Goal: Task Accomplishment & Management: Use online tool/utility

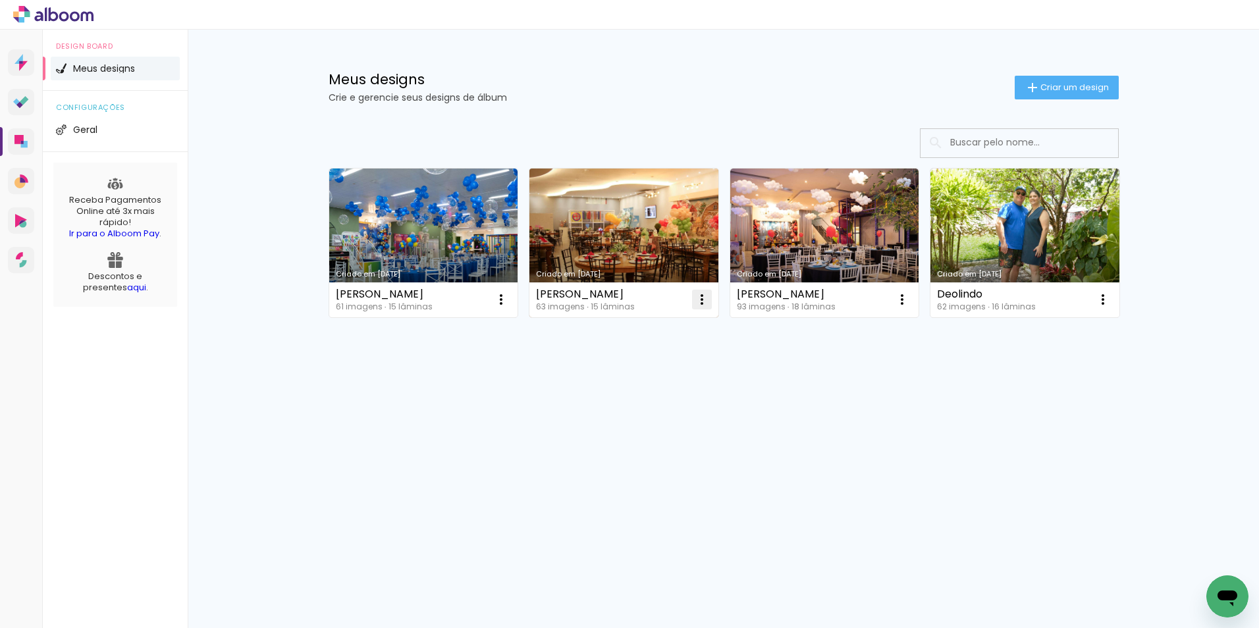
click at [702, 296] on iron-icon at bounding box center [702, 300] width 16 height 16
click at [625, 385] on span "Excluir" at bounding box center [628, 386] width 28 height 9
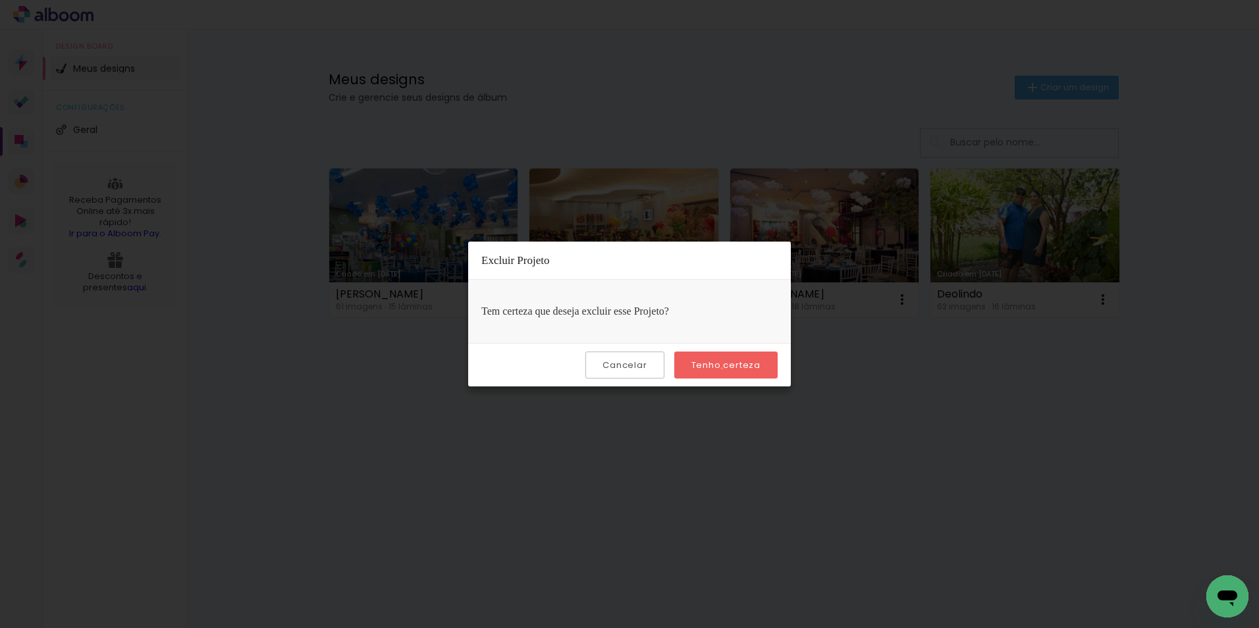
click at [0, 0] on slot "Tenho certeza" at bounding box center [0, 0] width 0 height 0
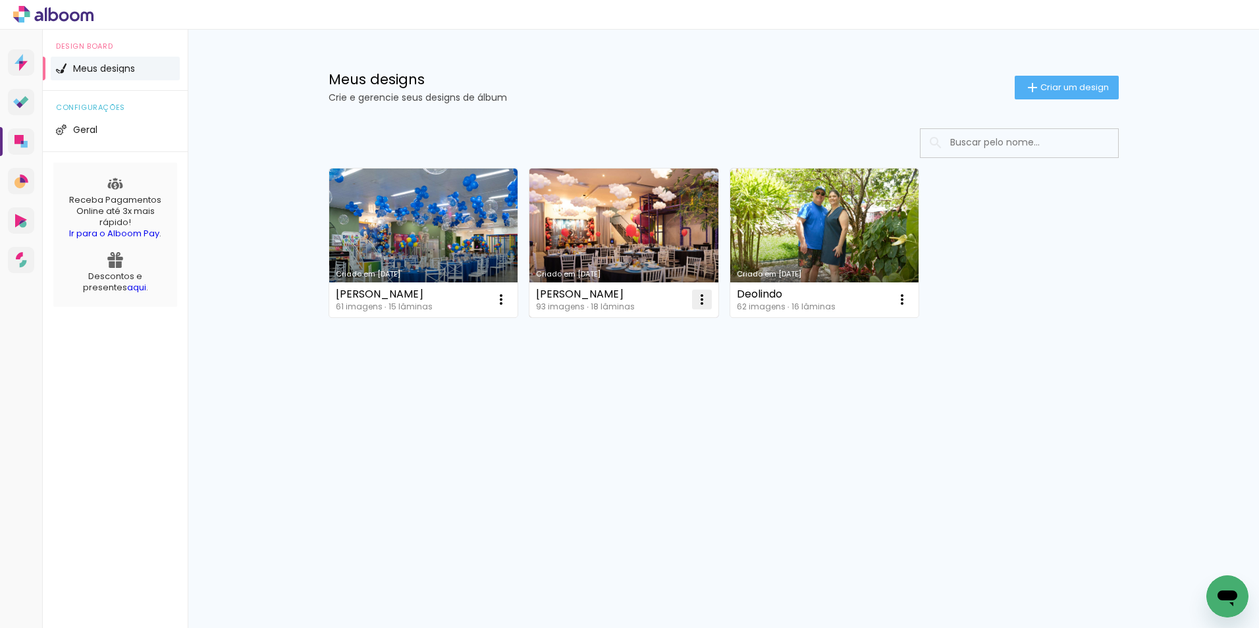
click at [702, 306] on iron-icon at bounding box center [702, 300] width 16 height 16
click at [618, 383] on span "Excluir" at bounding box center [628, 386] width 28 height 9
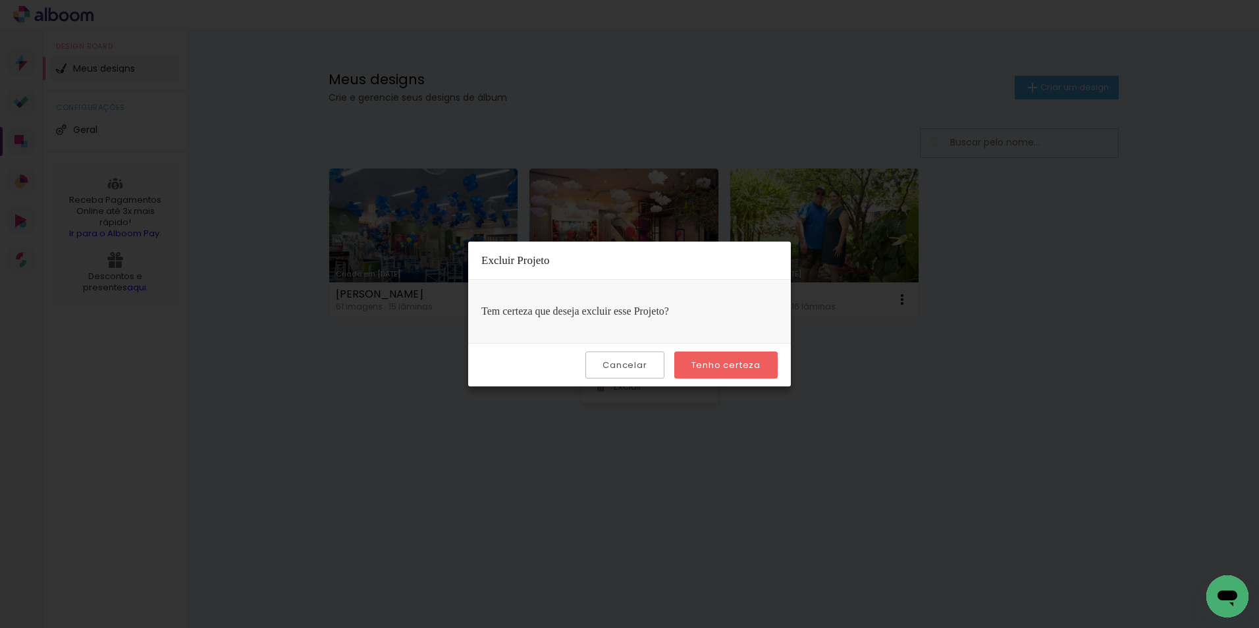
click at [0, 0] on slot "Tenho certeza" at bounding box center [0, 0] width 0 height 0
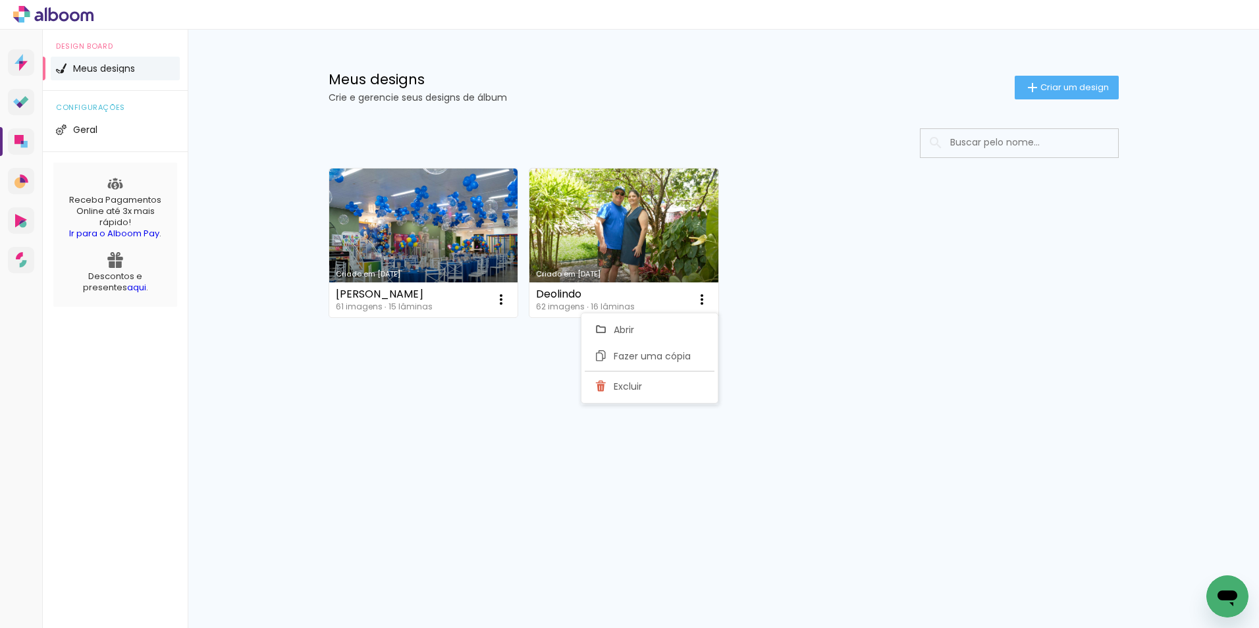
drag, startPoint x: 956, startPoint y: 292, endPoint x: 976, endPoint y: 233, distance: 62.5
click at [956, 291] on div "Criado em 26/09/25 Anthony 61 imagens ∙ 15 lâminas Abrir Fazer uma cópia Exclui…" at bounding box center [724, 242] width 802 height 161
click at [1060, 90] on span "Criar um design" at bounding box center [1075, 87] width 69 height 9
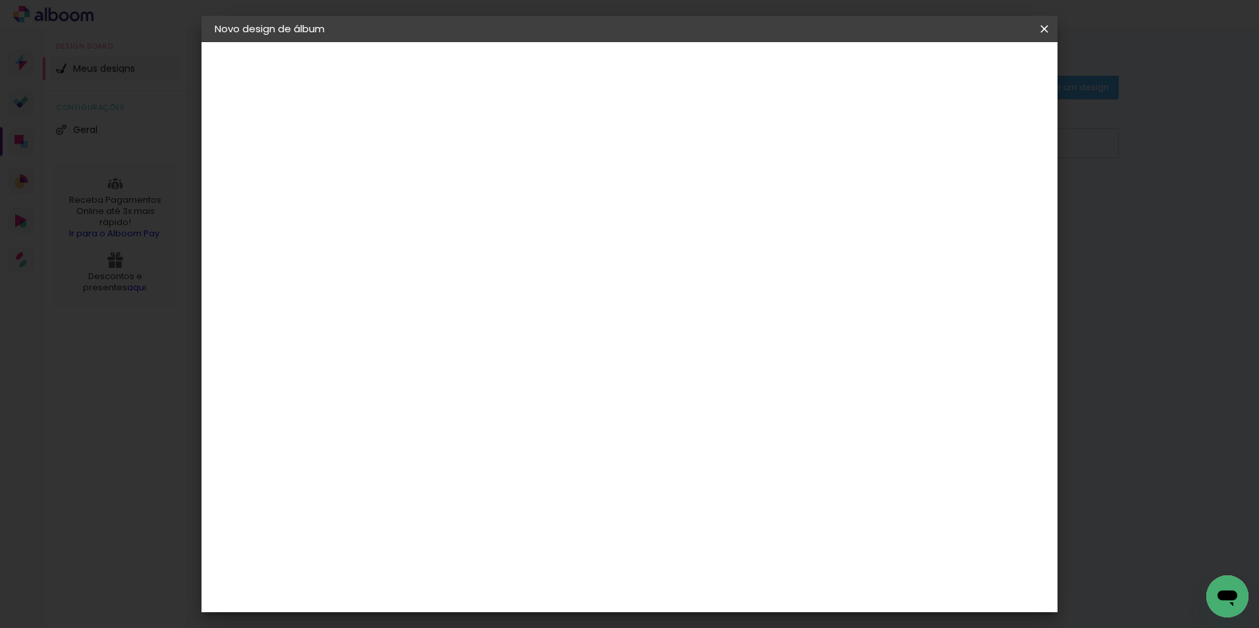
click at [430, 178] on input at bounding box center [430, 177] width 0 height 20
click at [430, 167] on input at bounding box center [430, 177] width 0 height 20
type input "Bodas"
type paper-input "Bodas"
click at [565, 60] on paper-button "Avançar" at bounding box center [533, 70] width 65 height 22
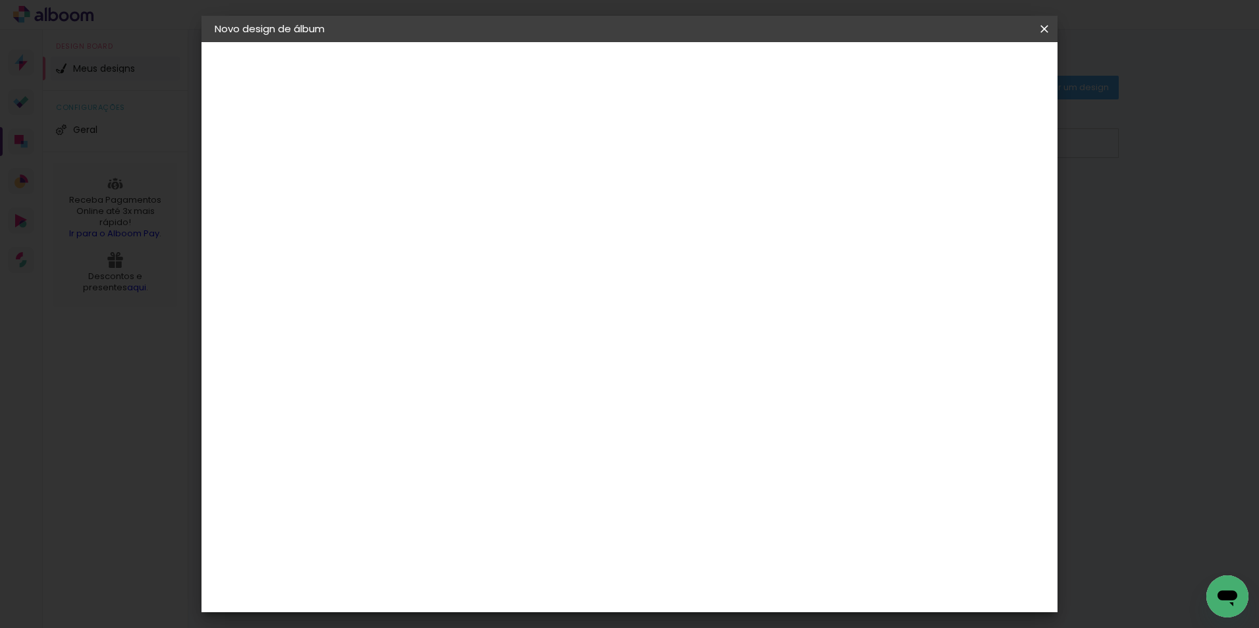
click at [0, 0] on slot "Tamanho Livre" at bounding box center [0, 0] width 0 height 0
click at [0, 0] on slot "Avançar" at bounding box center [0, 0] width 0 height 0
click at [711, 553] on input "60" at bounding box center [703, 549] width 34 height 20
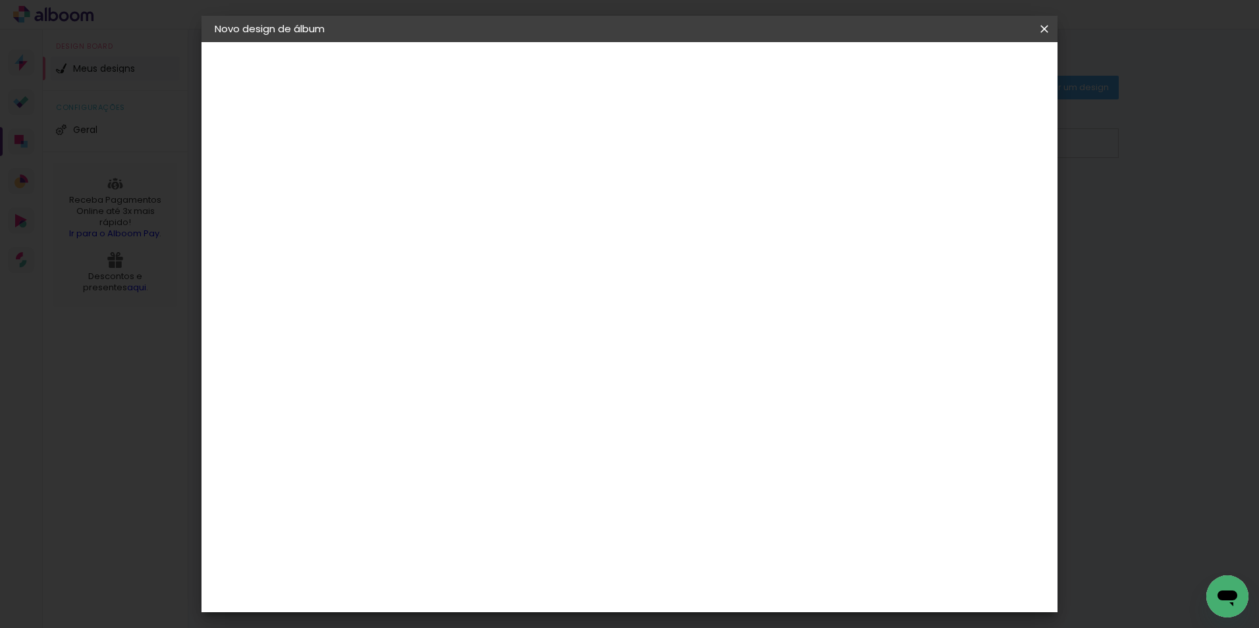
type input "61"
type paper-input "61"
click at [397, 373] on input "30" at bounding box center [388, 372] width 34 height 20
type input "25,5"
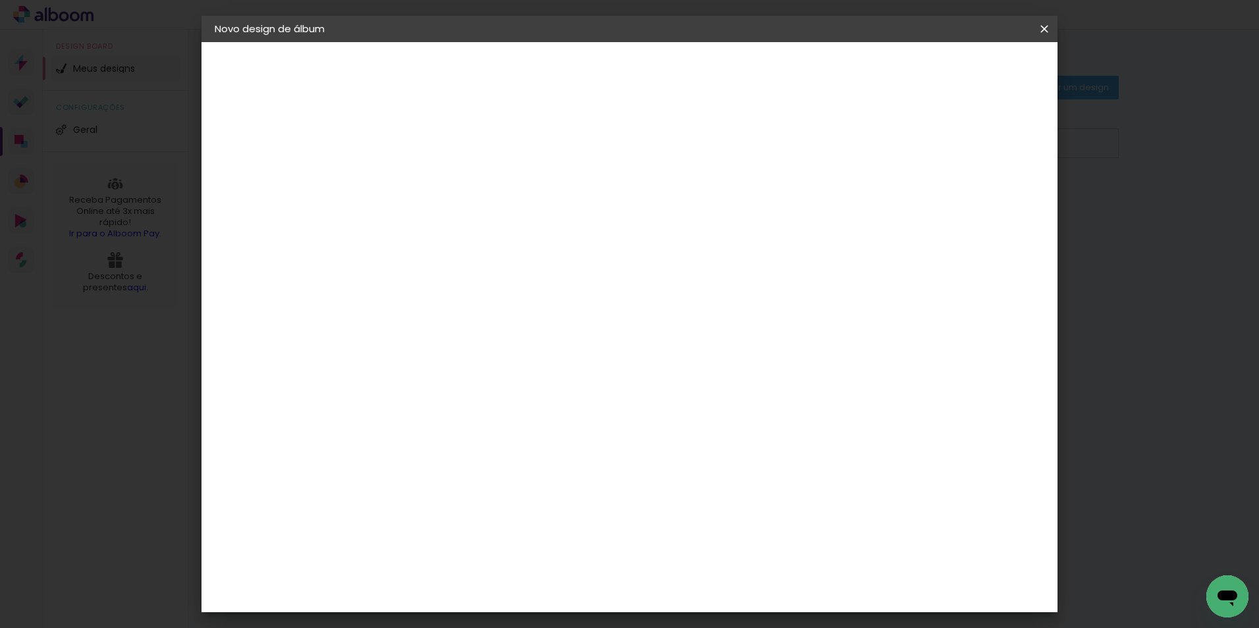
type paper-input "25,5"
type input "4"
type paper-input "4"
click at [984, 205] on input "4" at bounding box center [979, 199] width 24 height 20
type input "3"
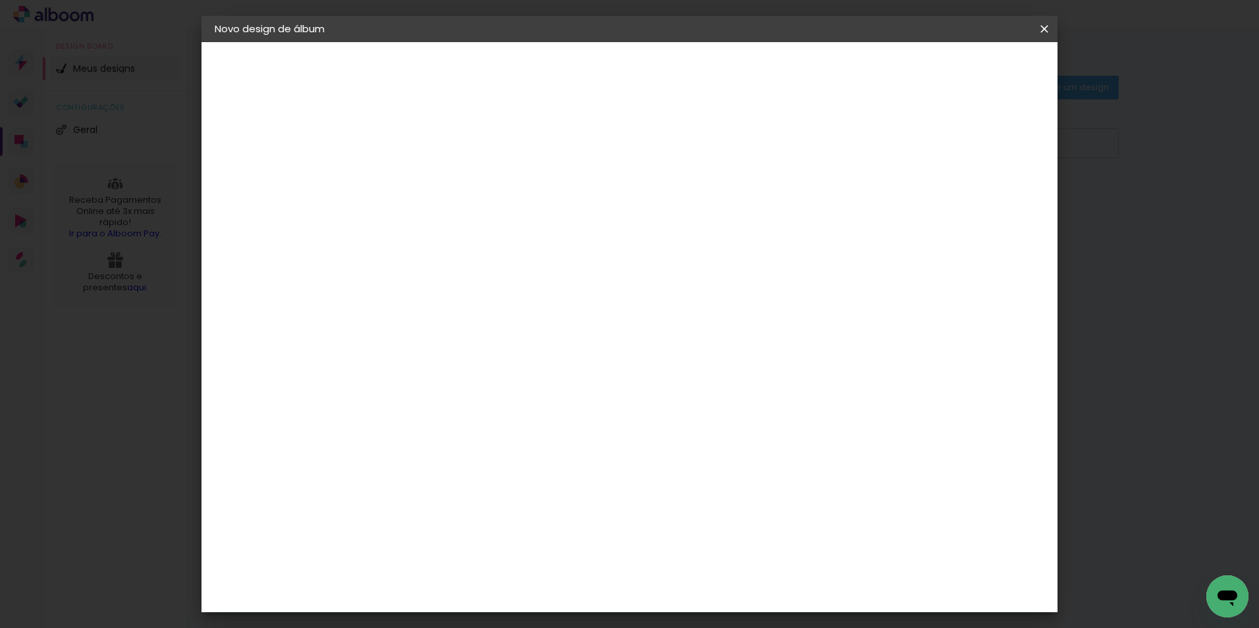
type paper-input "3"
click at [984, 205] on input "3" at bounding box center [979, 199] width 24 height 20
type input "2"
type paper-input "2"
click at [984, 205] on input "2" at bounding box center [980, 199] width 24 height 20
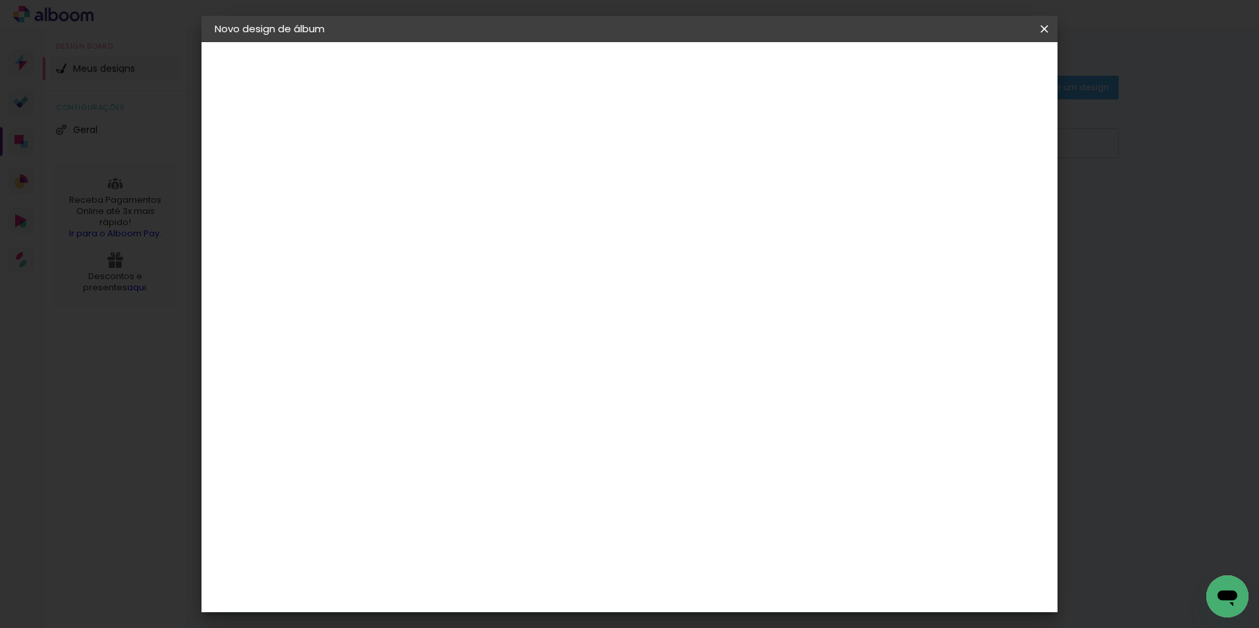
click at [976, 77] on paper-button "Iniciar design" at bounding box center [932, 70] width 86 height 22
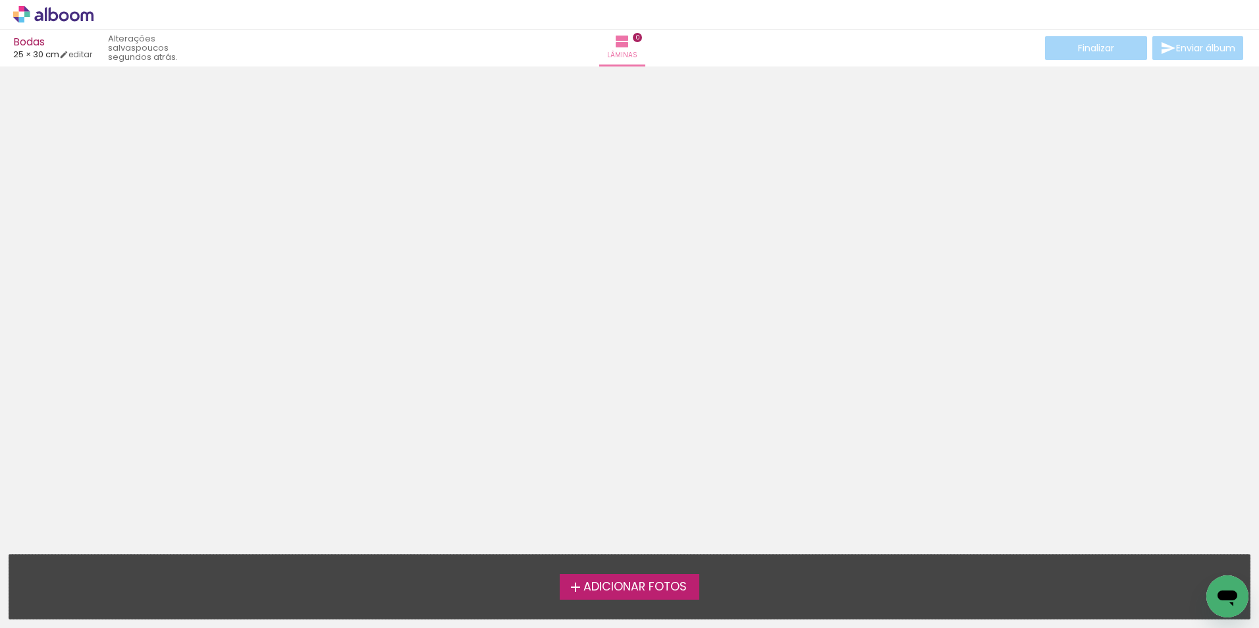
click at [661, 593] on span "Adicionar Fotos" at bounding box center [635, 588] width 103 height 12
click at [0, 0] on input "file" at bounding box center [0, 0] width 0 height 0
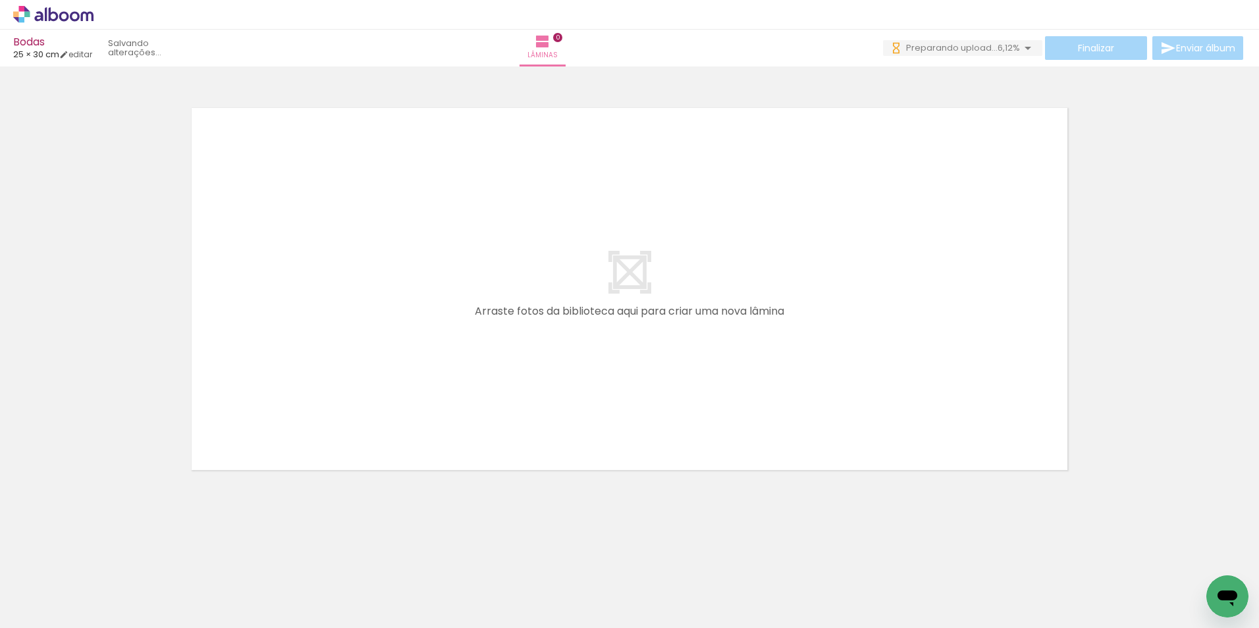
click at [74, 14] on icon at bounding box center [53, 14] width 80 height 17
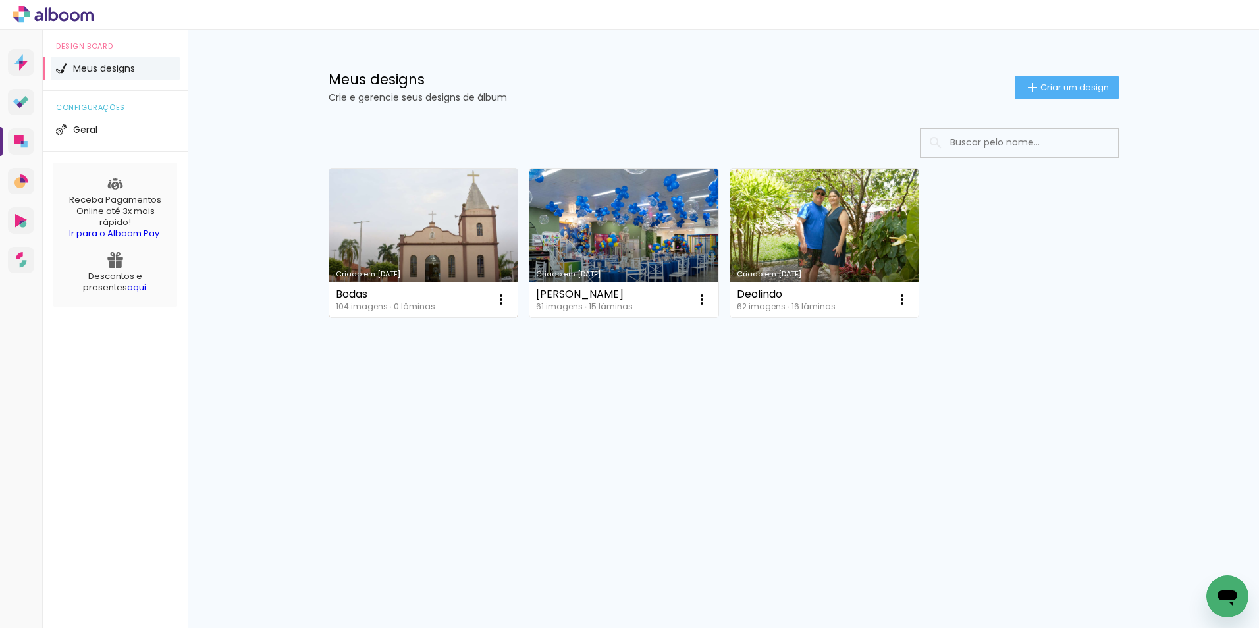
click at [460, 225] on link "Criado em [DATE]" at bounding box center [423, 243] width 189 height 149
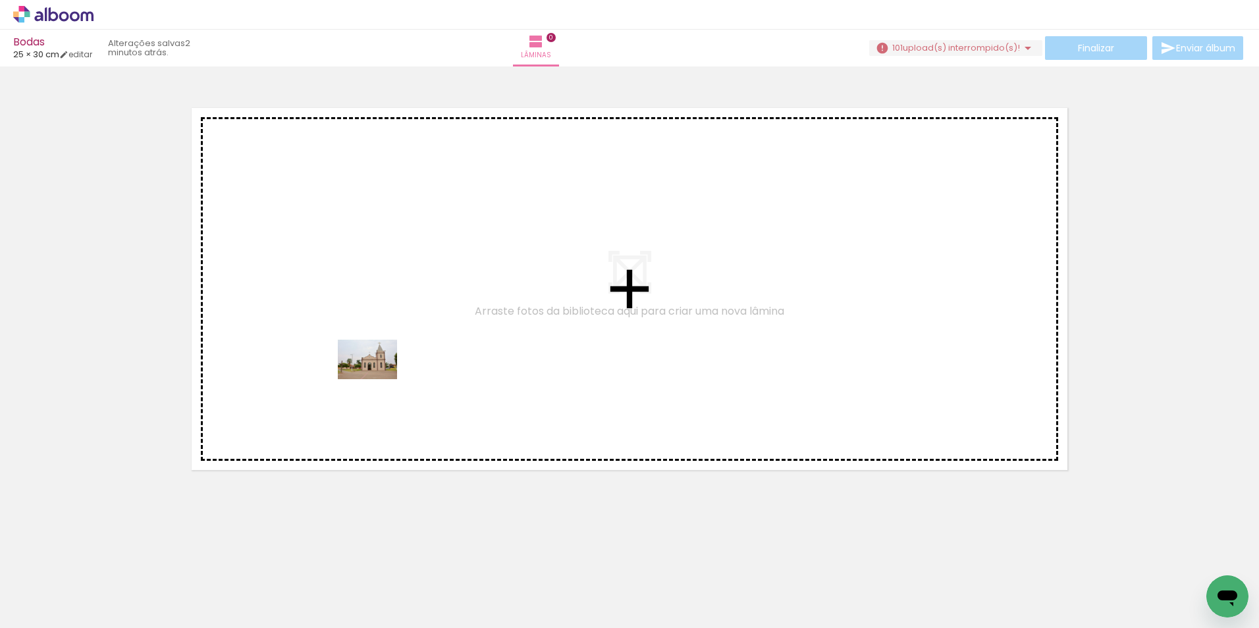
drag, startPoint x: 153, startPoint y: 581, endPoint x: 385, endPoint y: 375, distance: 310.3
click at [385, 375] on quentale-workspace at bounding box center [629, 314] width 1259 height 628
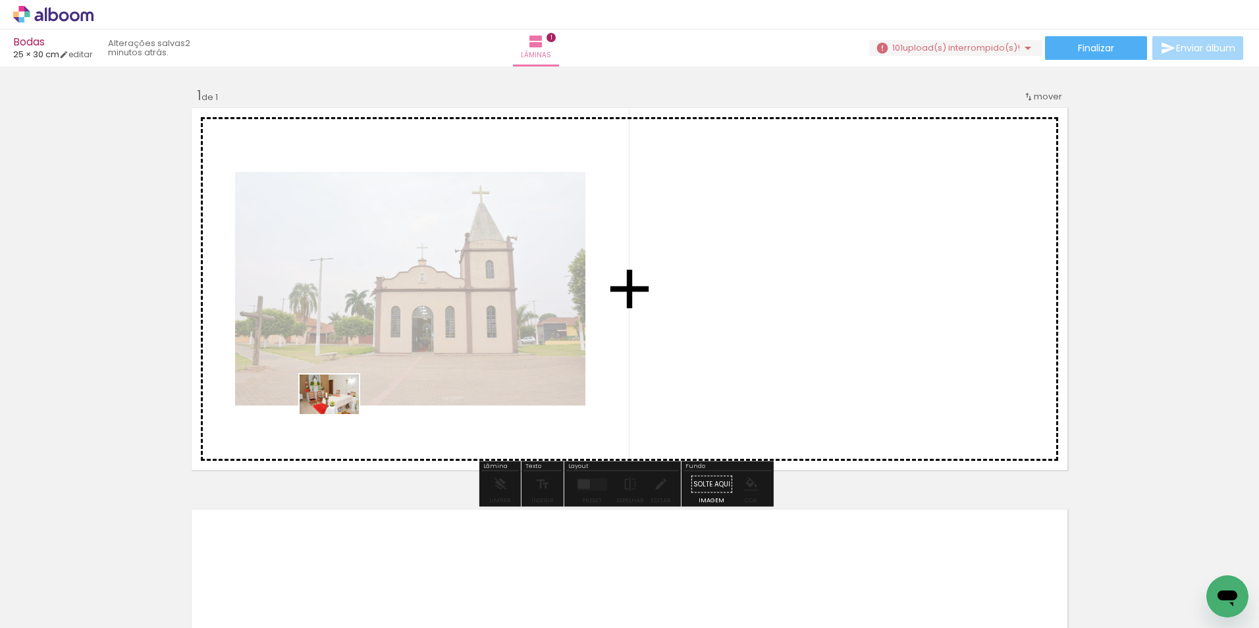
drag, startPoint x: 212, startPoint y: 597, endPoint x: 339, endPoint y: 414, distance: 222.4
click at [339, 414] on quentale-workspace at bounding box center [629, 314] width 1259 height 628
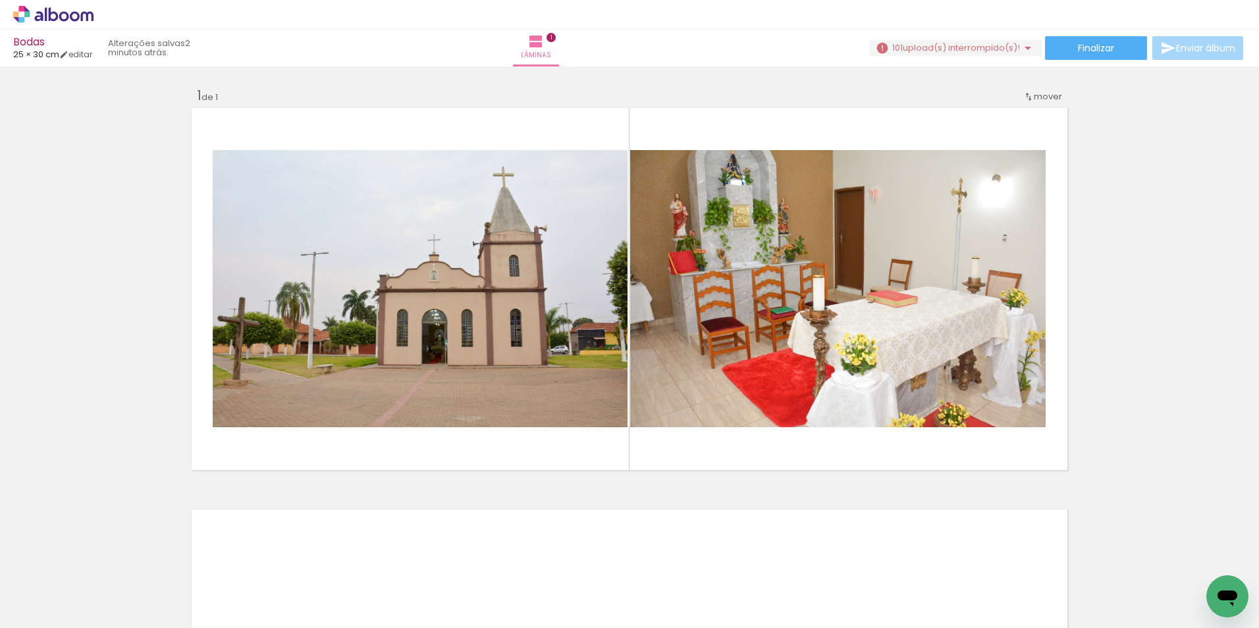
scroll to position [0, 581]
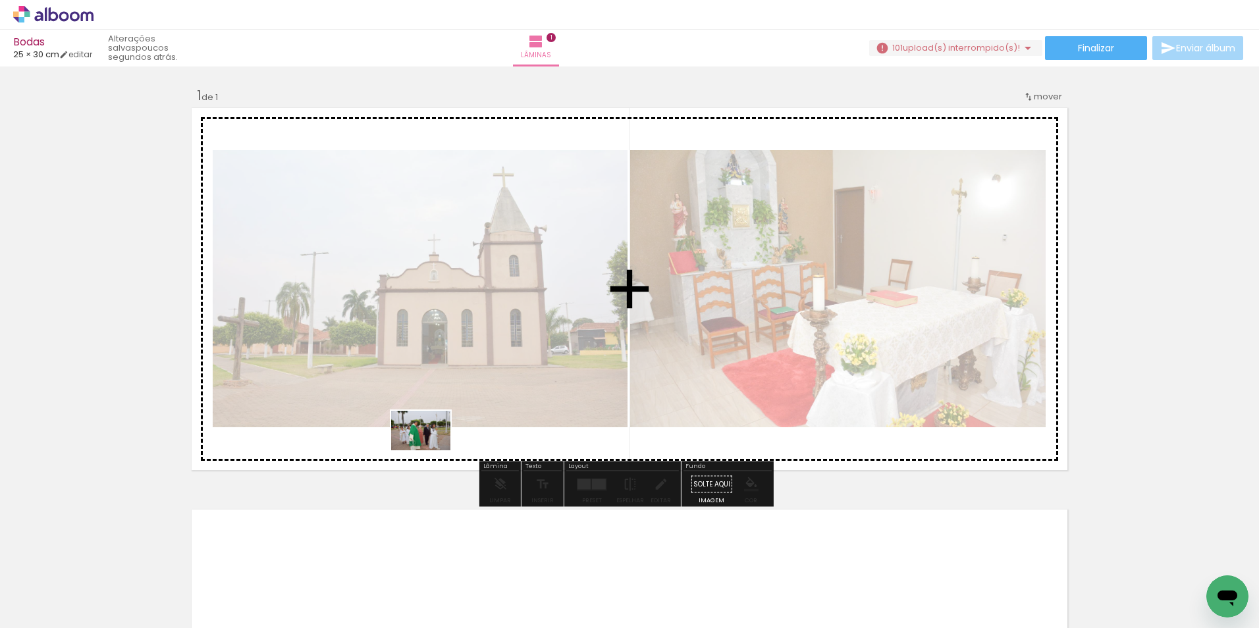
drag, startPoint x: 379, startPoint y: 592, endPoint x: 435, endPoint y: 438, distance: 164.2
click at [435, 438] on quentale-workspace at bounding box center [629, 314] width 1259 height 628
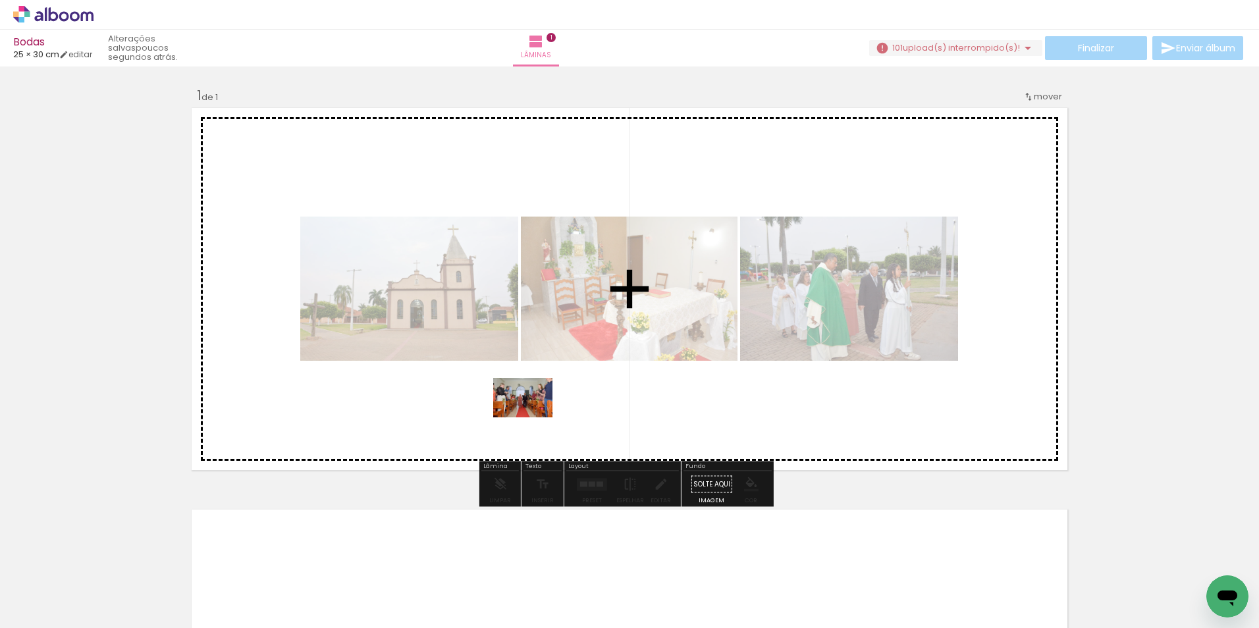
drag, startPoint x: 457, startPoint y: 607, endPoint x: 533, endPoint y: 418, distance: 204.3
click at [533, 418] on quentale-workspace at bounding box center [629, 314] width 1259 height 628
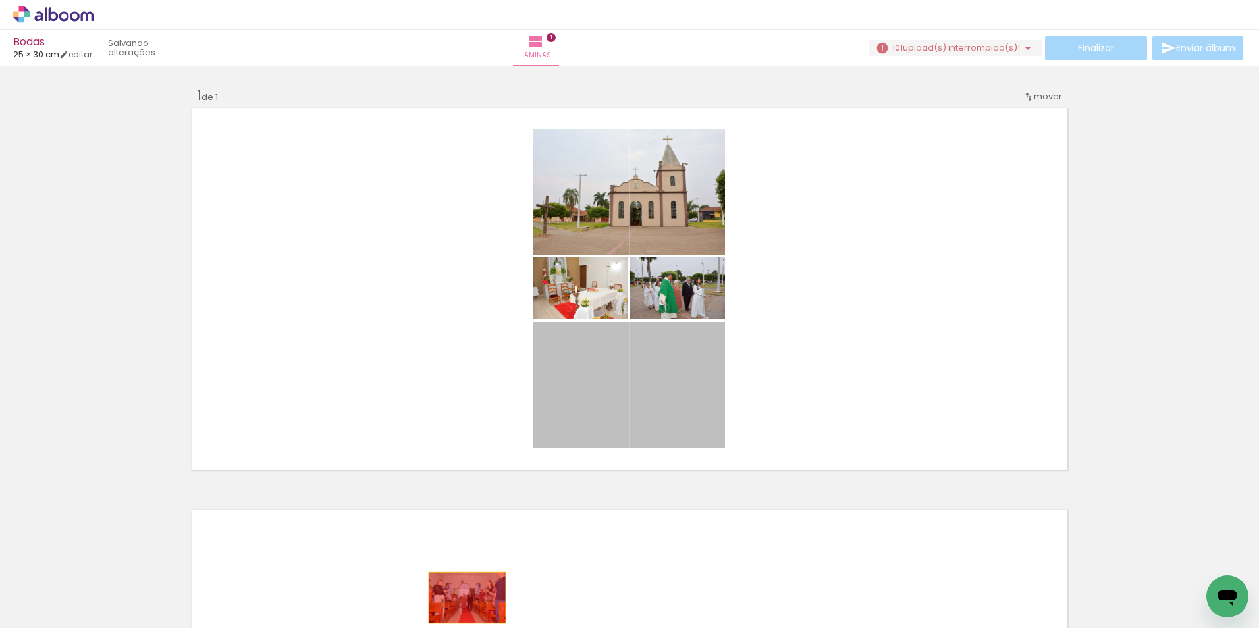
drag, startPoint x: 608, startPoint y: 406, endPoint x: 462, endPoint y: 598, distance: 241.2
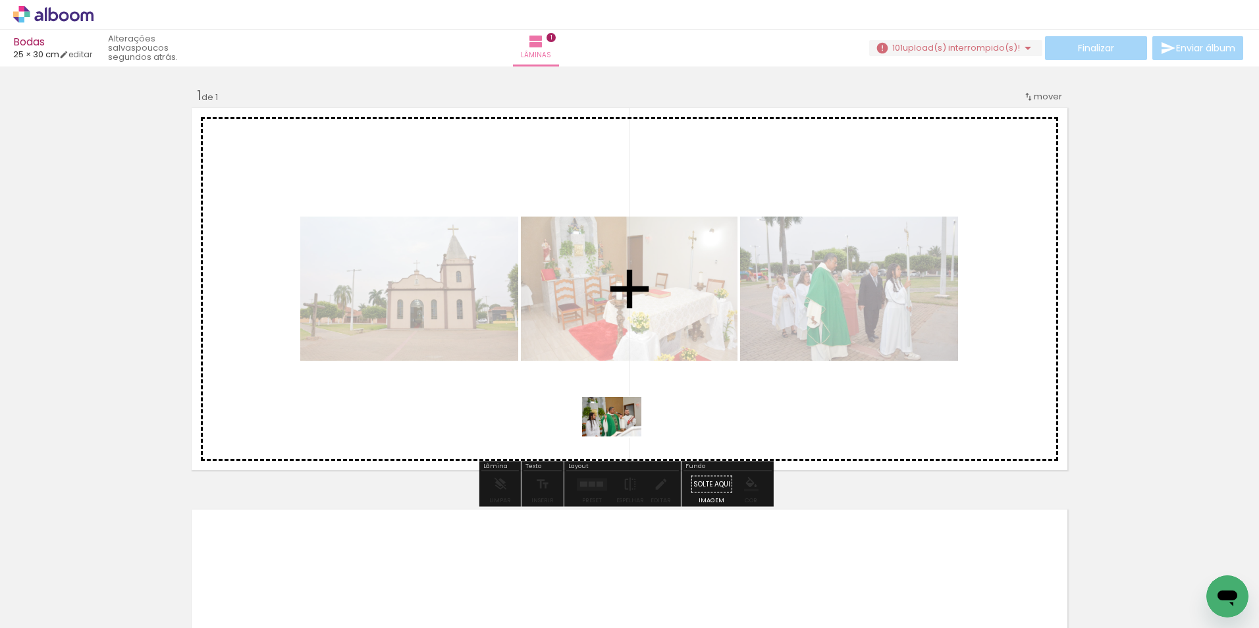
drag, startPoint x: 597, startPoint y: 605, endPoint x: 637, endPoint y: 400, distance: 208.8
click at [637, 400] on quentale-workspace at bounding box center [629, 314] width 1259 height 628
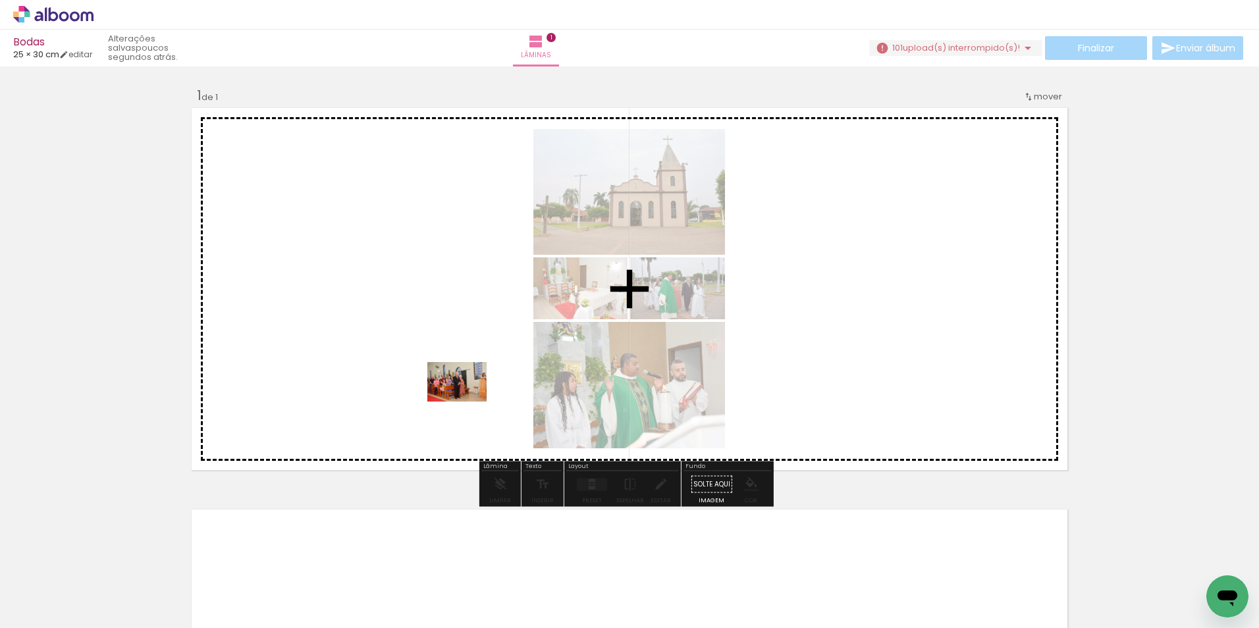
drag, startPoint x: 537, startPoint y: 594, endPoint x: 467, endPoint y: 402, distance: 204.6
click at [467, 402] on quentale-workspace at bounding box center [629, 314] width 1259 height 628
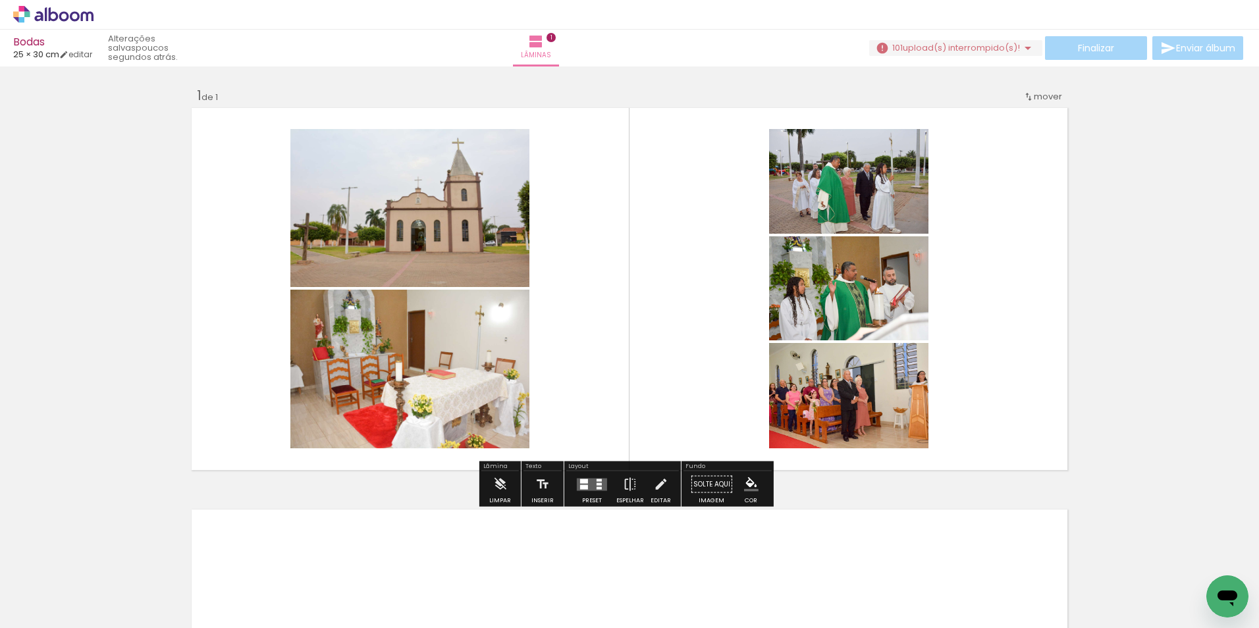
click at [592, 485] on quentale-layouter at bounding box center [592, 484] width 30 height 13
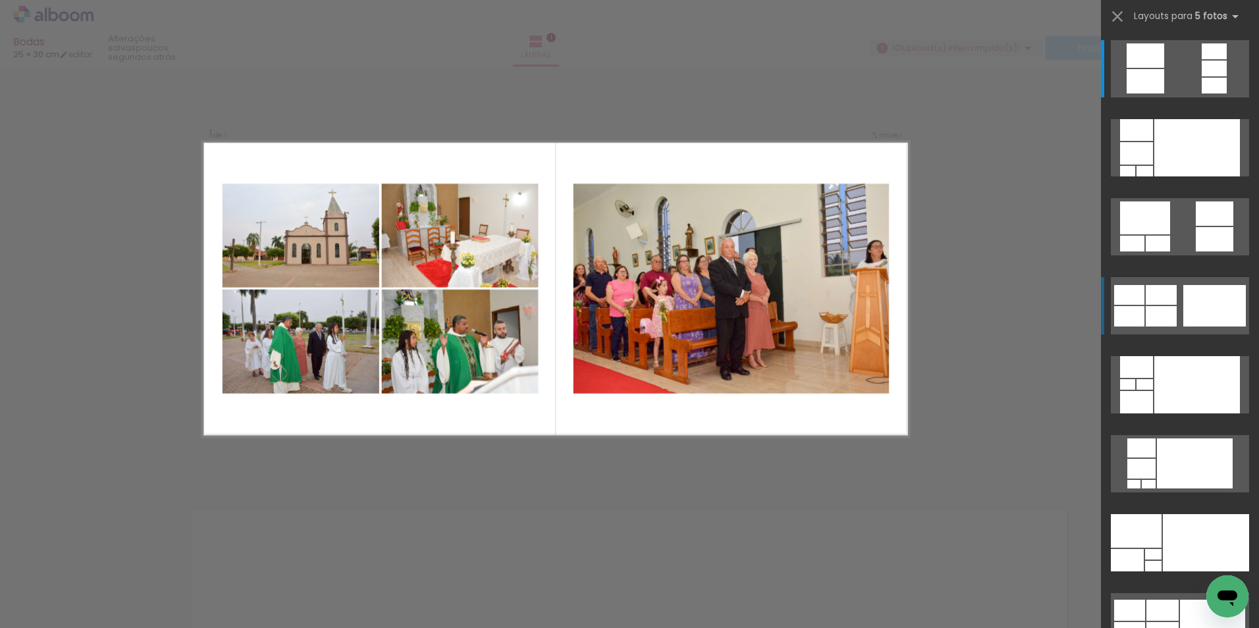
click at [1170, 325] on div at bounding box center [1161, 316] width 31 height 20
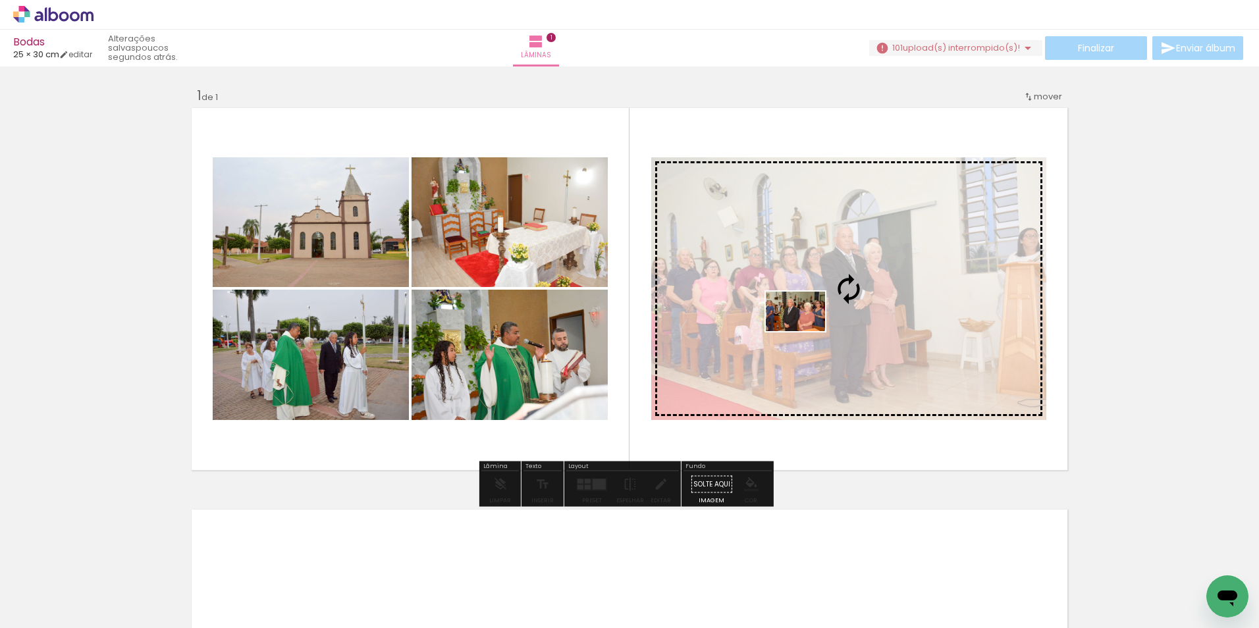
drag, startPoint x: 661, startPoint y: 597, endPoint x: 806, endPoint y: 331, distance: 302.1
click at [806, 331] on quentale-workspace at bounding box center [629, 314] width 1259 height 628
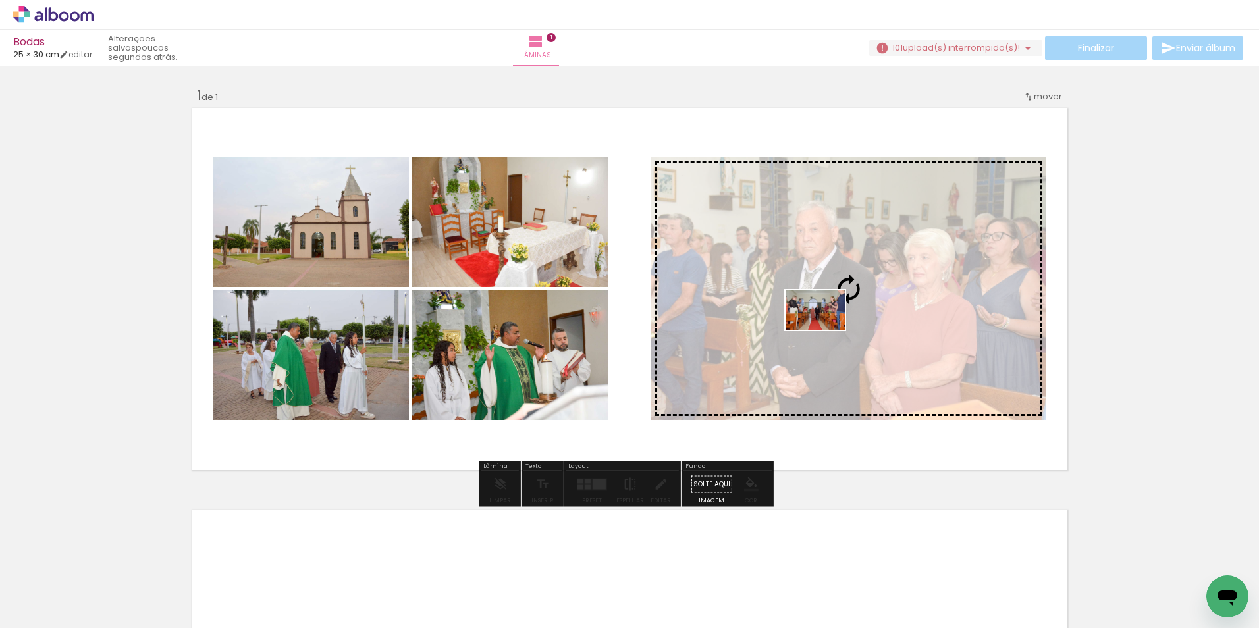
drag, startPoint x: 447, startPoint y: 591, endPoint x: 825, endPoint y: 330, distance: 459.9
click at [825, 330] on quentale-workspace at bounding box center [629, 314] width 1259 height 628
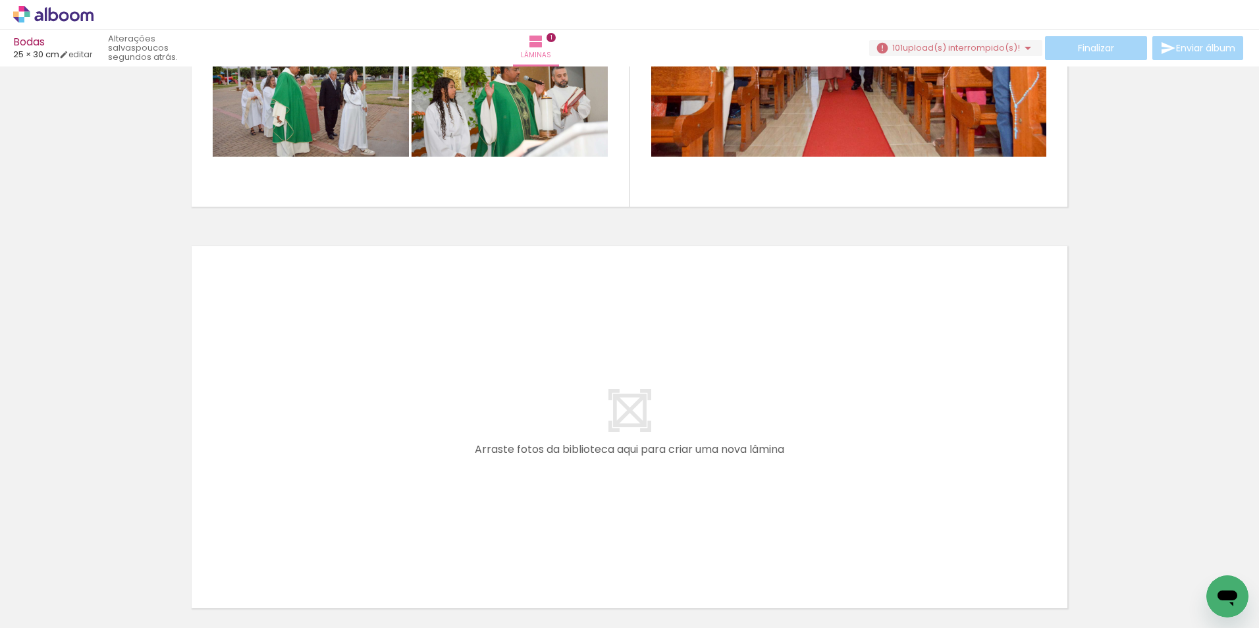
scroll to position [0, 3069]
click at [108, 576] on iron-horizontal-list at bounding box center [95, 587] width 26 height 82
click at [108, 568] on iron-horizontal-list at bounding box center [95, 587] width 26 height 82
click at [43, 606] on span "Adicionar Fotos" at bounding box center [47, 610] width 40 height 14
click at [0, 0] on input "file" at bounding box center [0, 0] width 0 height 0
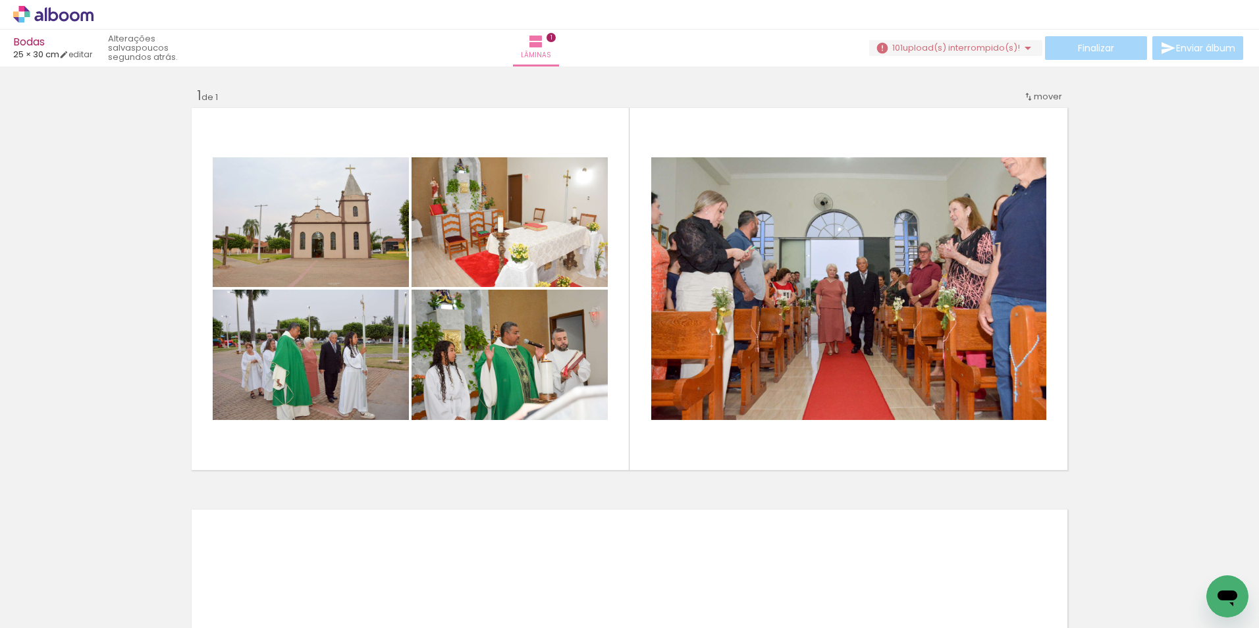
scroll to position [0, 2795]
click at [27, 616] on iron-icon at bounding box center [19, 611] width 16 height 16
click at [0, 0] on input "file" at bounding box center [0, 0] width 0 height 0
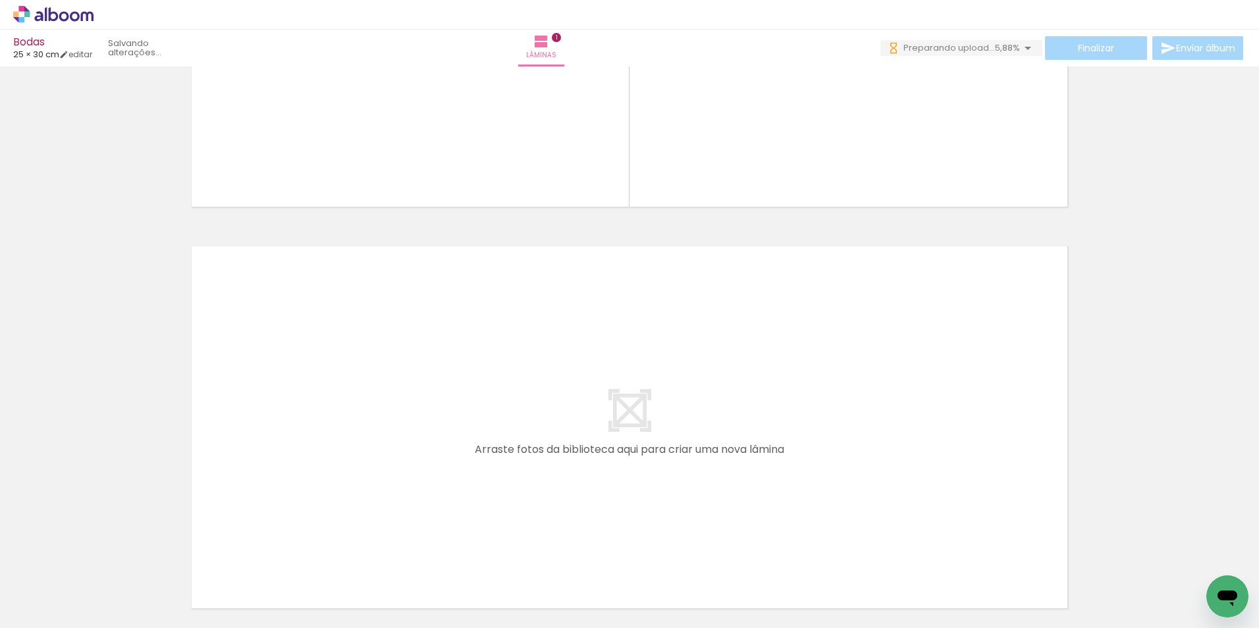
scroll to position [0, 0]
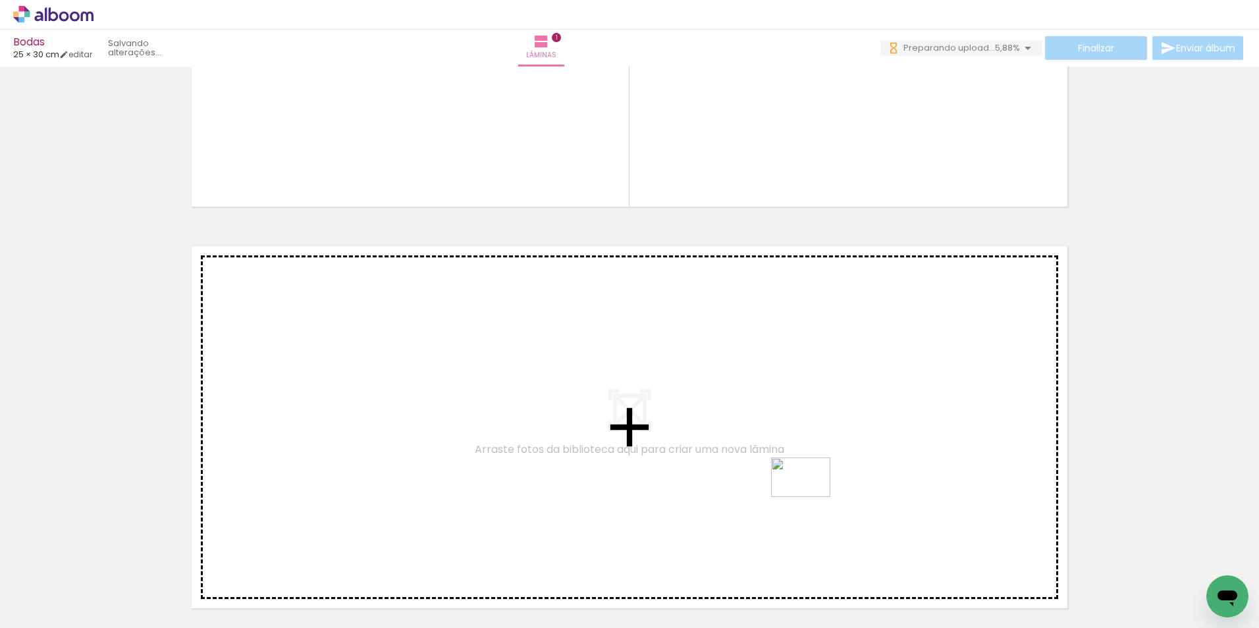
drag, startPoint x: 1099, startPoint y: 597, endPoint x: 806, endPoint y: 496, distance: 310.8
click at [806, 496] on quentale-workspace at bounding box center [629, 314] width 1259 height 628
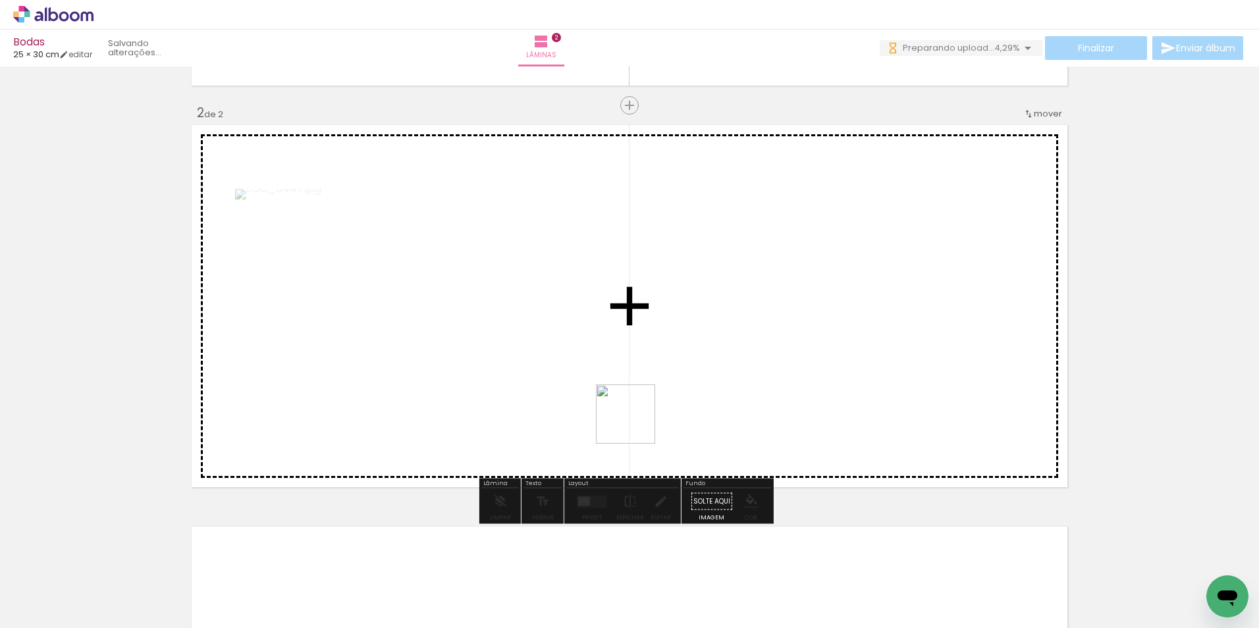
drag, startPoint x: 549, startPoint y: 580, endPoint x: 690, endPoint y: 343, distance: 276.2
click at [700, 333] on quentale-workspace at bounding box center [629, 314] width 1259 height 628
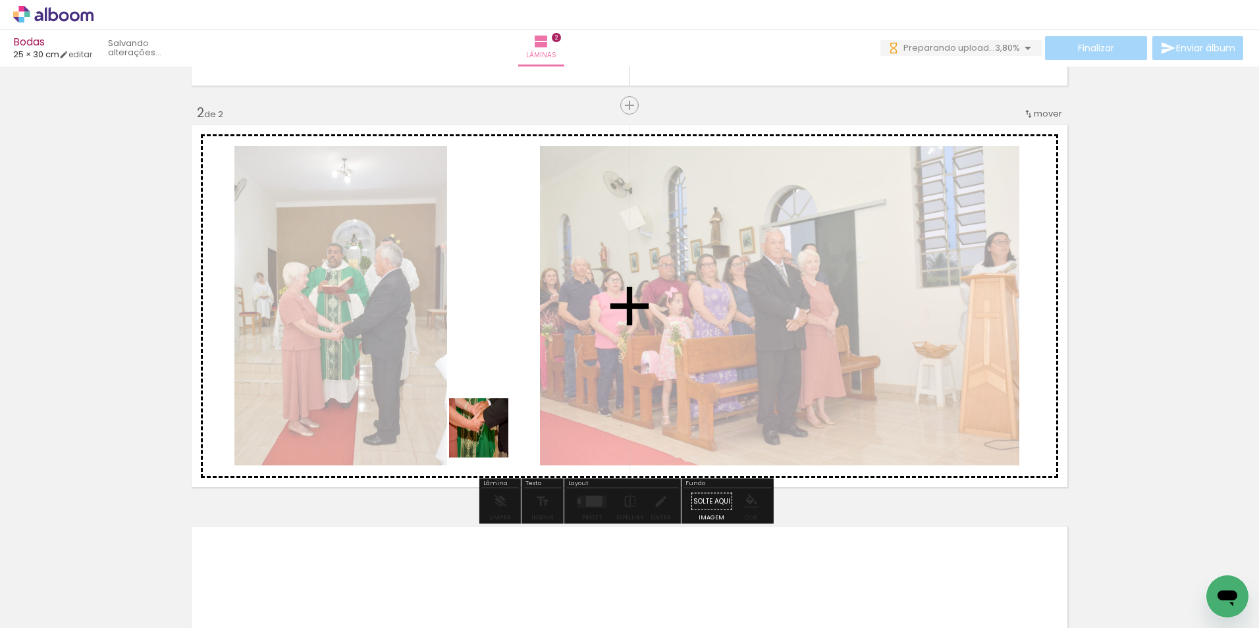
drag, startPoint x: 460, startPoint y: 576, endPoint x: 495, endPoint y: 395, distance: 185.0
click at [495, 395] on quentale-workspace at bounding box center [629, 314] width 1259 height 628
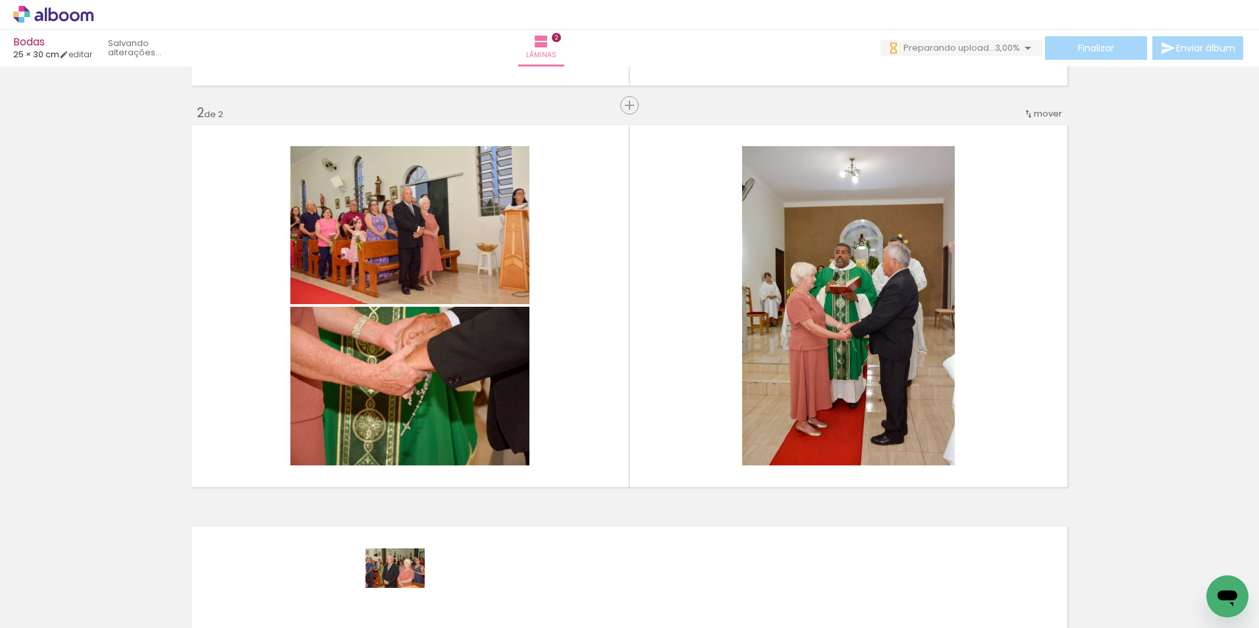
drag, startPoint x: 398, startPoint y: 593, endPoint x: 405, endPoint y: 588, distance: 9.0
click at [405, 588] on div at bounding box center [396, 583] width 65 height 43
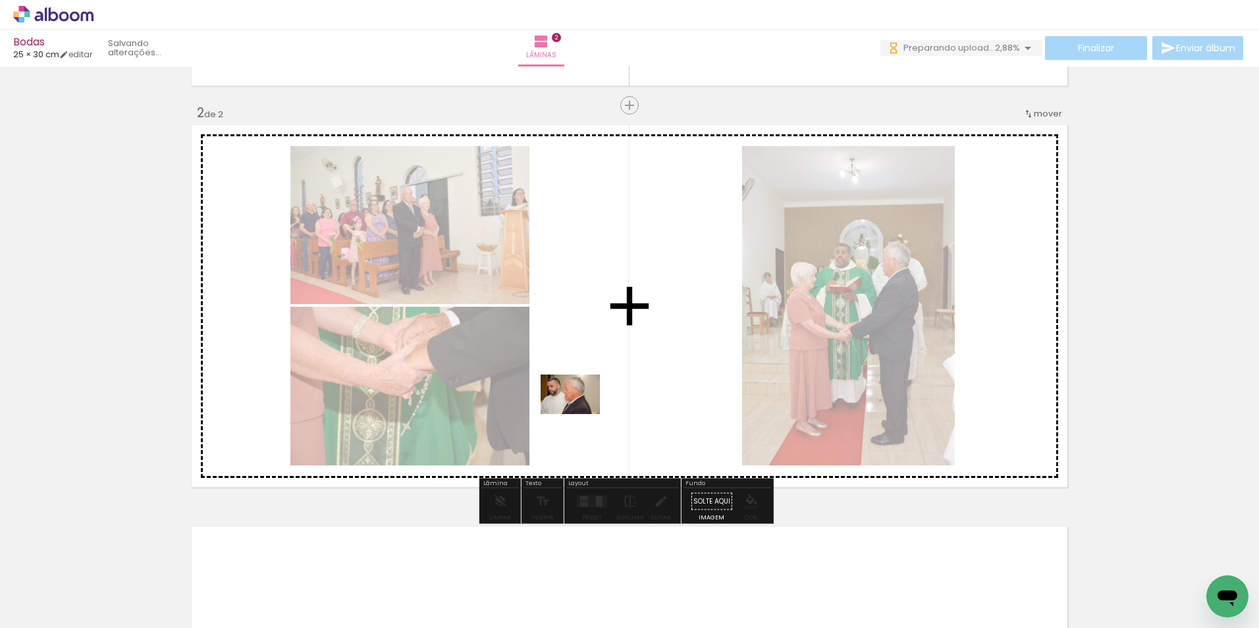
drag, startPoint x: 615, startPoint y: 607, endPoint x: 579, endPoint y: 412, distance: 197.7
click at [579, 412] on quentale-workspace at bounding box center [629, 314] width 1259 height 628
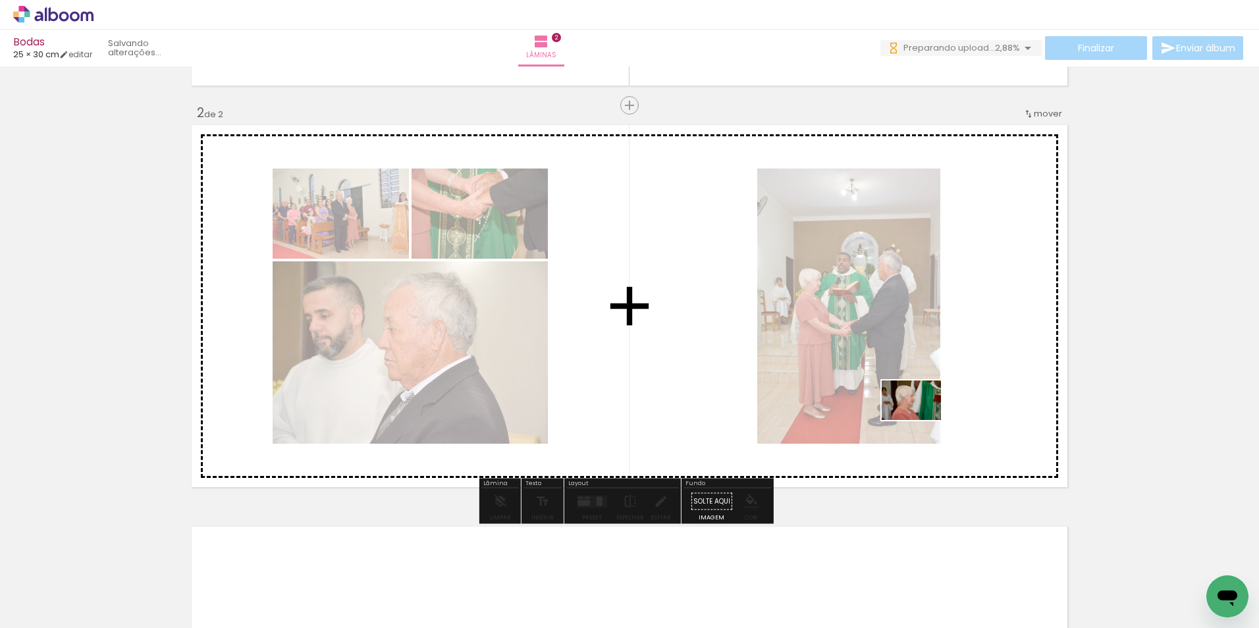
drag, startPoint x: 700, startPoint y: 597, endPoint x: 922, endPoint y: 421, distance: 283.6
click at [925, 418] on quentale-workspace at bounding box center [629, 314] width 1259 height 628
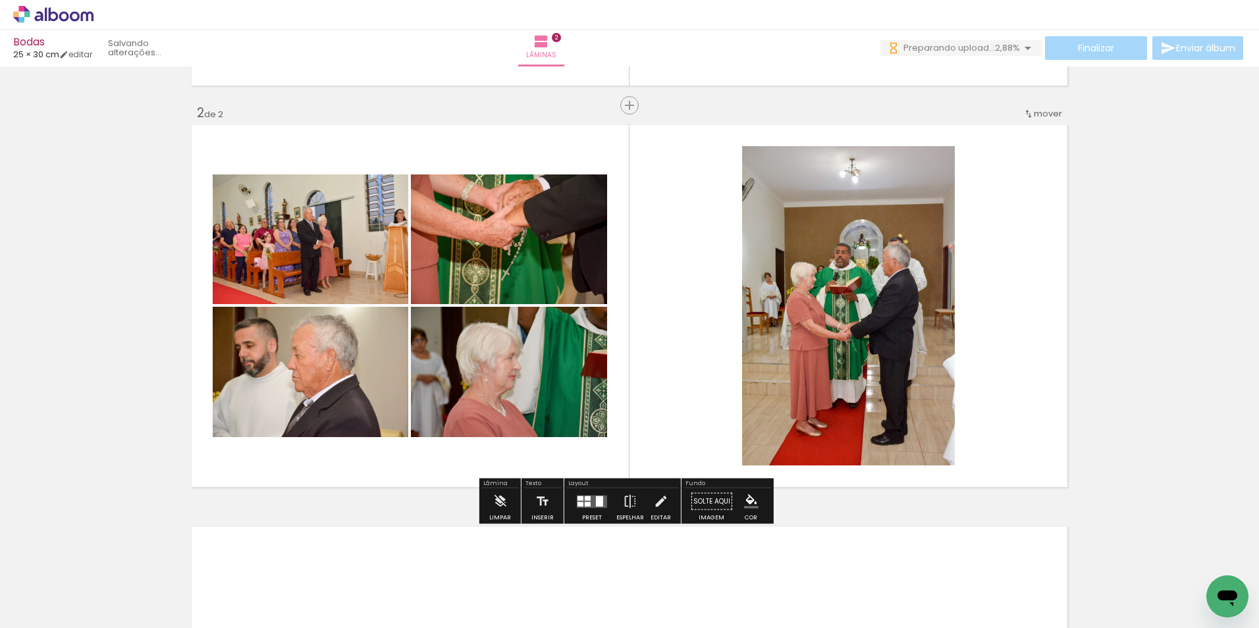
click at [577, 501] on quentale-layouter at bounding box center [592, 501] width 30 height 13
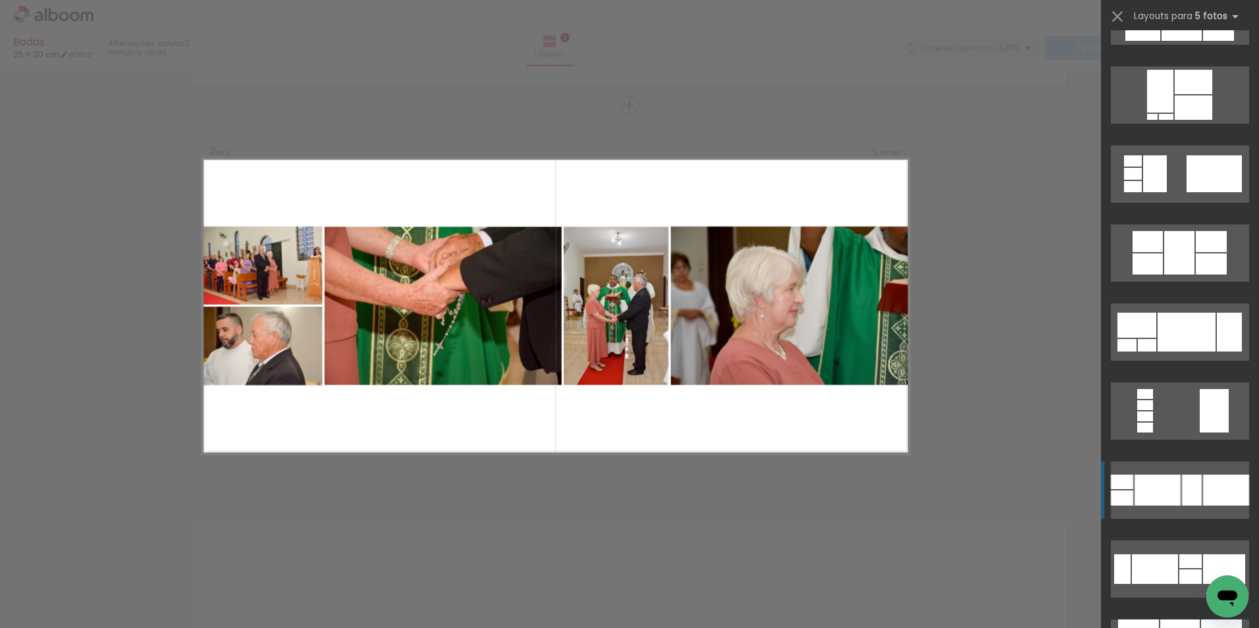
click at [1163, 478] on div at bounding box center [1158, 490] width 46 height 31
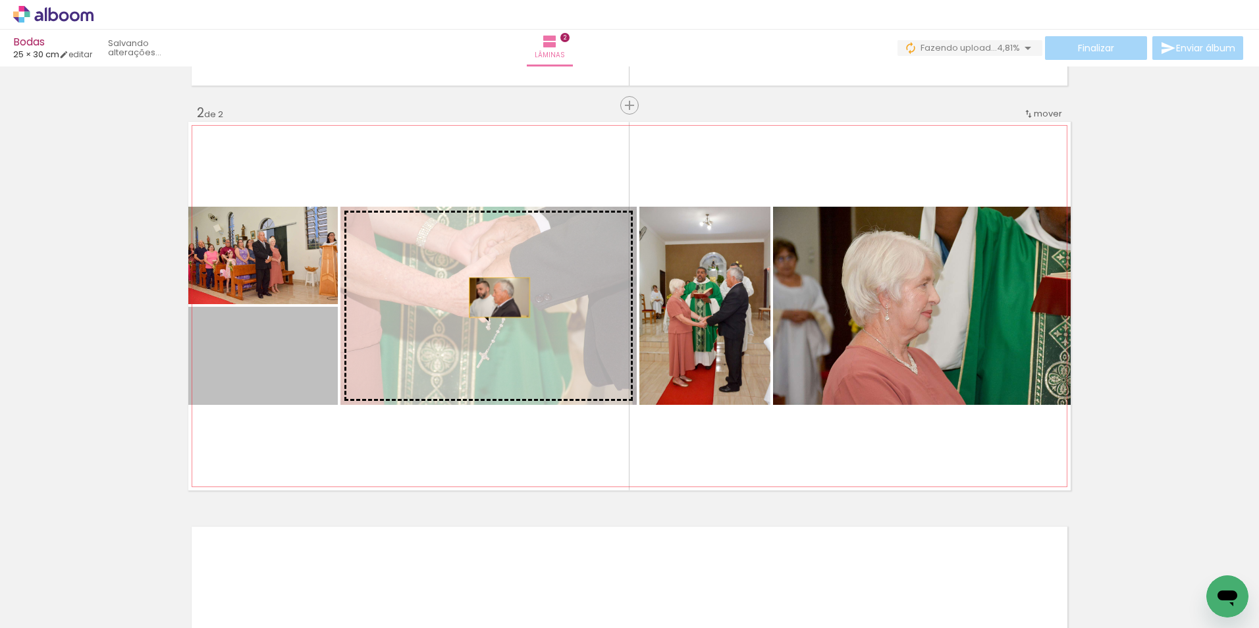
drag, startPoint x: 279, startPoint y: 375, endPoint x: 495, endPoint y: 298, distance: 229.0
click at [0, 0] on slot at bounding box center [0, 0] width 0 height 0
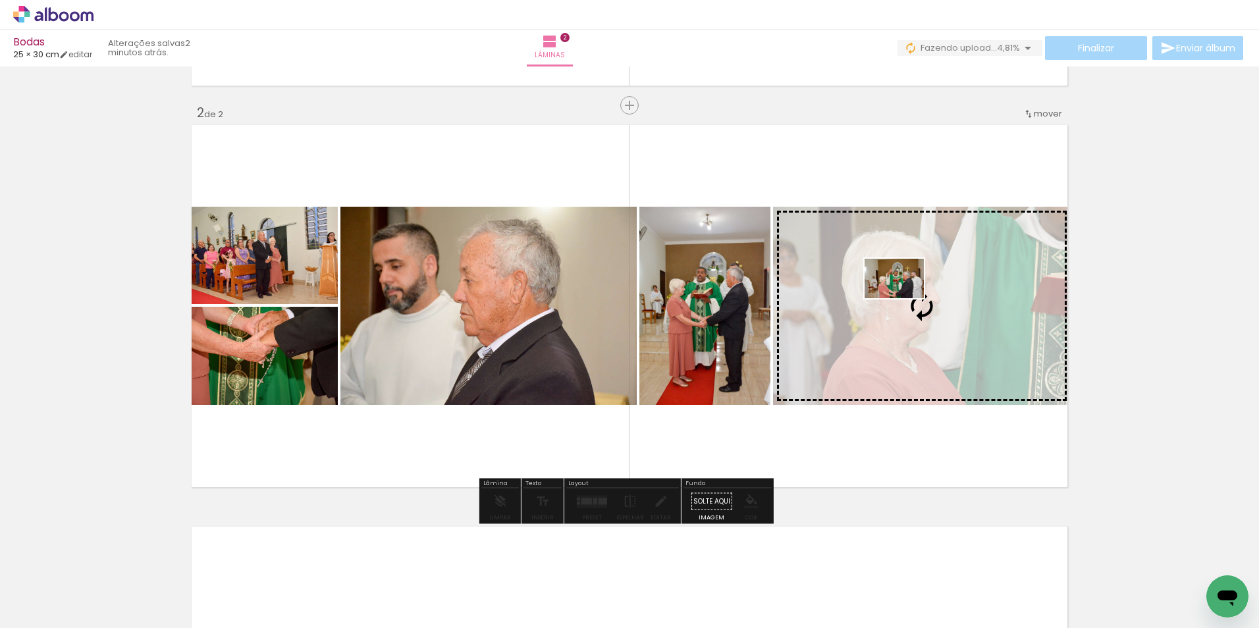
drag, startPoint x: 773, startPoint y: 587, endPoint x: 904, endPoint y: 298, distance: 317.2
click at [904, 298] on quentale-workspace at bounding box center [629, 314] width 1259 height 628
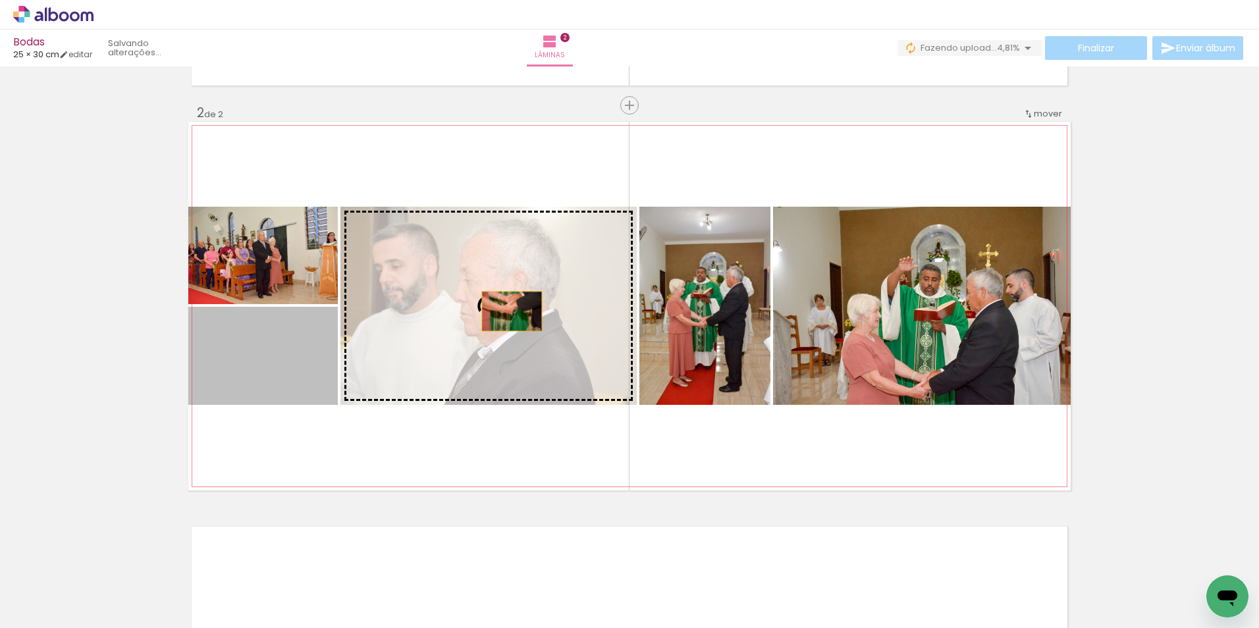
drag, startPoint x: 302, startPoint y: 381, endPoint x: 507, endPoint y: 312, distance: 216.8
click at [0, 0] on slot at bounding box center [0, 0] width 0 height 0
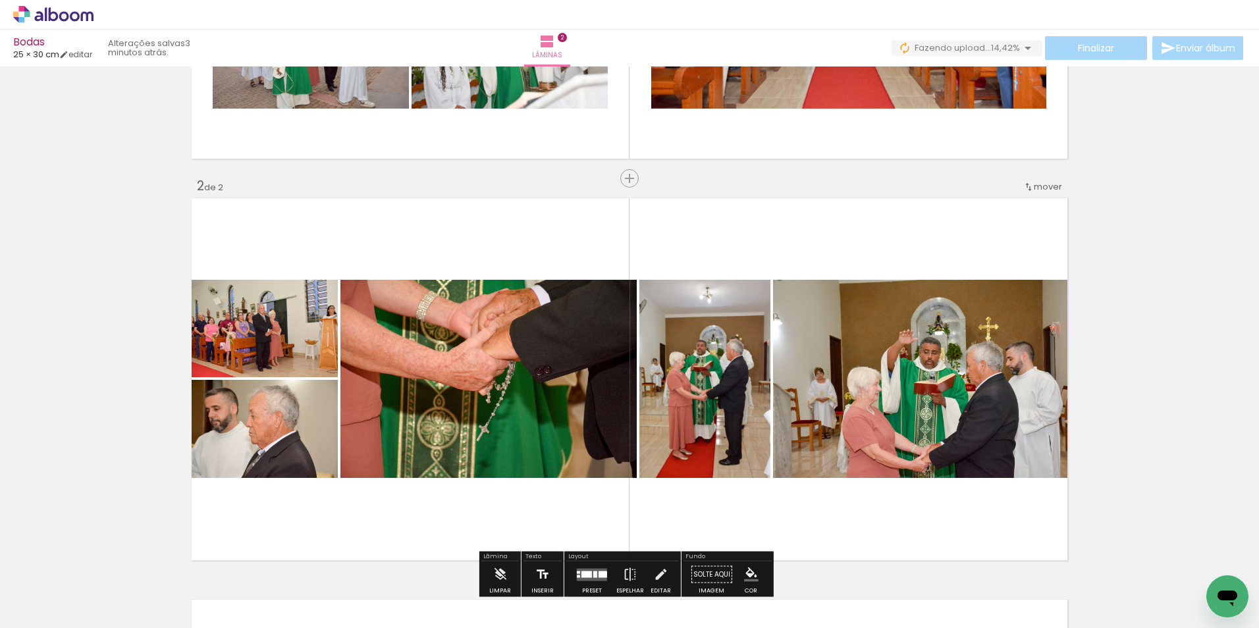
scroll to position [319, 0]
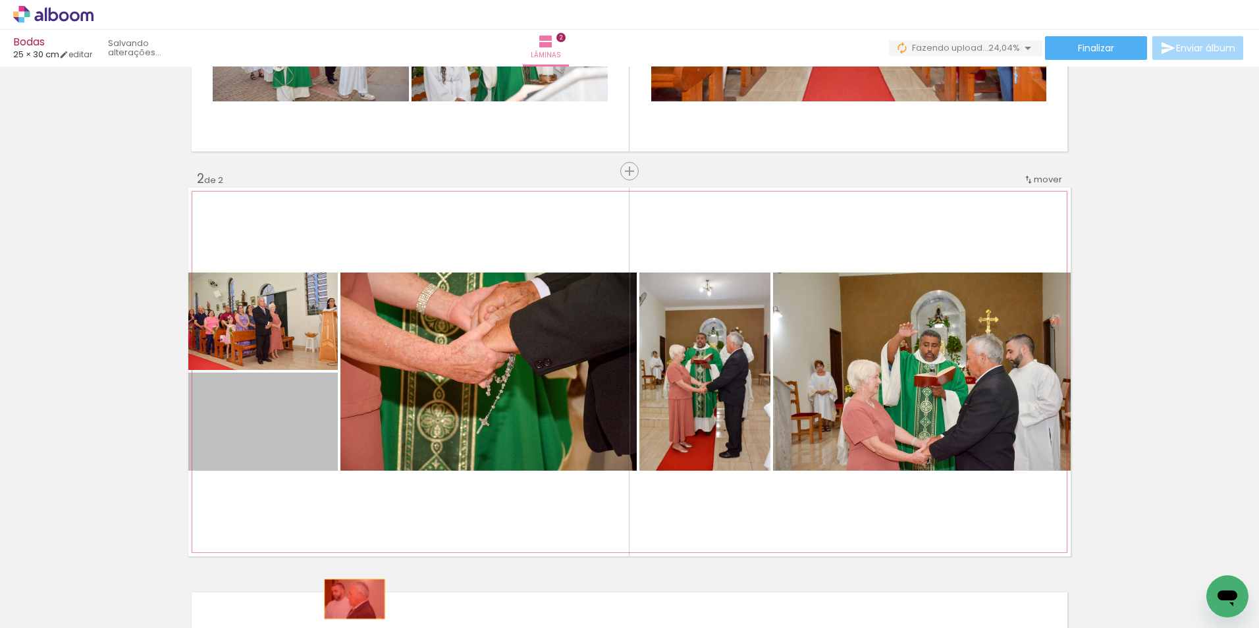
drag, startPoint x: 287, startPoint y: 433, endPoint x: 350, endPoint y: 599, distance: 178.2
click at [350, 599] on quentale-workspace at bounding box center [629, 314] width 1259 height 628
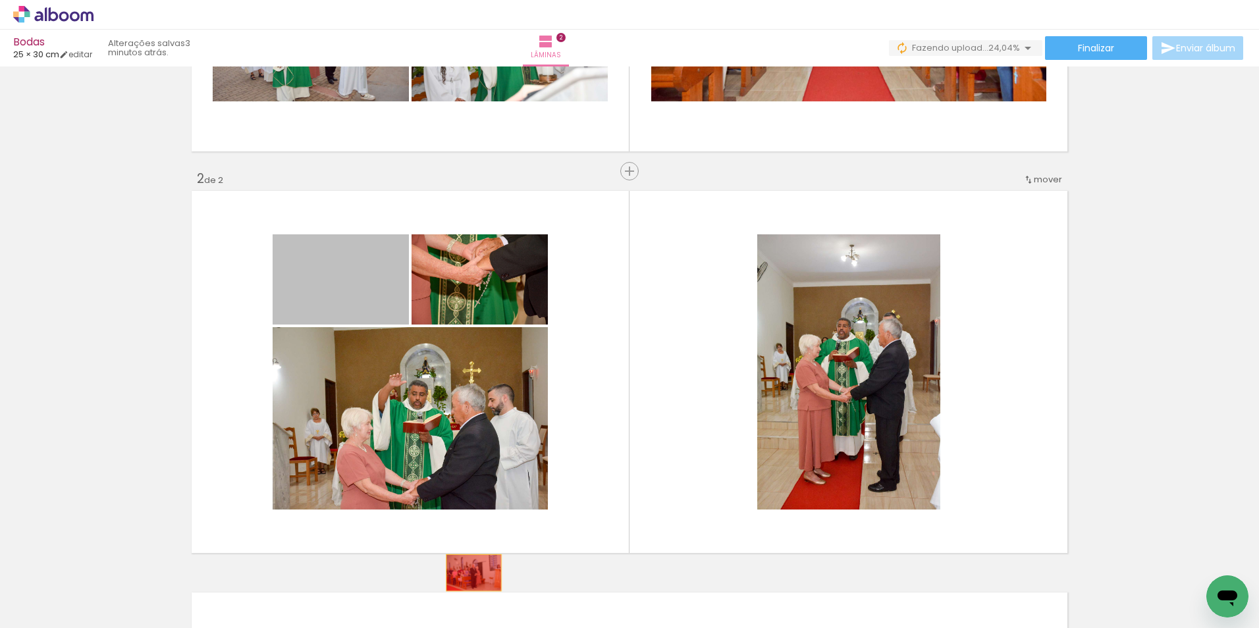
drag, startPoint x: 375, startPoint y: 292, endPoint x: 479, endPoint y: 595, distance: 320.8
click at [479, 595] on quentale-workspace at bounding box center [629, 314] width 1259 height 628
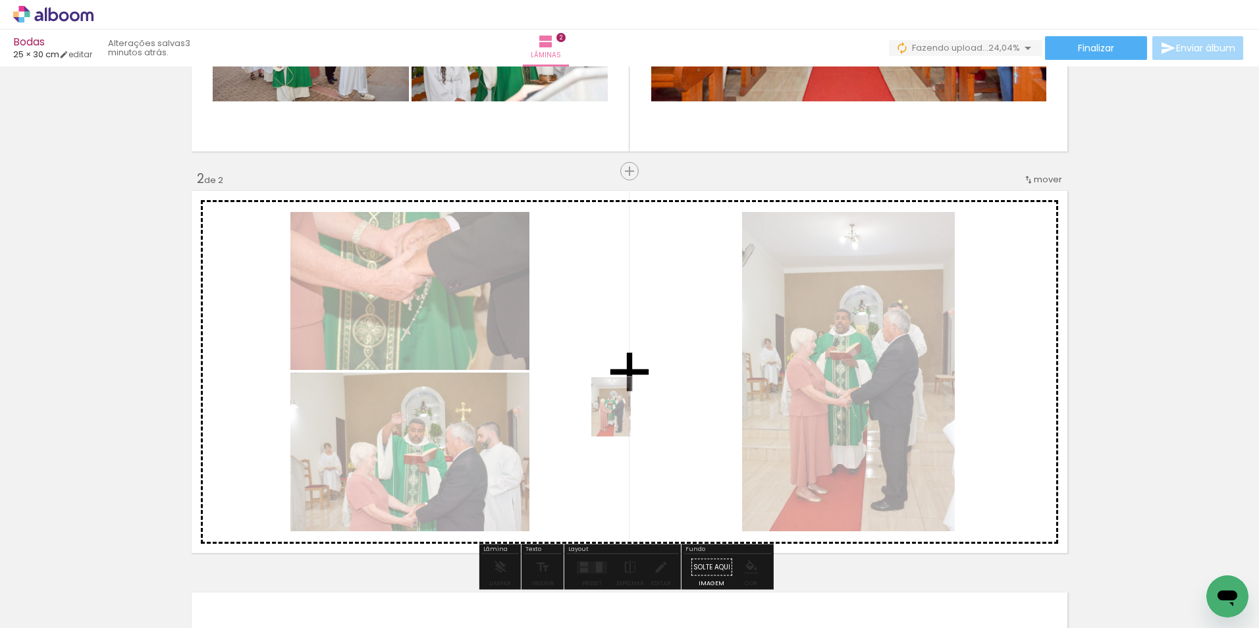
drag, startPoint x: 281, startPoint y: 591, endPoint x: 631, endPoint y: 417, distance: 390.6
click at [631, 417] on quentale-workspace at bounding box center [629, 314] width 1259 height 628
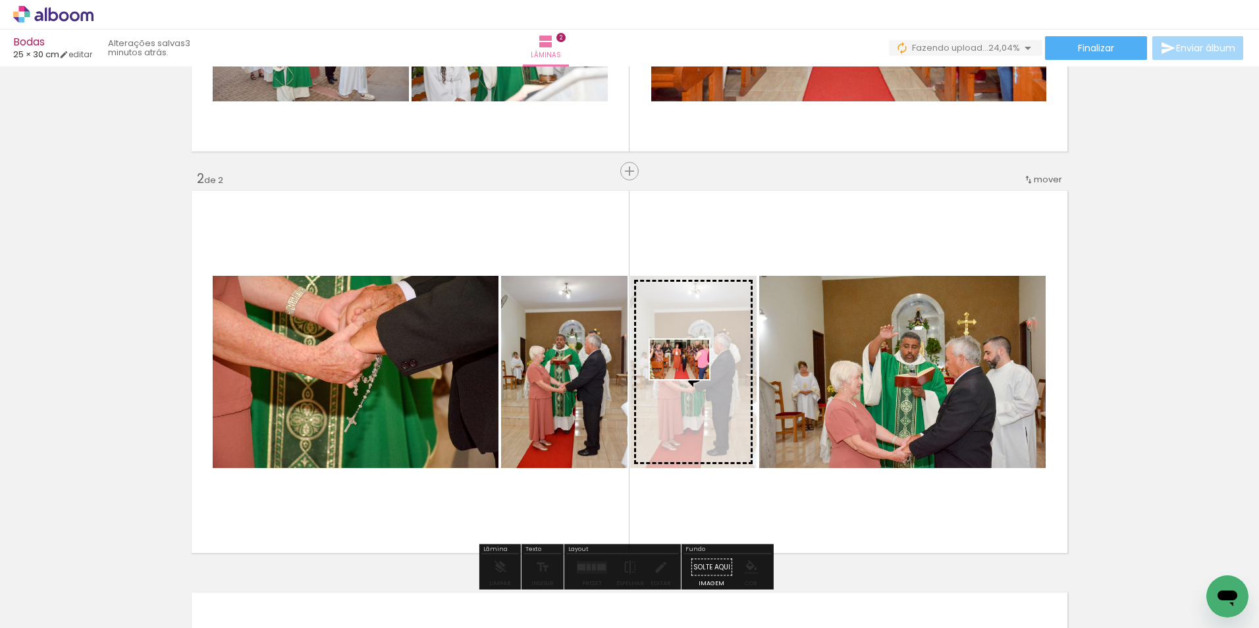
drag, startPoint x: 559, startPoint y: 573, endPoint x: 690, endPoint y: 379, distance: 233.8
click at [690, 379] on quentale-workspace at bounding box center [629, 314] width 1259 height 628
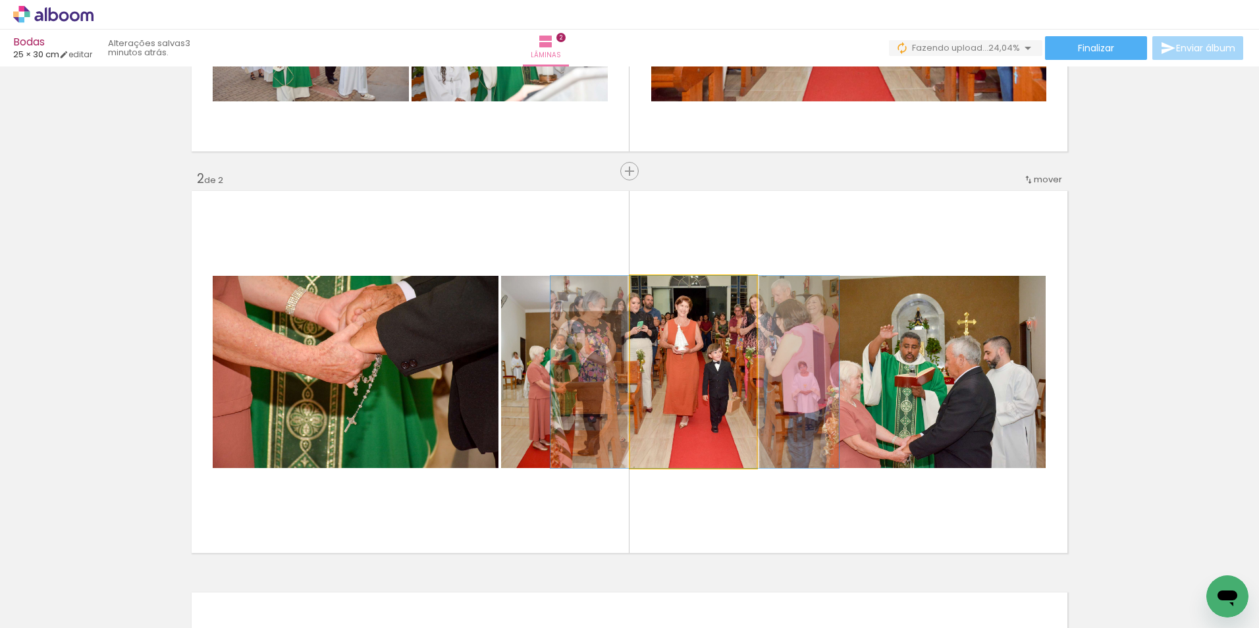
drag, startPoint x: 690, startPoint y: 387, endPoint x: 691, endPoint y: 421, distance: 34.3
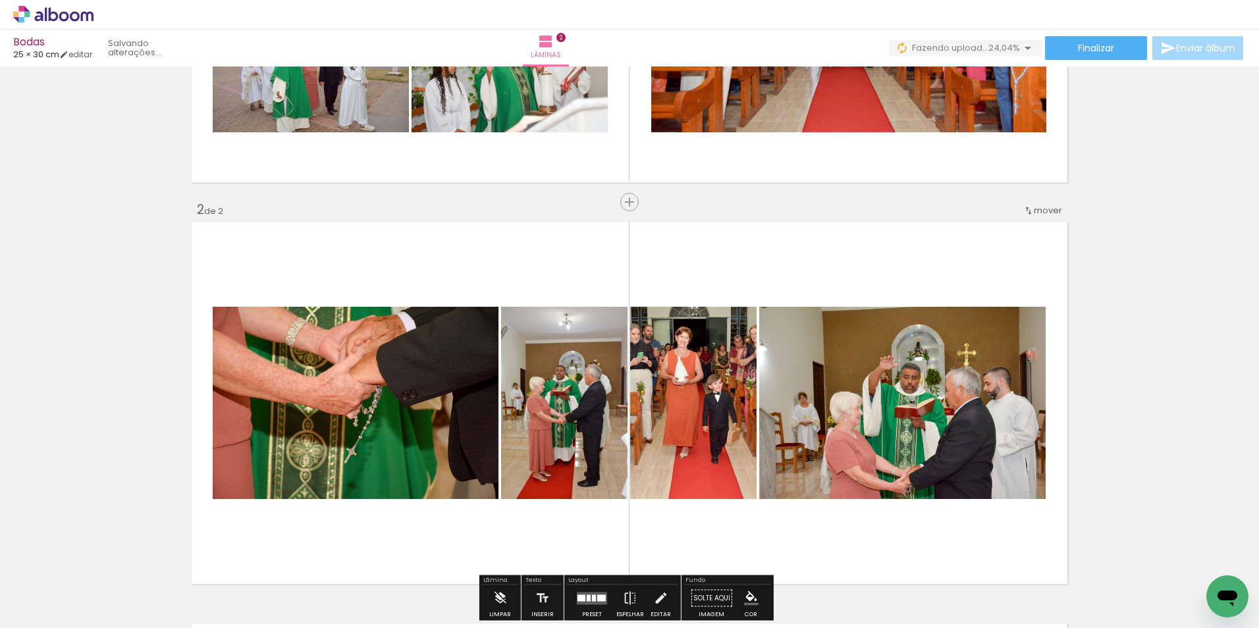
scroll to position [385, 0]
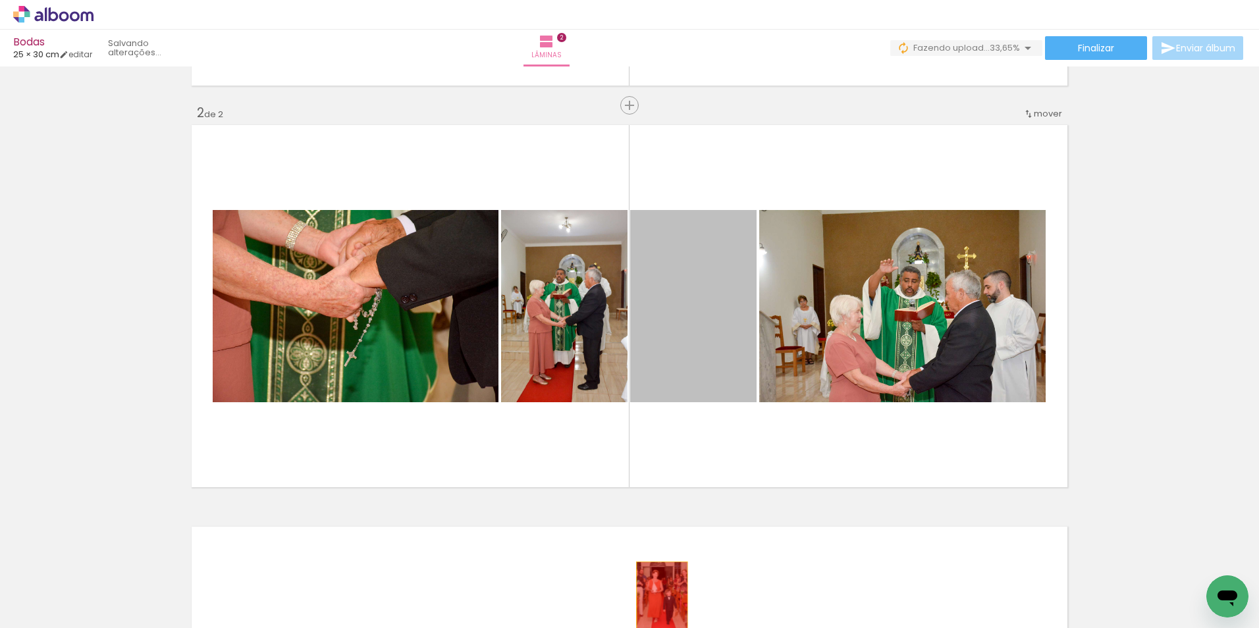
drag, startPoint x: 701, startPoint y: 361, endPoint x: 657, endPoint y: 587, distance: 230.2
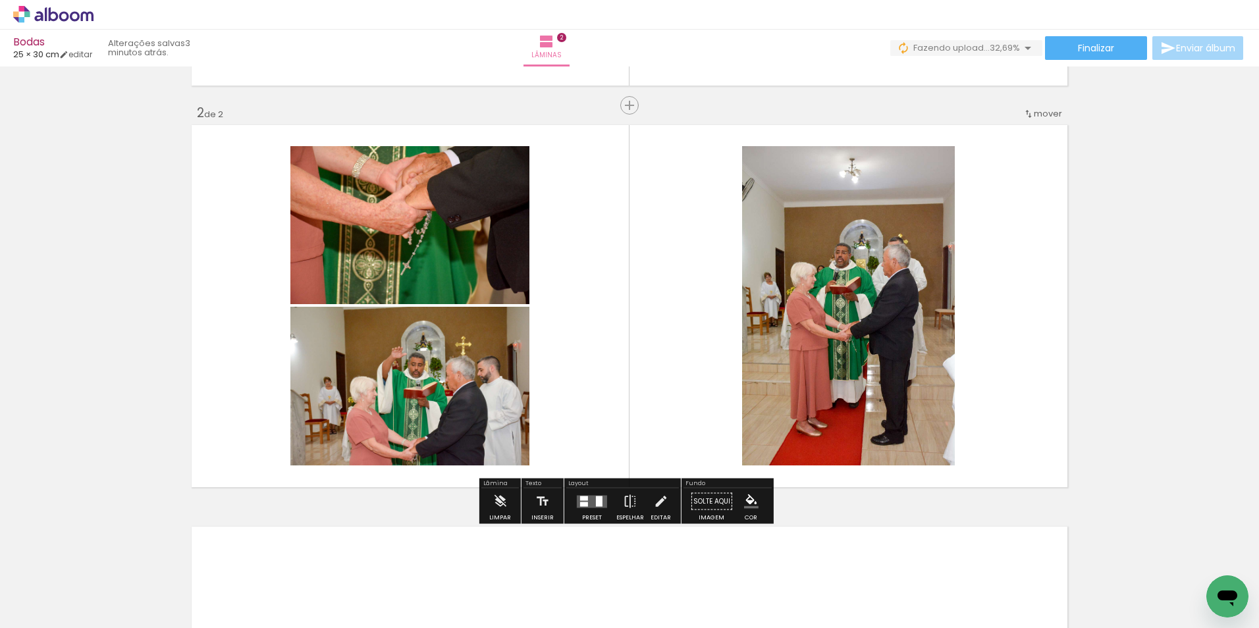
click at [591, 497] on quentale-layouter at bounding box center [592, 501] width 30 height 13
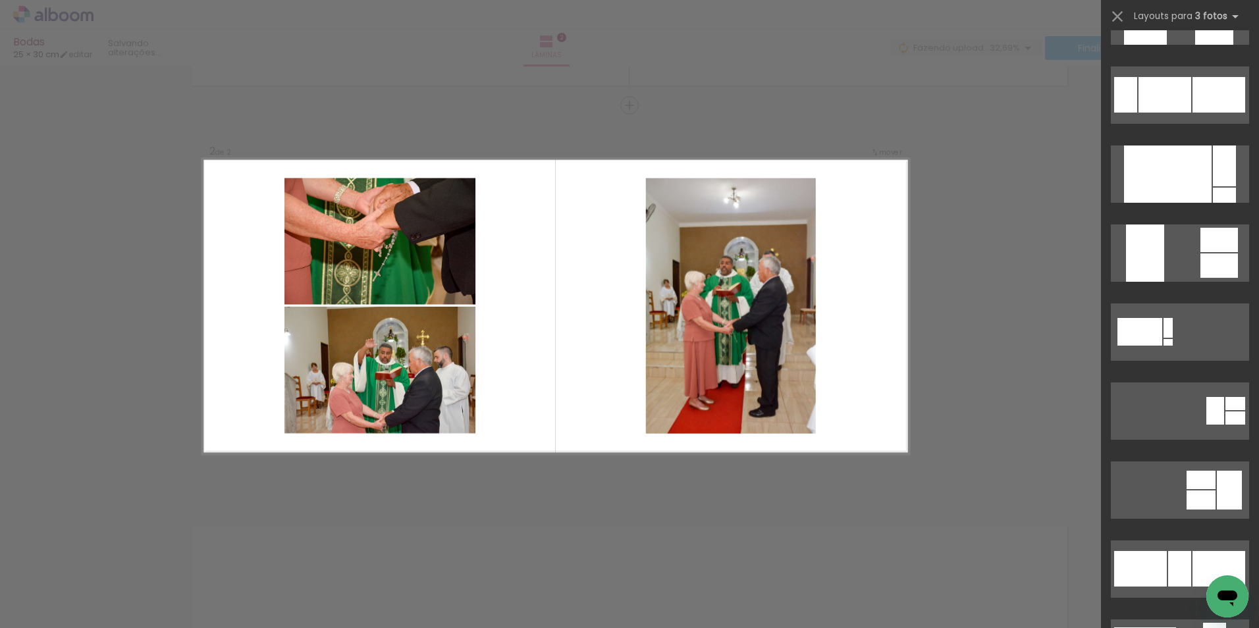
scroll to position [0, 0]
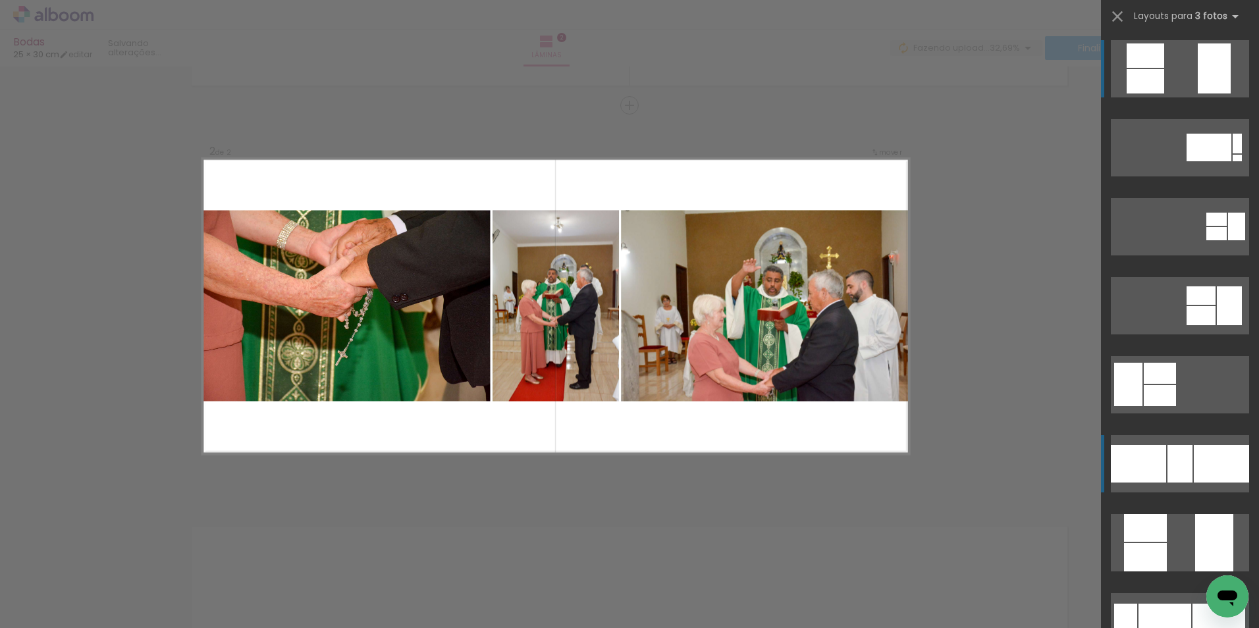
click at [1194, 454] on div at bounding box center [1221, 464] width 55 height 38
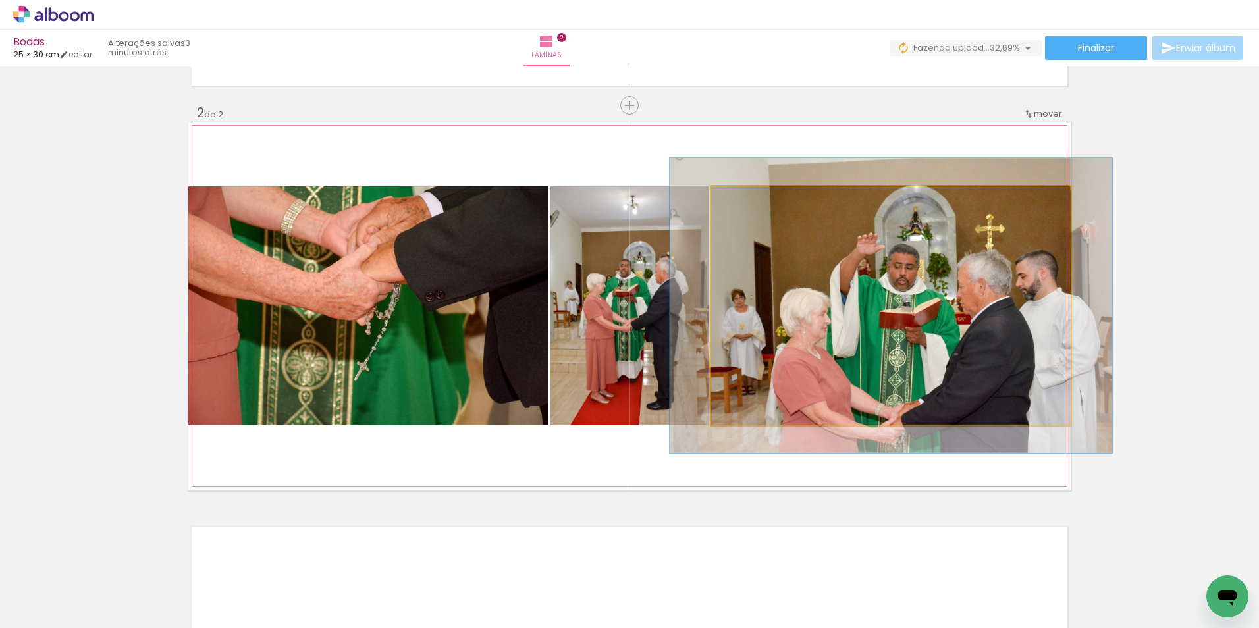
drag, startPoint x: 734, startPoint y: 201, endPoint x: 744, endPoint y: 200, distance: 10.6
type paper-slider "123"
click at [747, 200] on div at bounding box center [753, 200] width 12 height 12
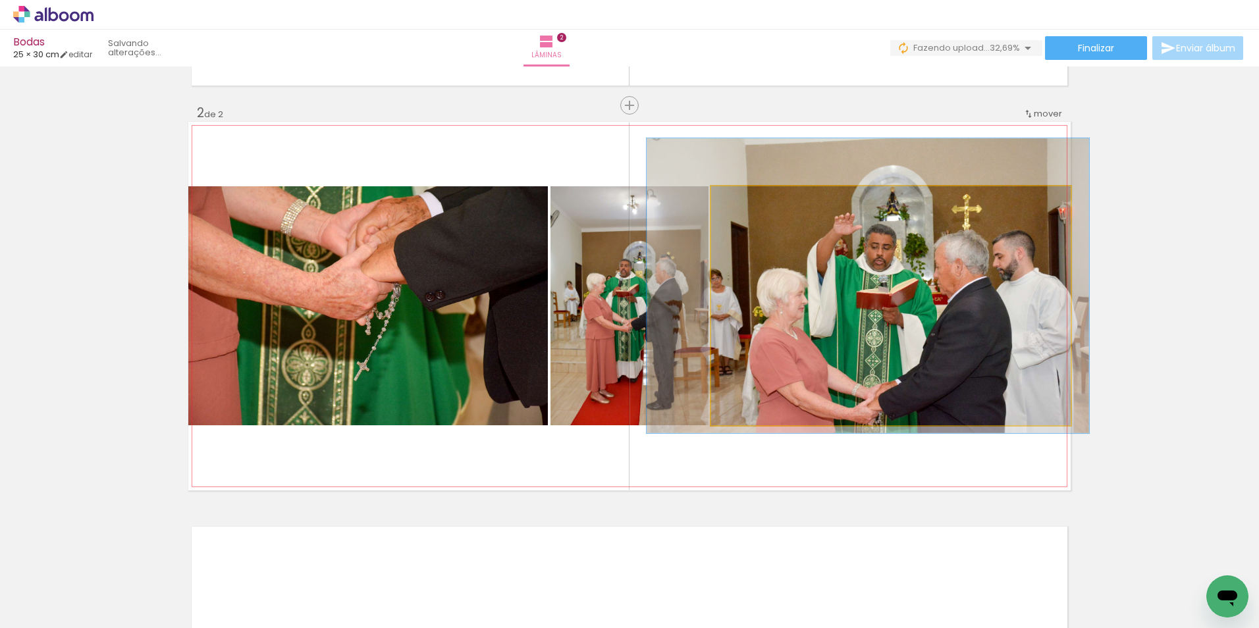
drag, startPoint x: 865, startPoint y: 302, endPoint x: 842, endPoint y: 283, distance: 30.4
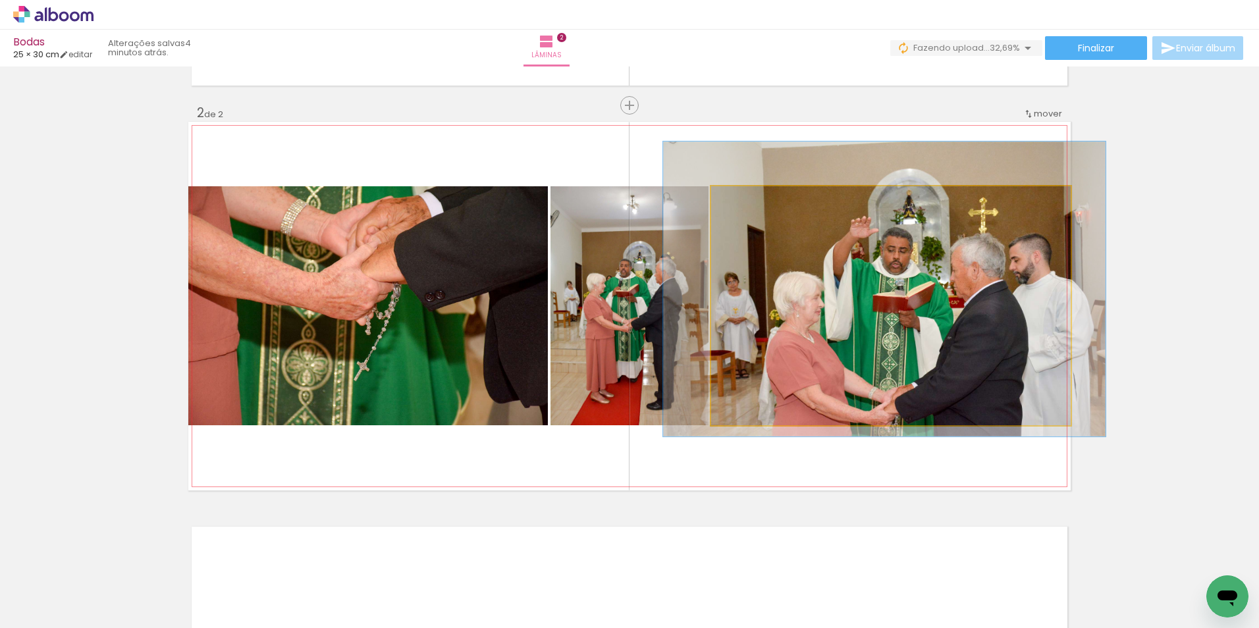
drag, startPoint x: 950, startPoint y: 327, endPoint x: 966, endPoint y: 330, distance: 16.8
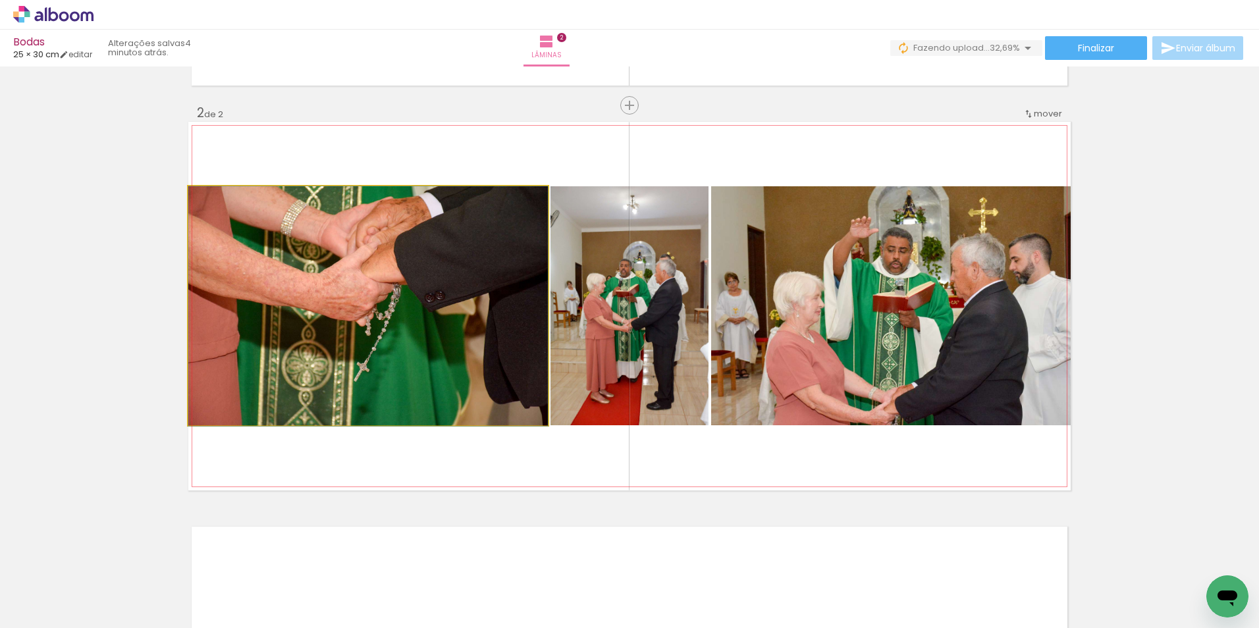
drag, startPoint x: 443, startPoint y: 274, endPoint x: 451, endPoint y: 312, distance: 39.0
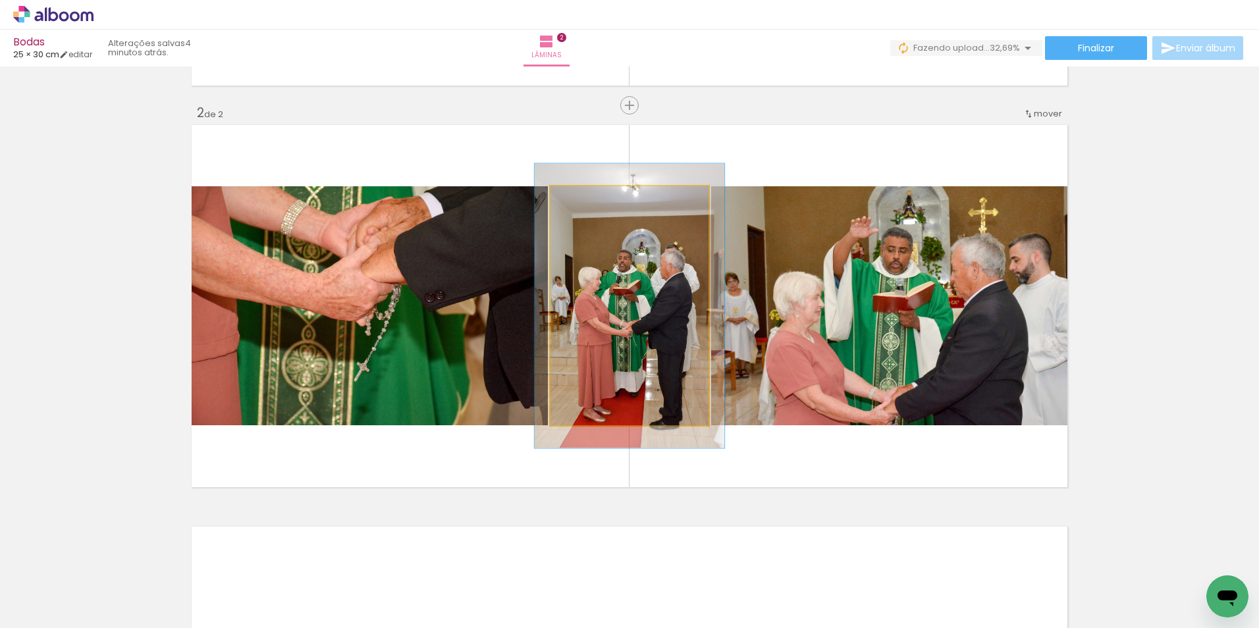
drag, startPoint x: 576, startPoint y: 201, endPoint x: 584, endPoint y: 198, distance: 9.2
click at [584, 198] on div at bounding box center [590, 200] width 12 height 12
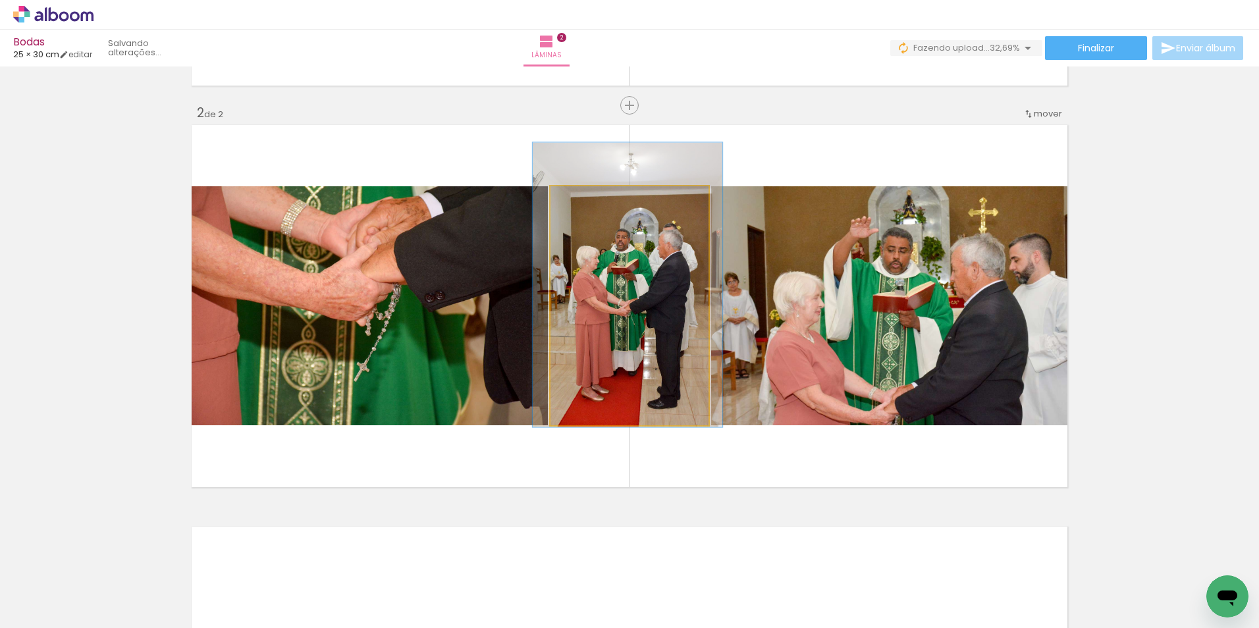
drag, startPoint x: 634, startPoint y: 291, endPoint x: 632, endPoint y: 270, distance: 21.2
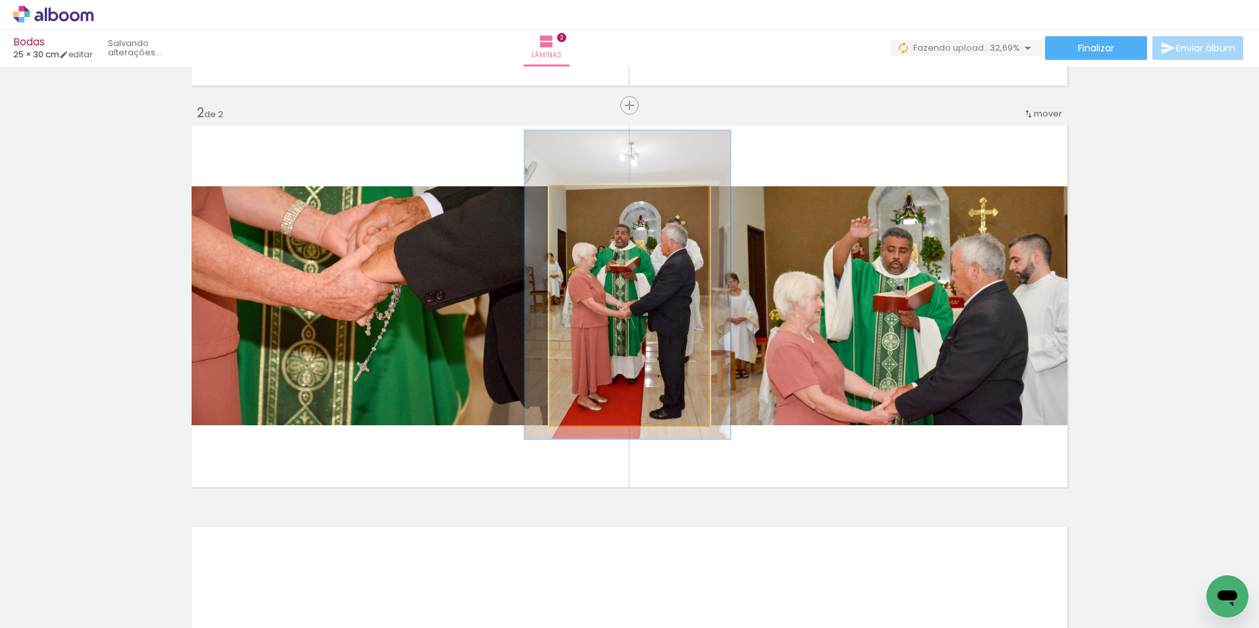
type paper-slider "129"
click at [594, 202] on div at bounding box center [596, 200] width 21 height 21
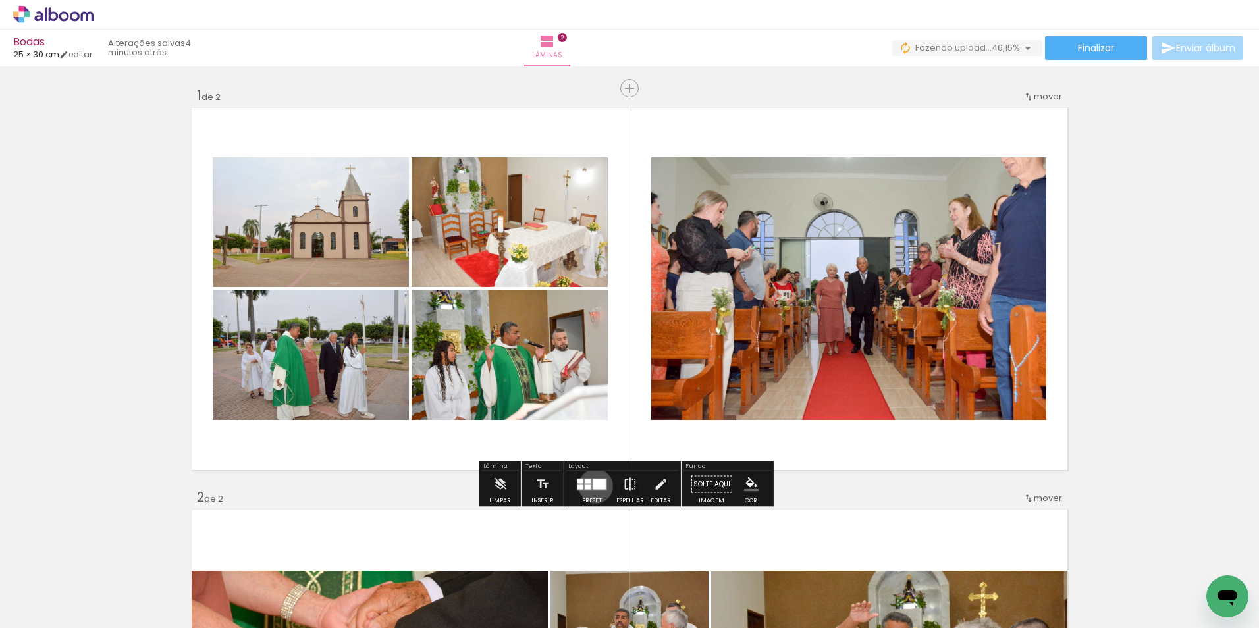
click at [593, 486] on div at bounding box center [599, 484] width 13 height 11
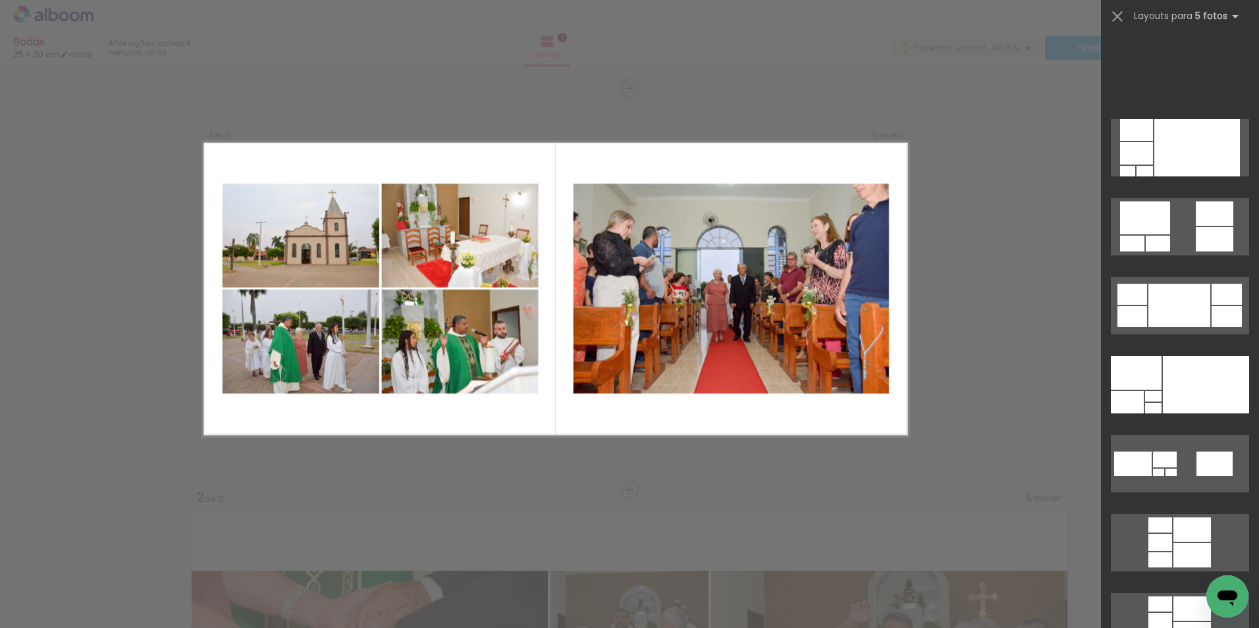
scroll to position [869, 0]
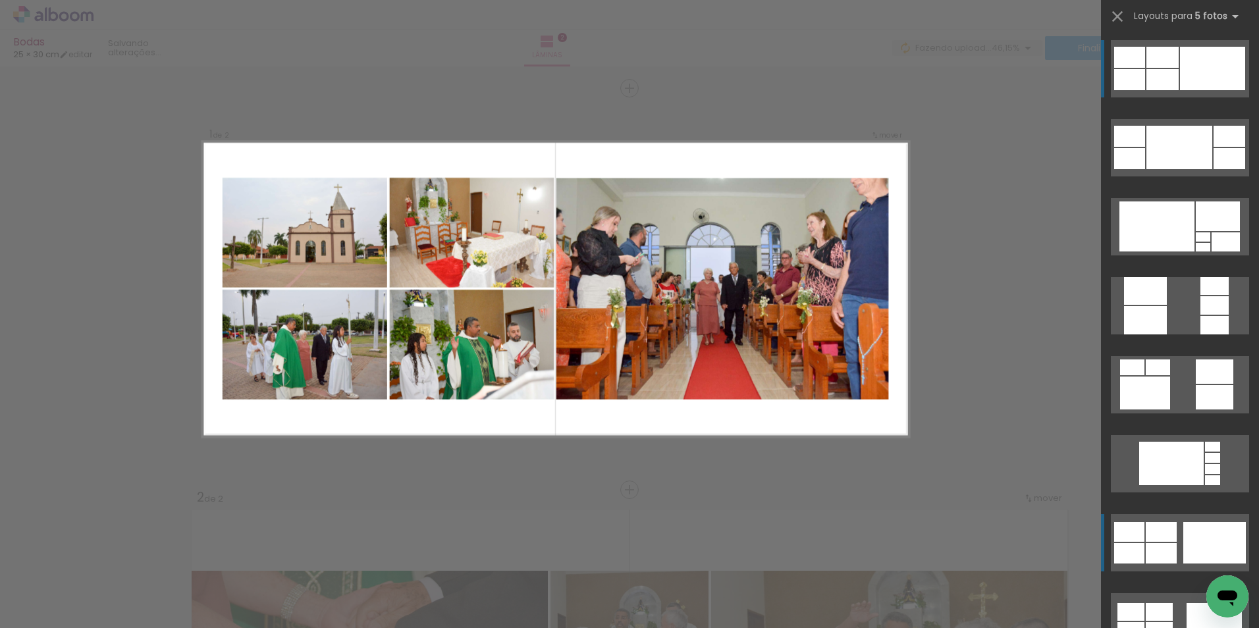
click at [1154, 55] on div at bounding box center [1163, 57] width 32 height 21
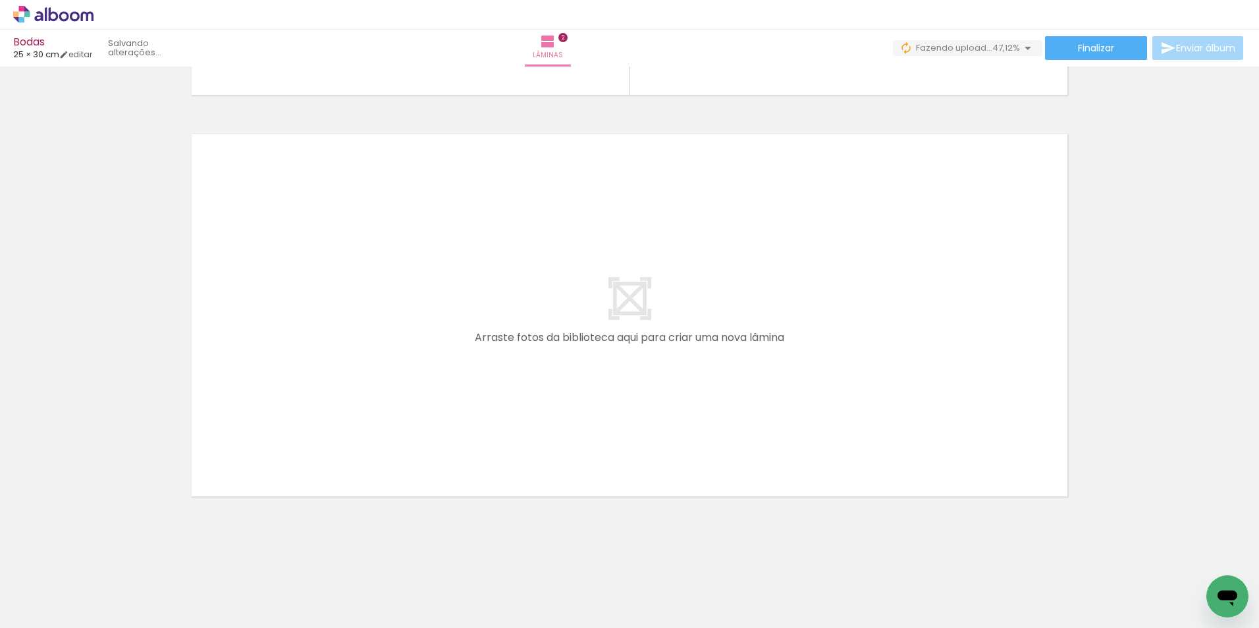
scroll to position [0, 0]
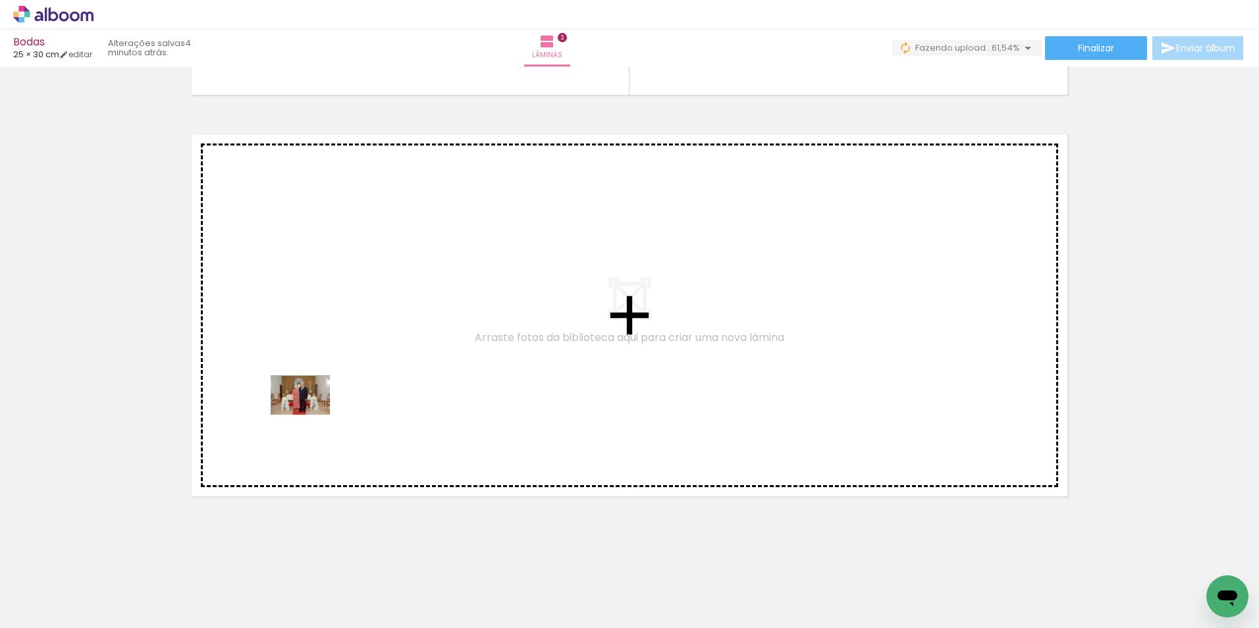
drag, startPoint x: 360, startPoint y: 588, endPoint x: 313, endPoint y: 411, distance: 183.3
click at [313, 411] on quentale-workspace at bounding box center [629, 314] width 1259 height 628
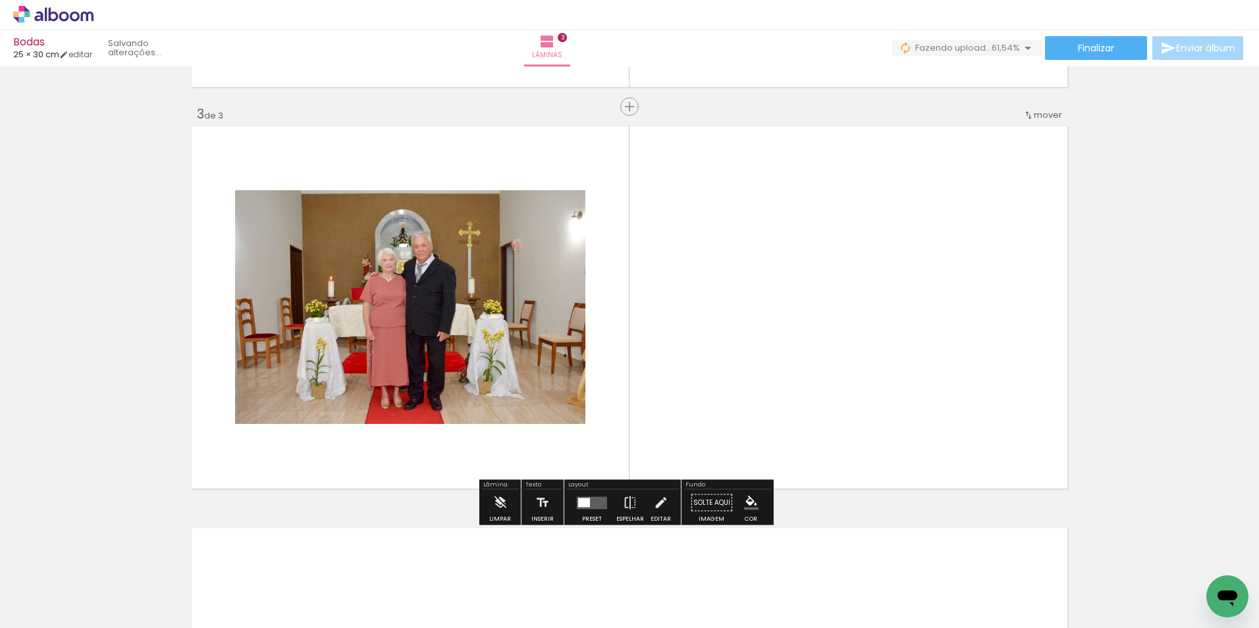
scroll to position [786, 0]
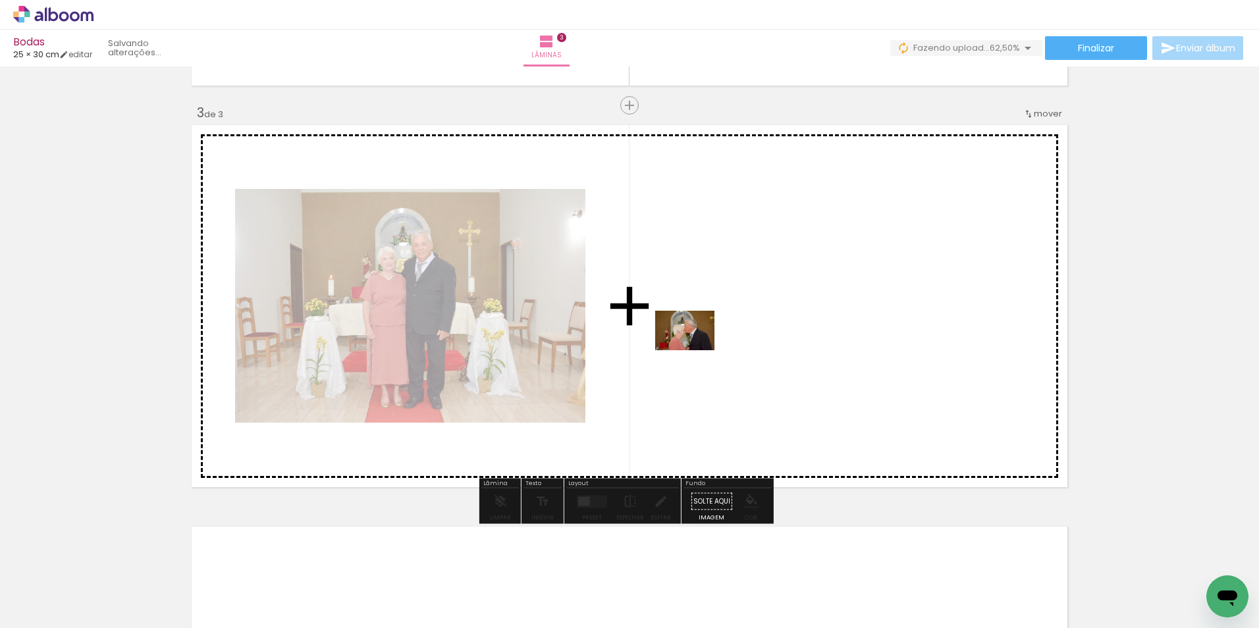
drag, startPoint x: 457, startPoint y: 599, endPoint x: 699, endPoint y: 346, distance: 349.4
click at [699, 346] on quentale-workspace at bounding box center [629, 314] width 1259 height 628
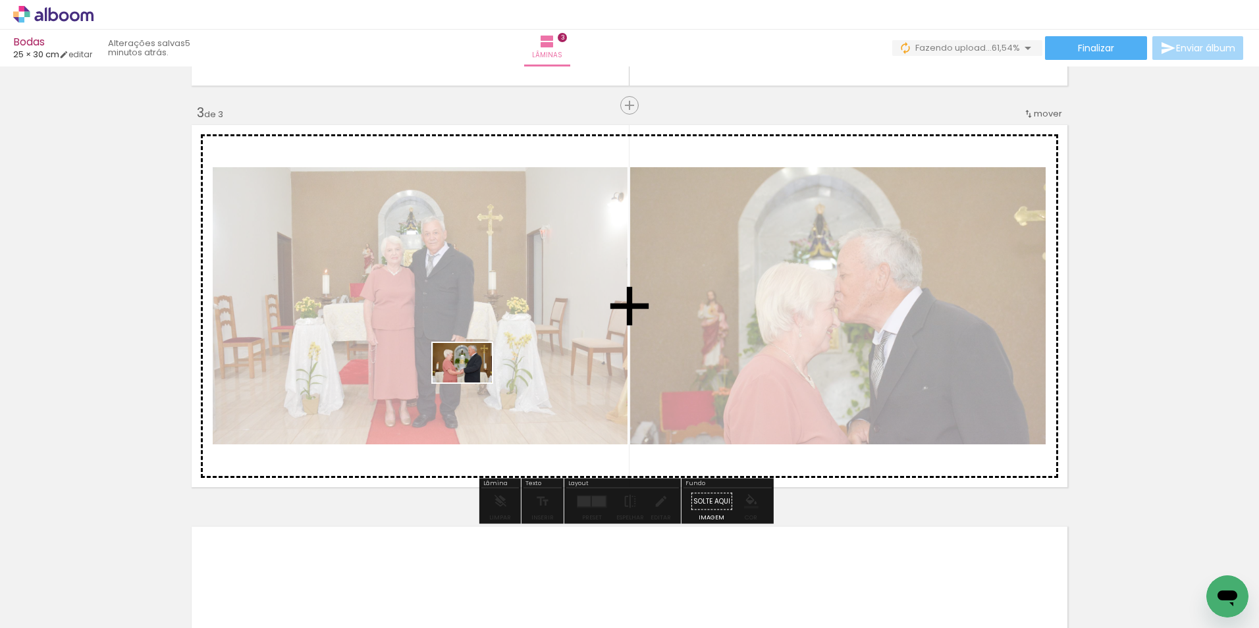
drag, startPoint x: 491, startPoint y: 593, endPoint x: 478, endPoint y: 335, distance: 258.5
click at [473, 348] on quentale-workspace at bounding box center [629, 314] width 1259 height 628
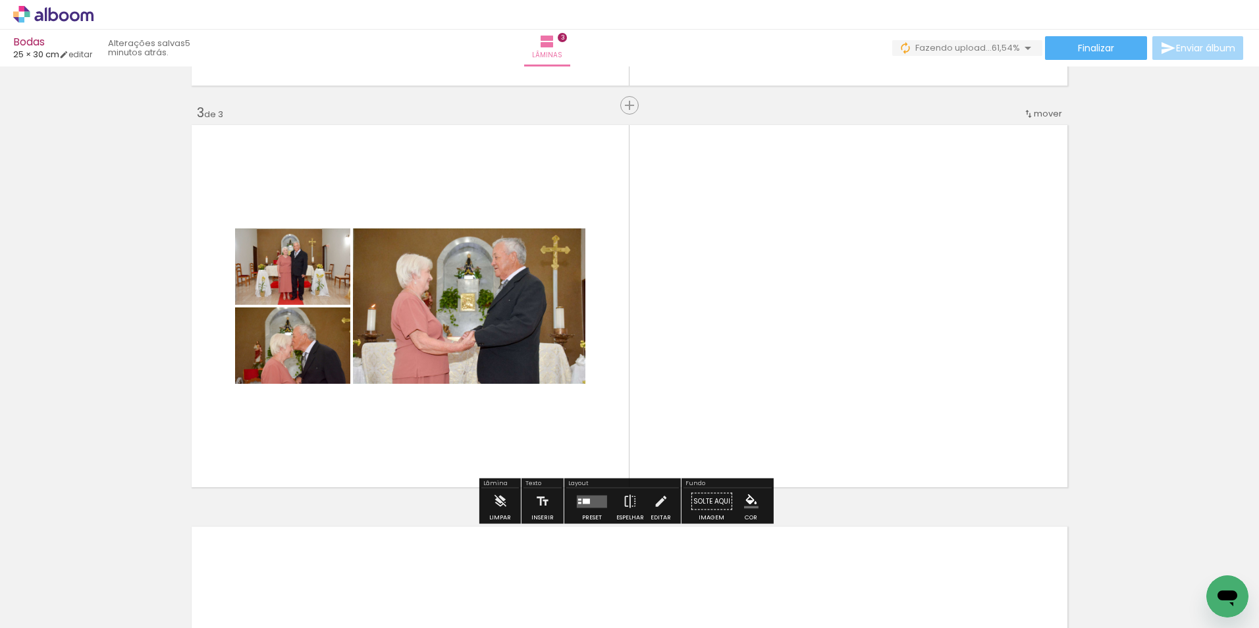
click at [587, 505] on quentale-layouter at bounding box center [592, 501] width 30 height 13
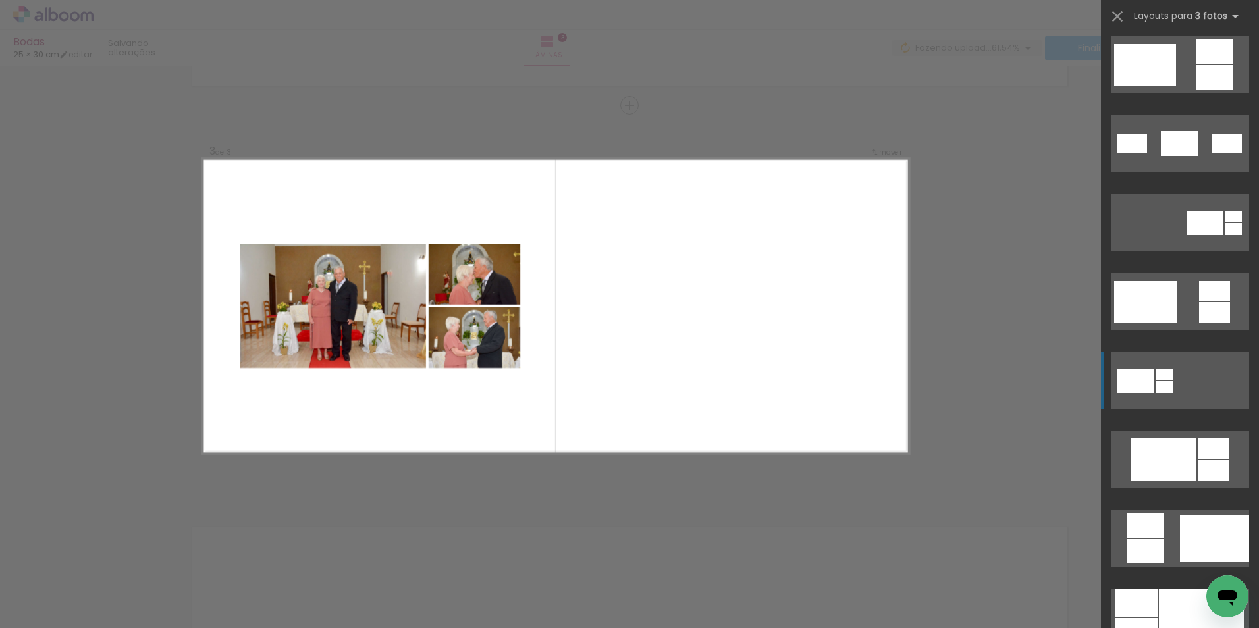
scroll to position [395, 0]
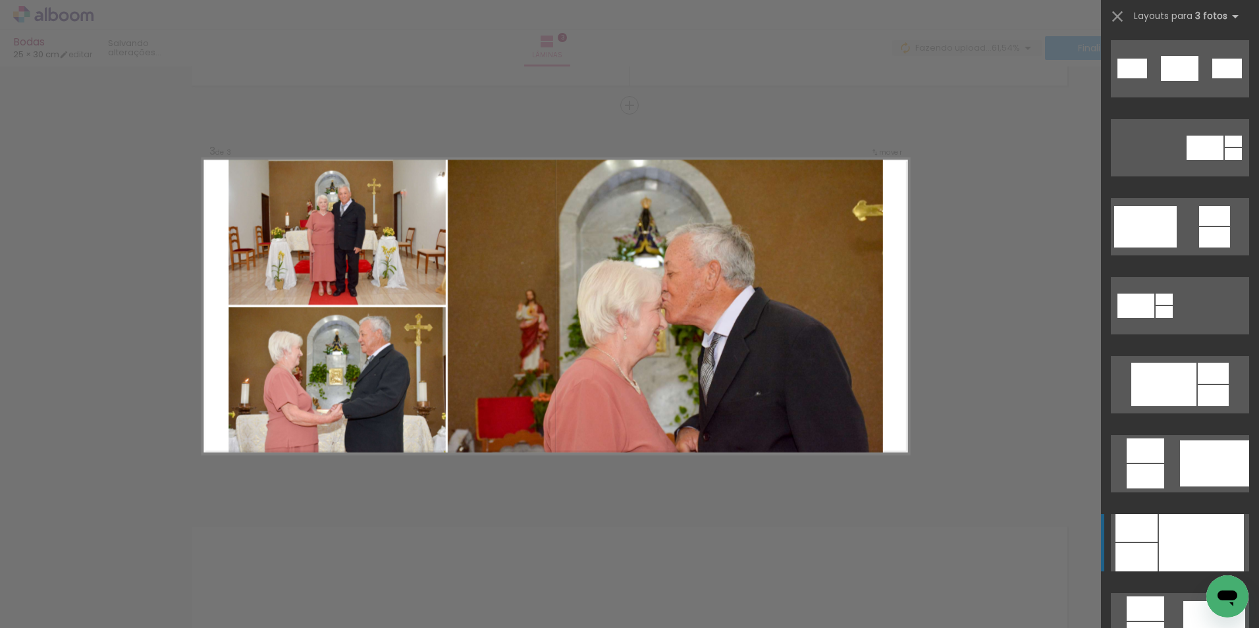
click at [1179, 530] on div at bounding box center [1201, 542] width 85 height 57
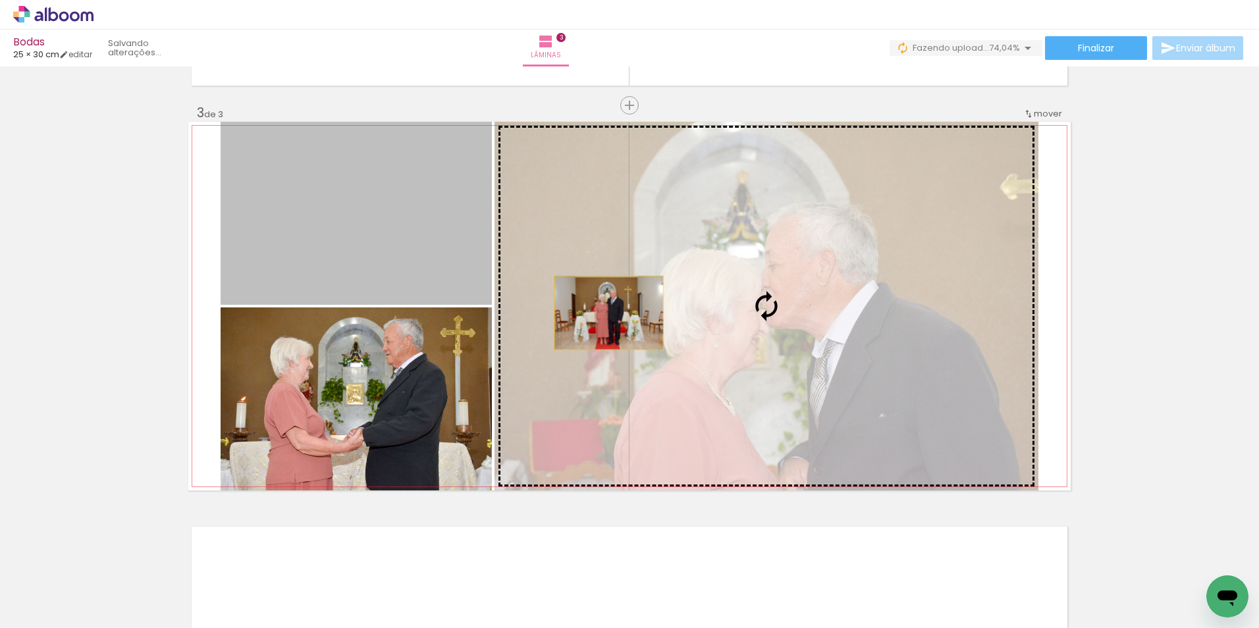
drag, startPoint x: 451, startPoint y: 271, endPoint x: 602, endPoint y: 314, distance: 156.6
click at [0, 0] on slot at bounding box center [0, 0] width 0 height 0
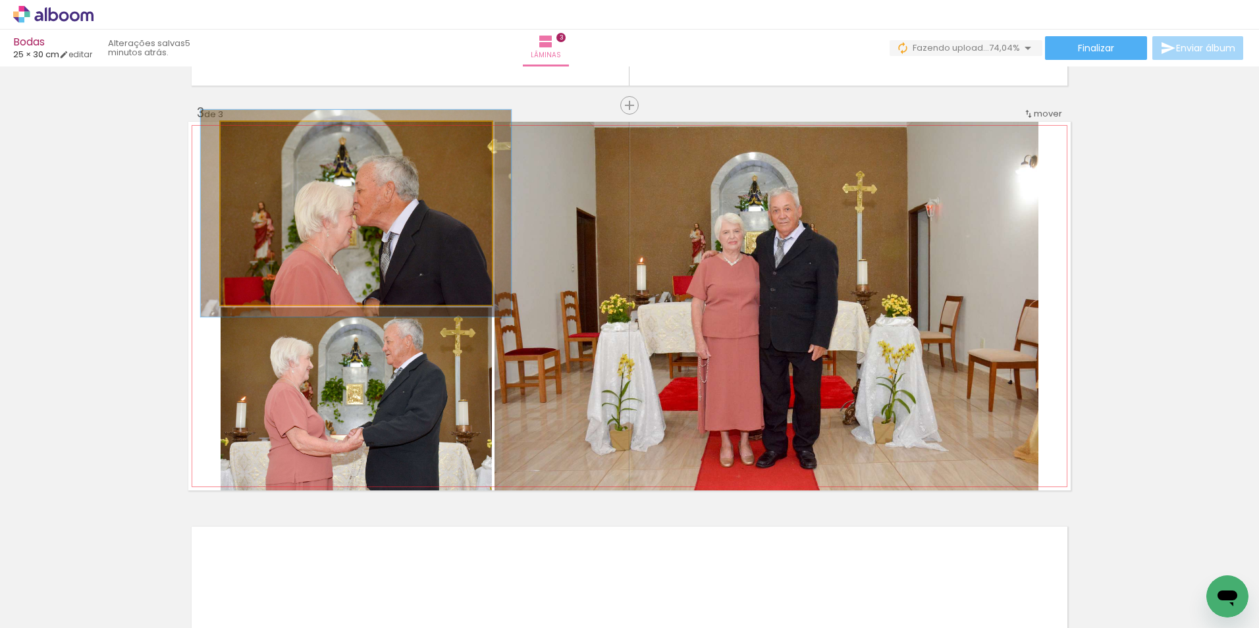
type paper-slider "113"
click at [253, 130] on div at bounding box center [258, 136] width 12 height 12
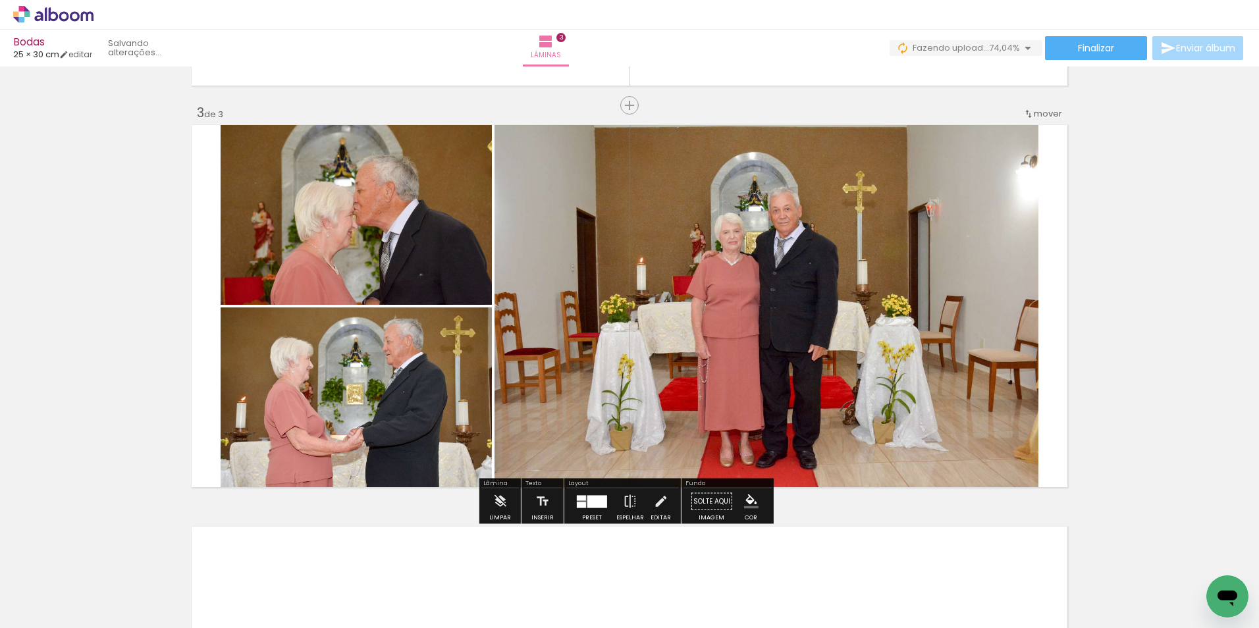
click at [1035, 112] on span "mover" at bounding box center [1048, 113] width 28 height 13
click at [986, 113] on span "antes da" at bounding box center [989, 112] width 38 height 22
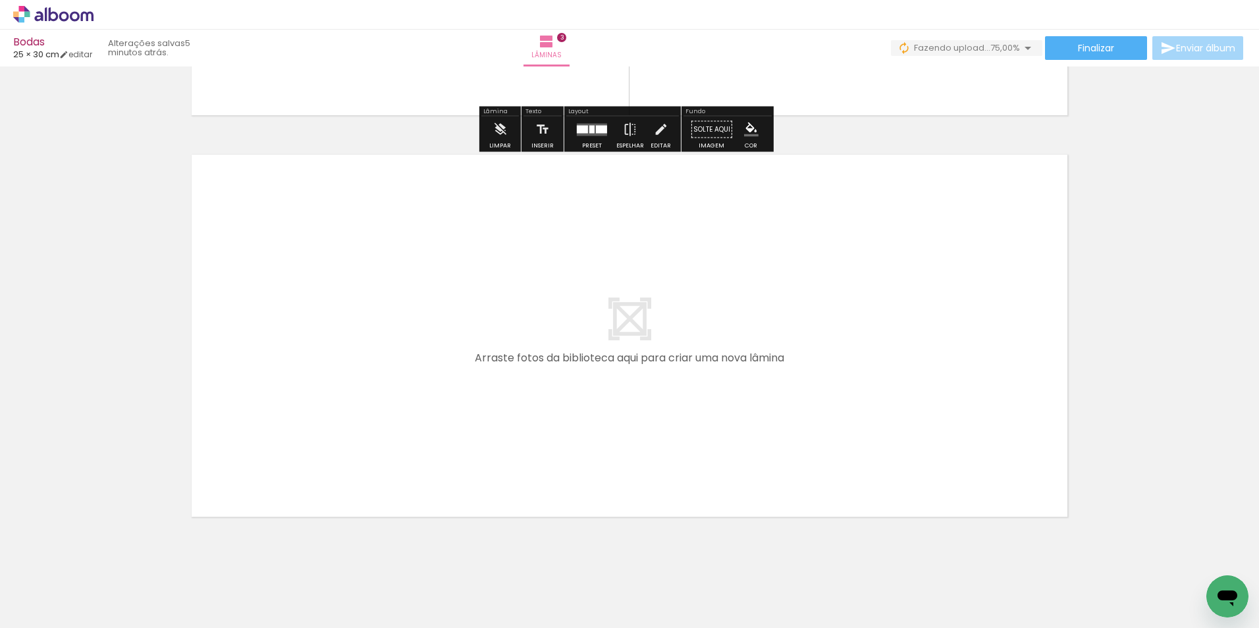
scroll to position [1179, 0]
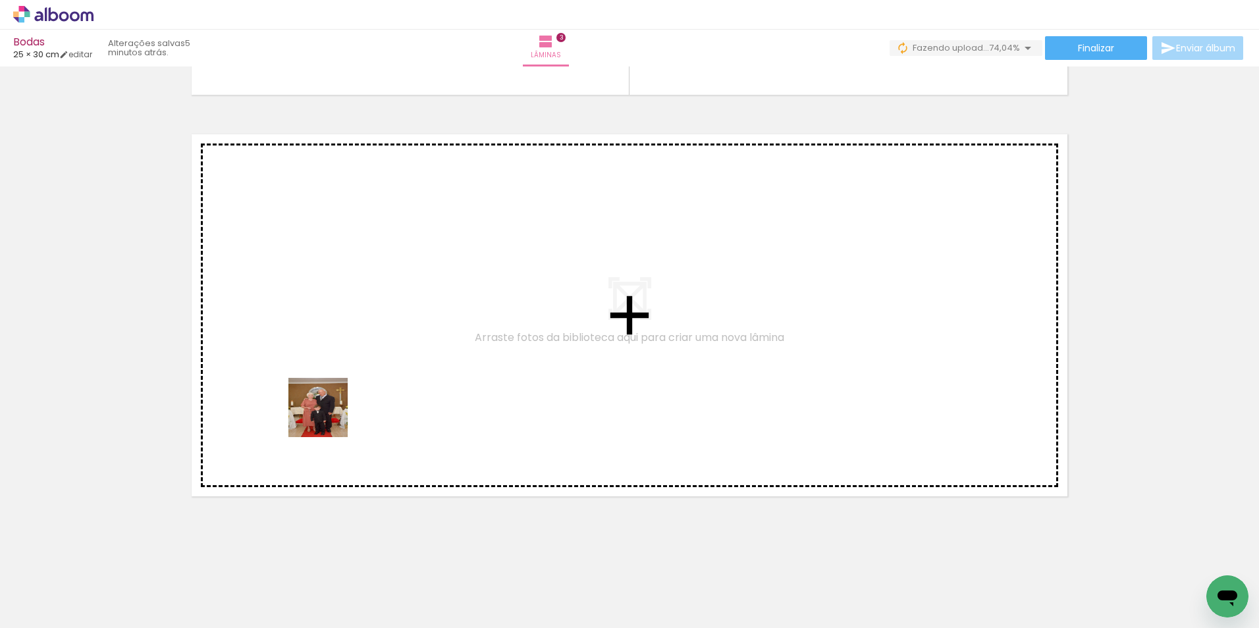
drag, startPoint x: 296, startPoint y: 585, endPoint x: 354, endPoint y: 372, distance: 220.5
click at [354, 372] on quentale-workspace at bounding box center [629, 314] width 1259 height 628
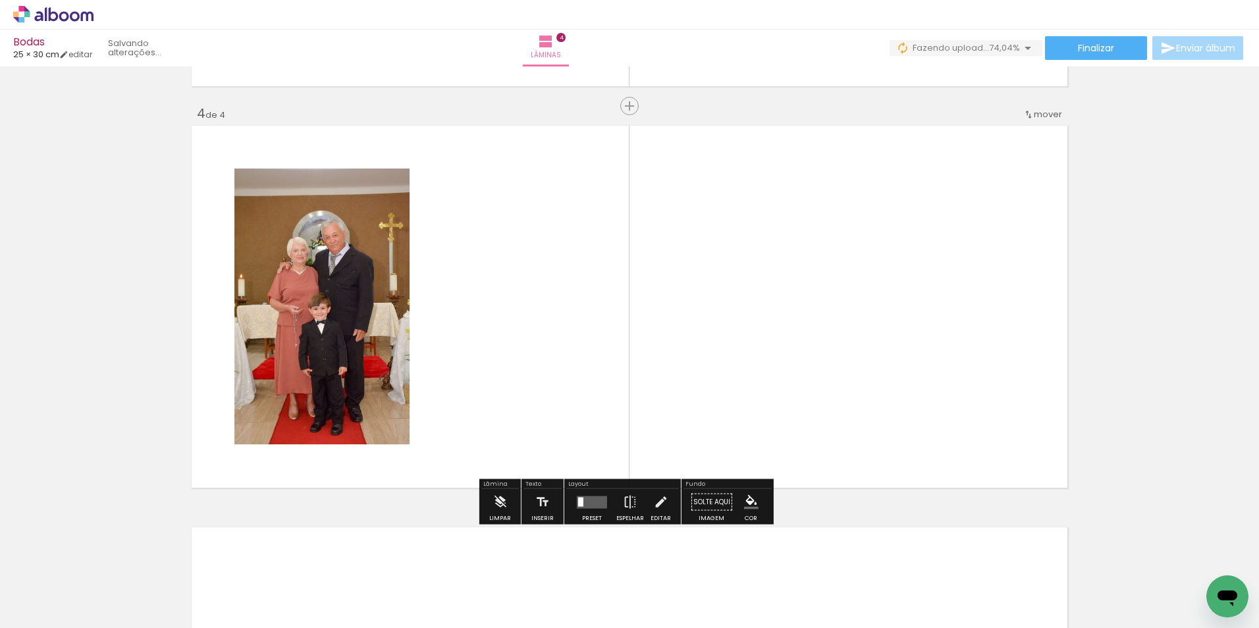
scroll to position [1188, 0]
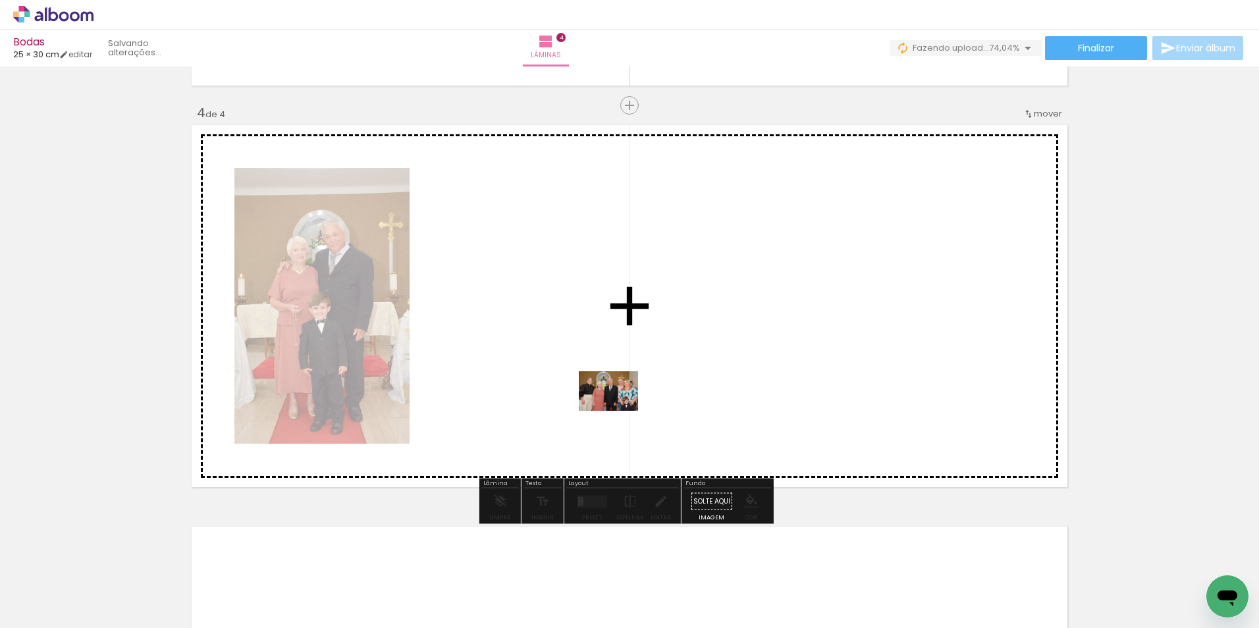
drag, startPoint x: 575, startPoint y: 595, endPoint x: 622, endPoint y: 406, distance: 195.5
click at [622, 406] on quentale-workspace at bounding box center [629, 314] width 1259 height 628
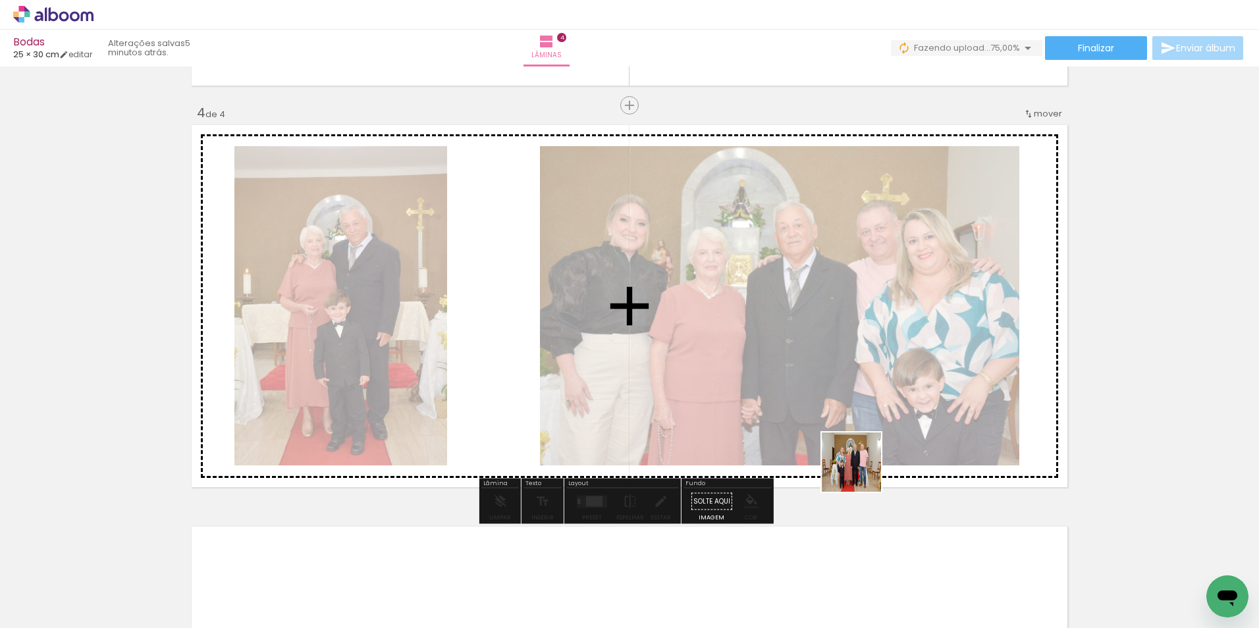
drag, startPoint x: 893, startPoint y: 582, endPoint x: 826, endPoint y: 375, distance: 217.9
click at [826, 375] on quentale-workspace at bounding box center [629, 314] width 1259 height 628
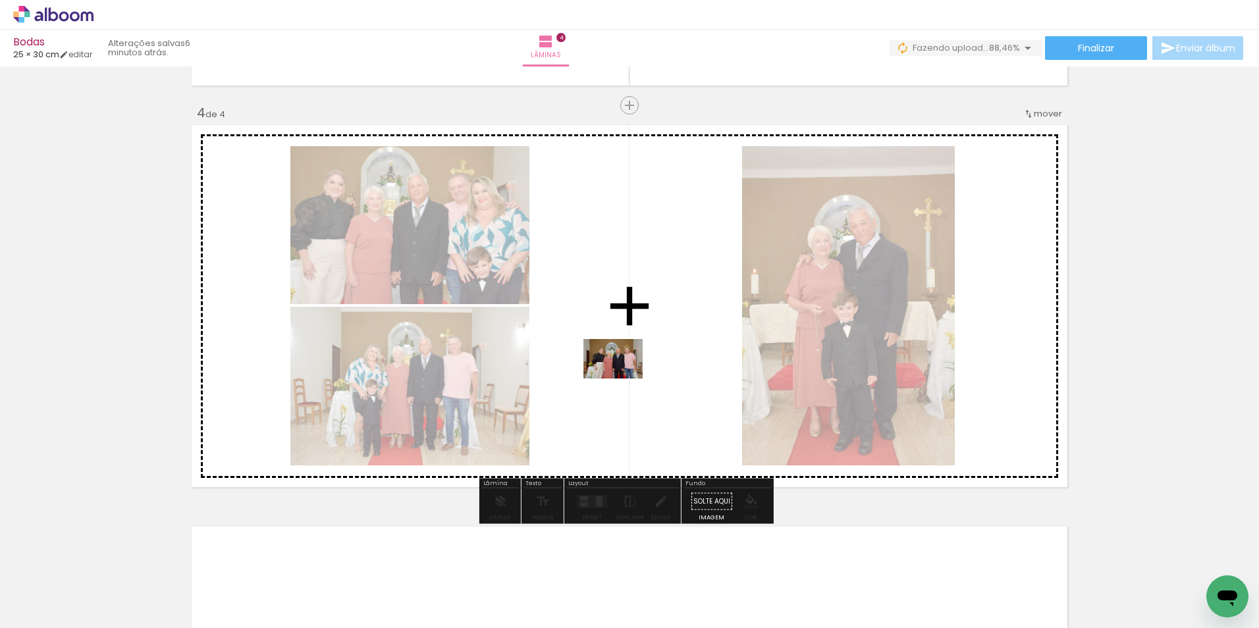
drag, startPoint x: 648, startPoint y: 601, endPoint x: 623, endPoint y: 379, distance: 223.4
click at [623, 379] on quentale-workspace at bounding box center [629, 314] width 1259 height 628
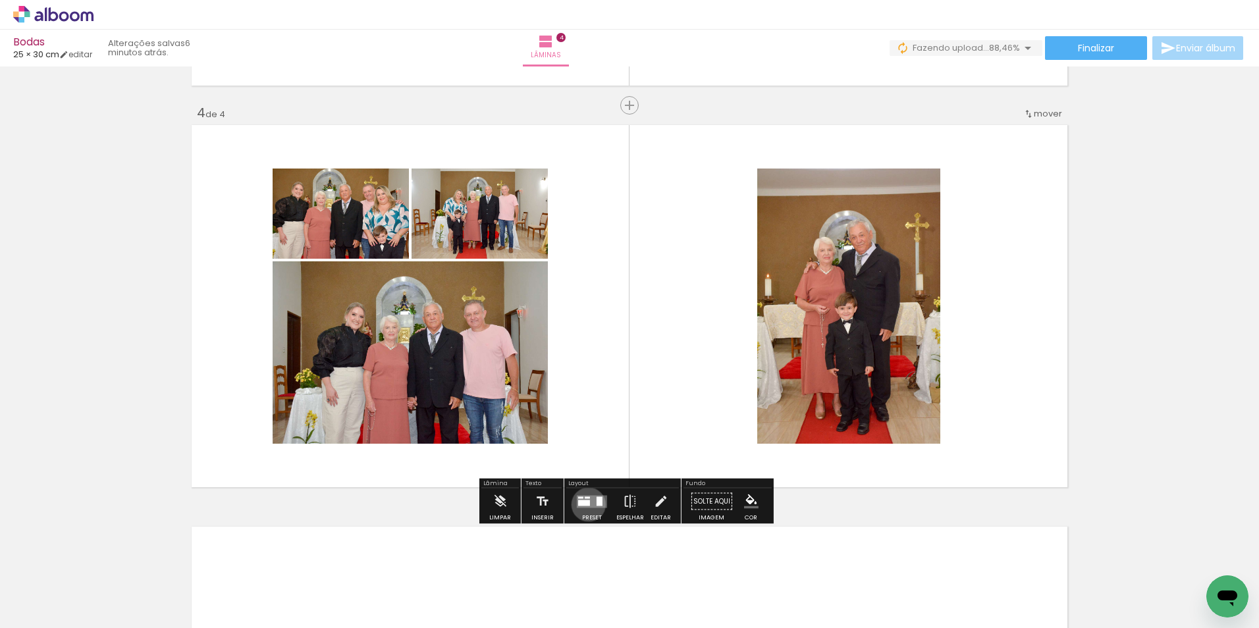
click at [586, 505] on div at bounding box center [584, 503] width 12 height 6
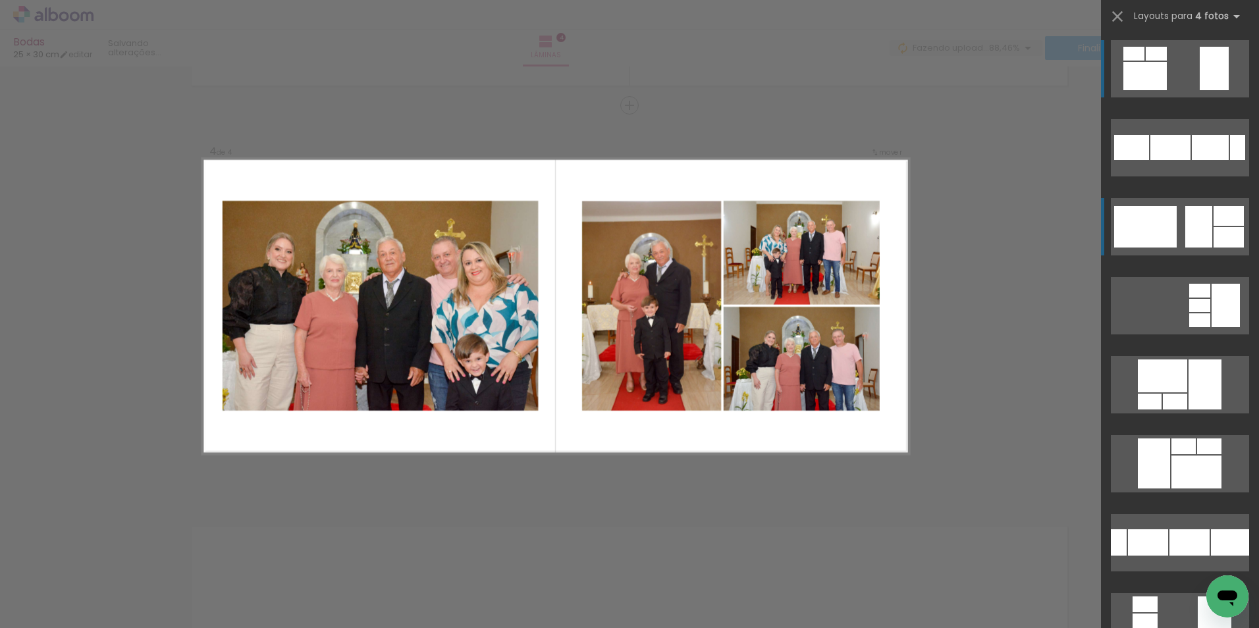
click at [1224, 221] on div at bounding box center [1229, 216] width 30 height 20
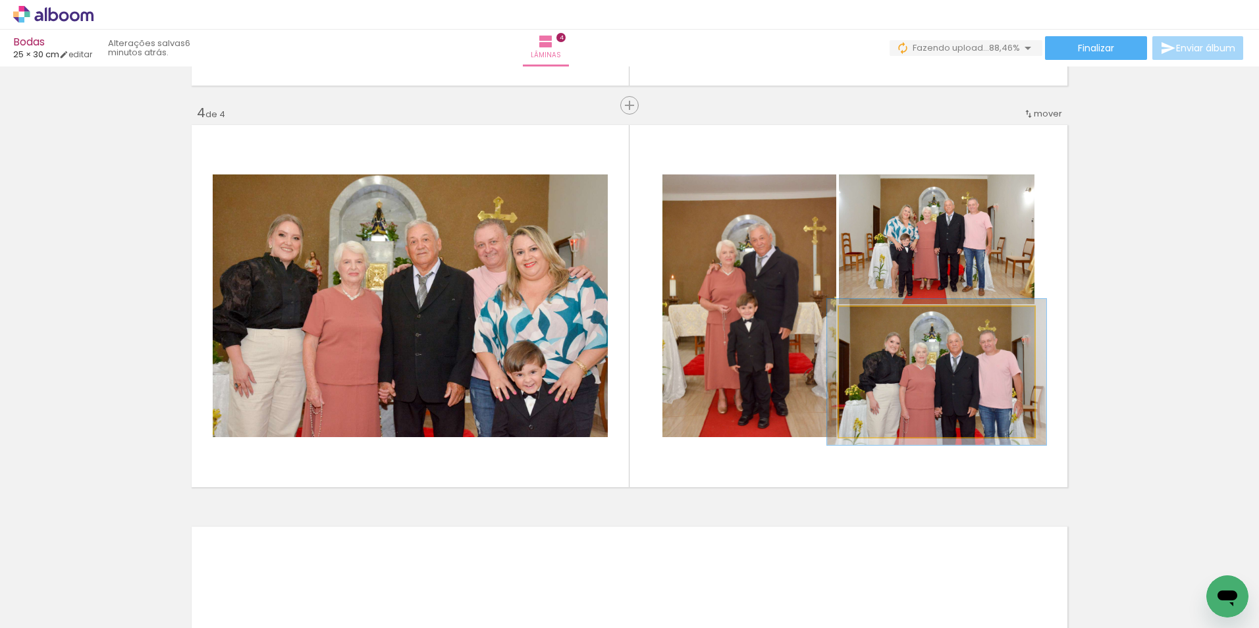
type paper-slider "112"
click at [869, 320] on div at bounding box center [875, 321] width 12 height 12
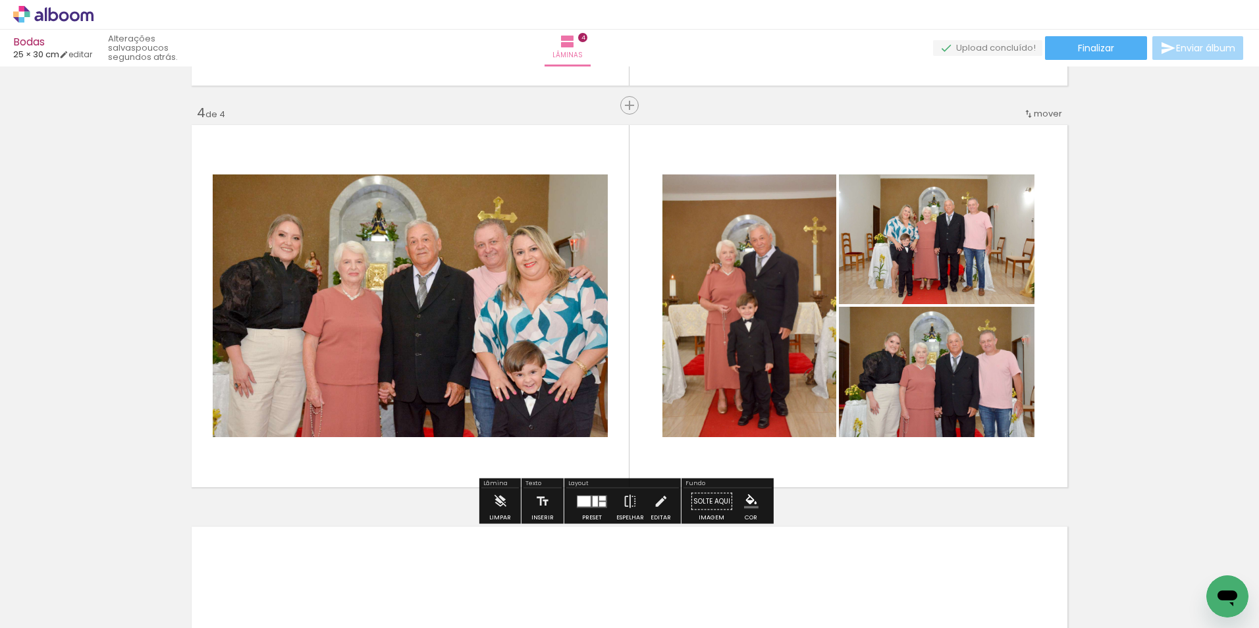
click at [588, 512] on div at bounding box center [592, 502] width 36 height 26
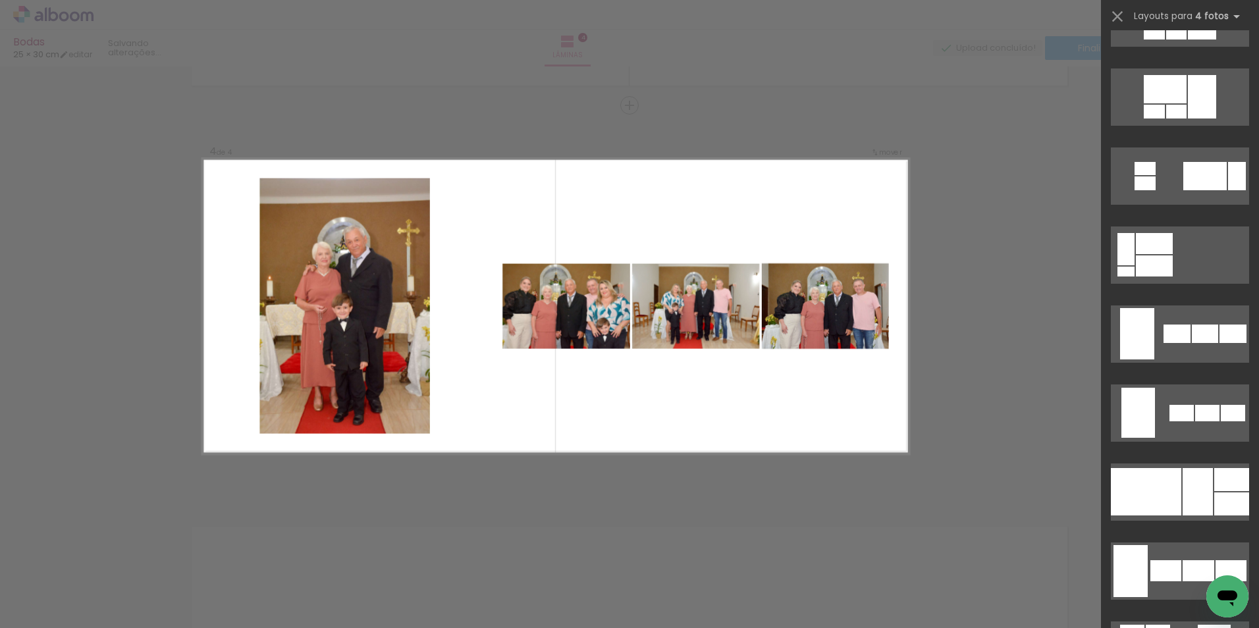
scroll to position [751, 0]
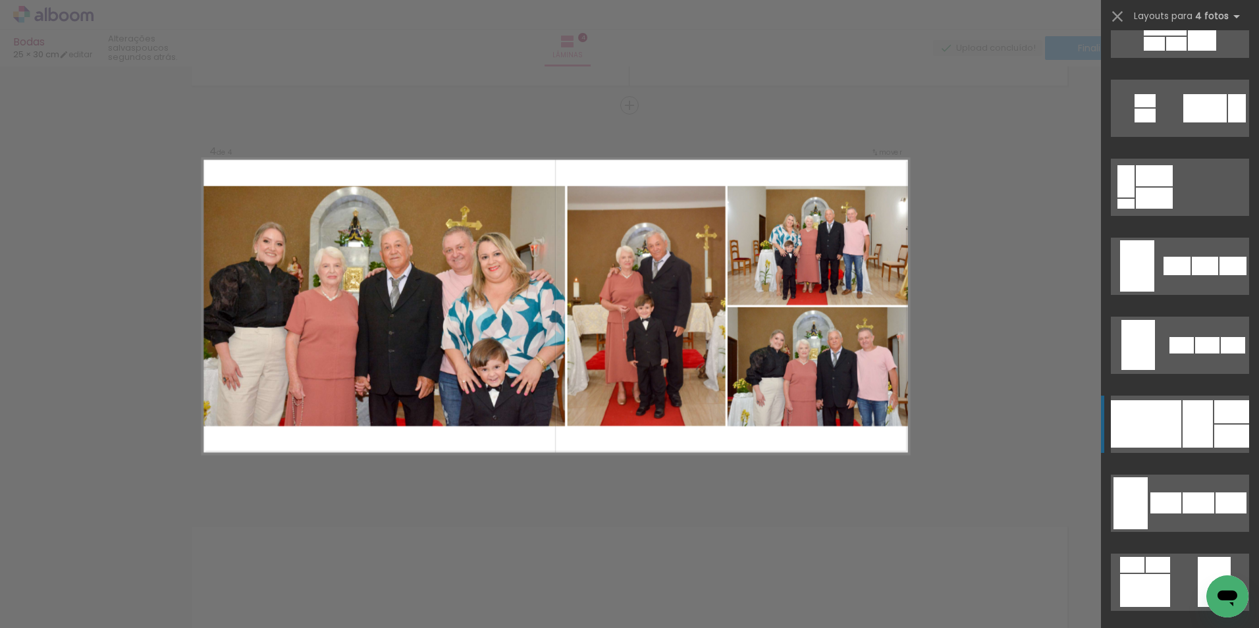
click at [1173, 432] on div at bounding box center [1146, 423] width 70 height 47
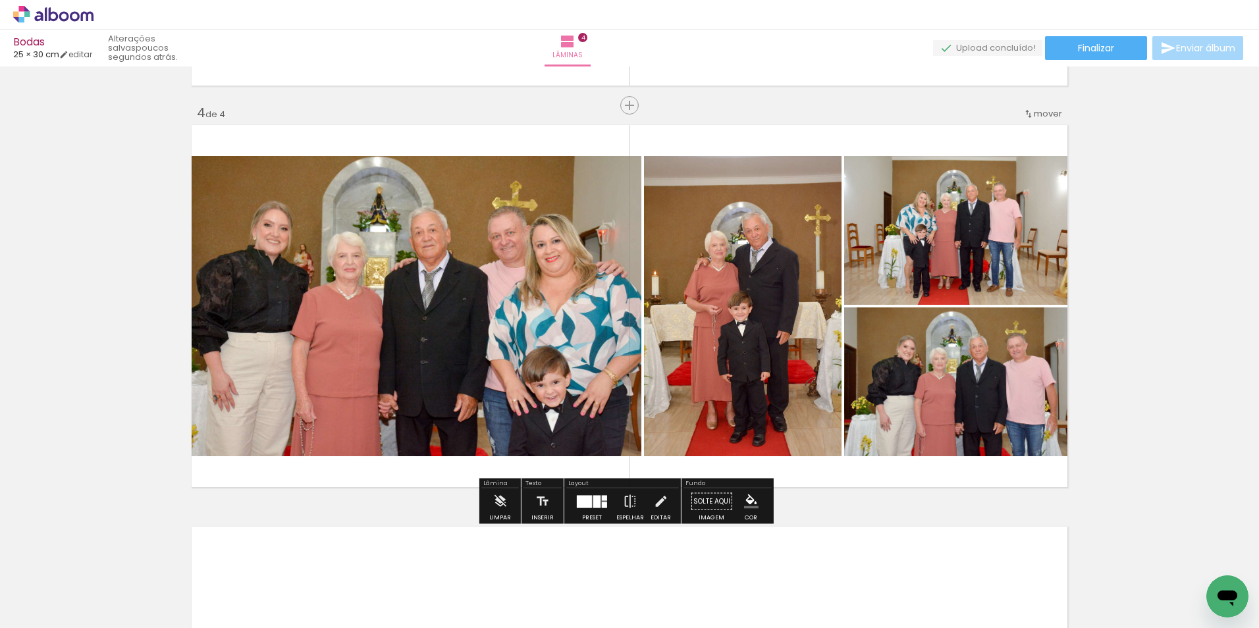
click at [1051, 110] on span "mover" at bounding box center [1048, 113] width 28 height 13
click at [994, 132] on span "antes da" at bounding box center [989, 134] width 38 height 22
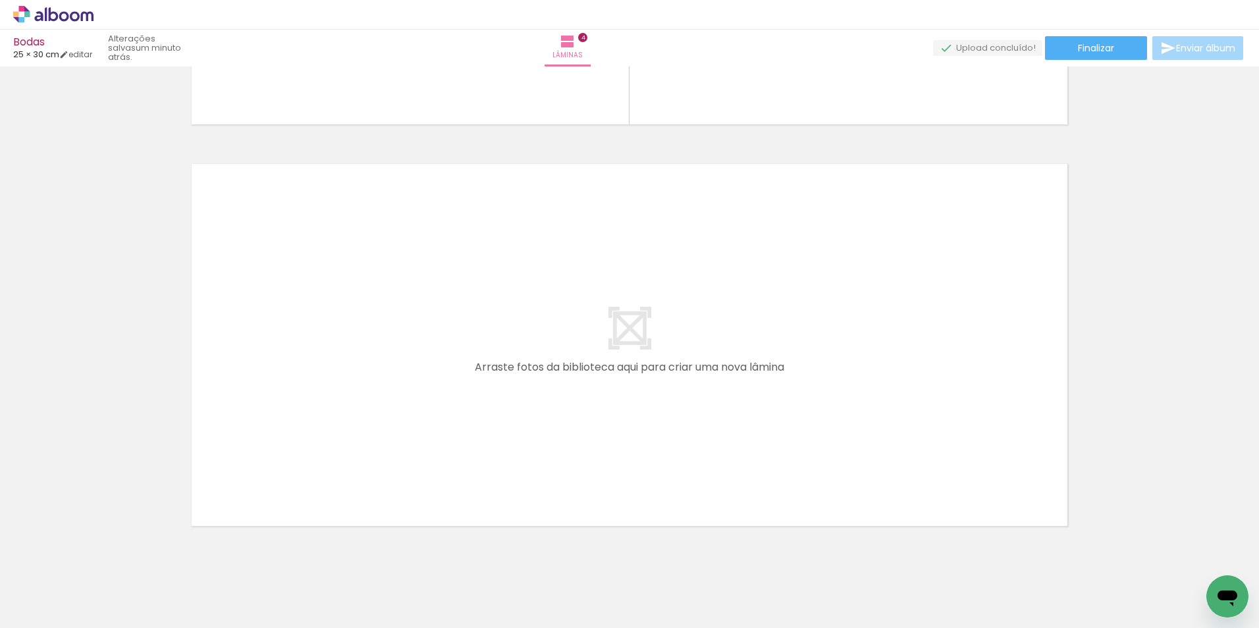
scroll to position [1581, 0]
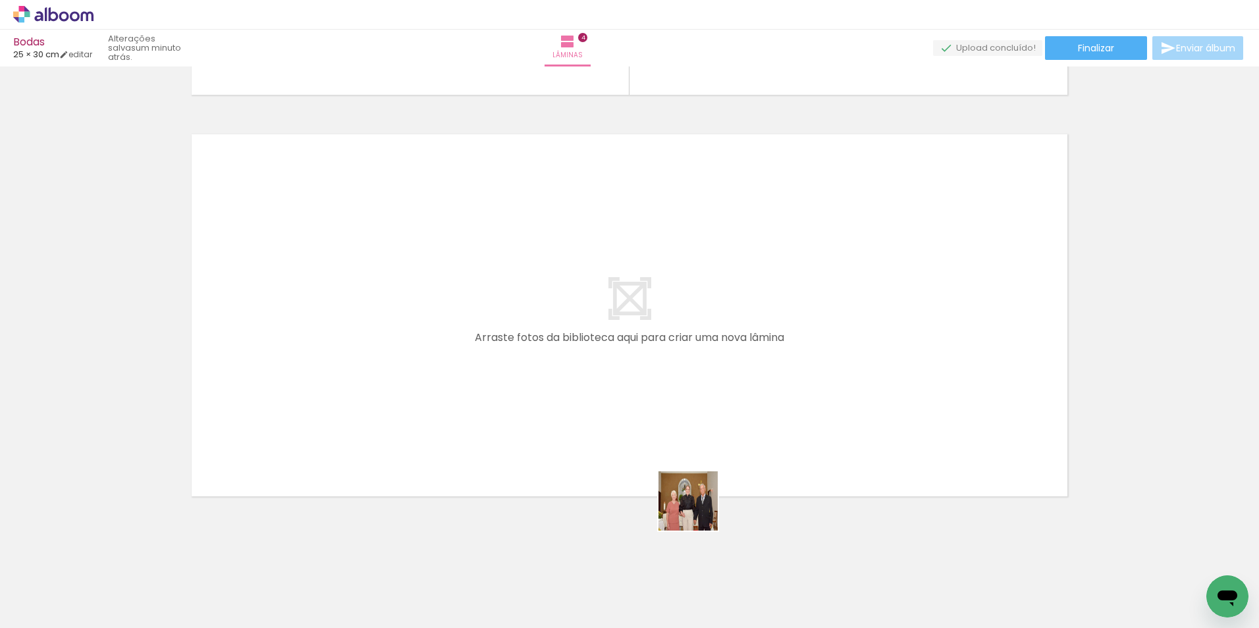
drag, startPoint x: 715, startPoint y: 543, endPoint x: 663, endPoint y: 421, distance: 132.8
click at [663, 421] on quentale-workspace at bounding box center [629, 314] width 1259 height 628
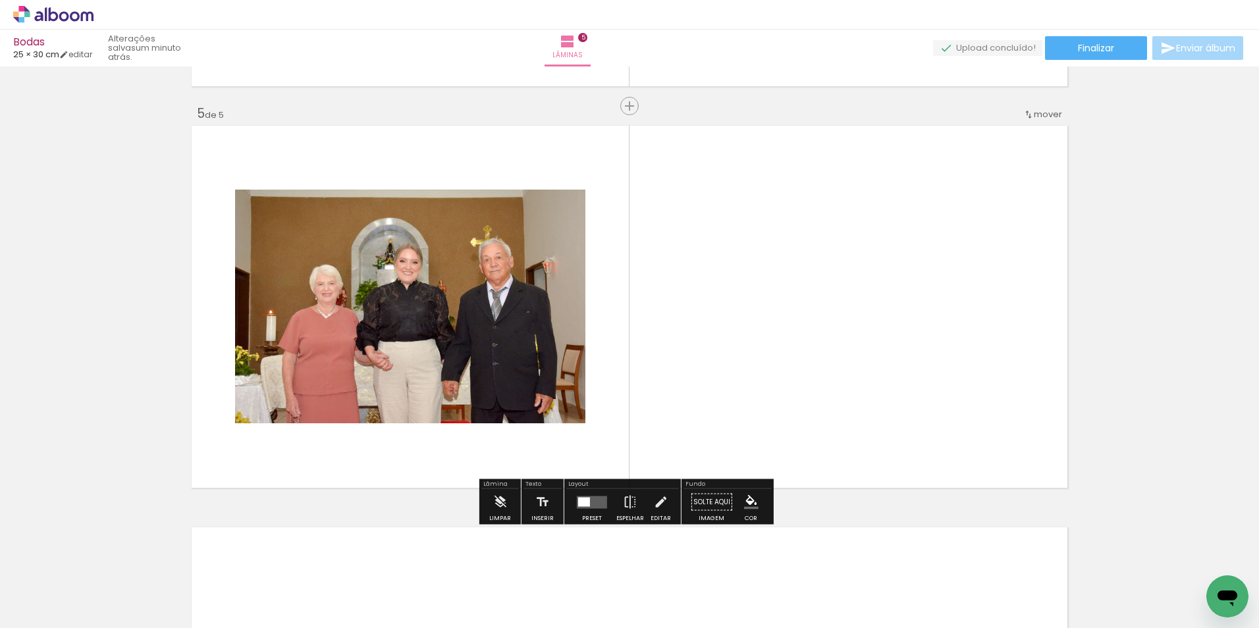
scroll to position [1590, 0]
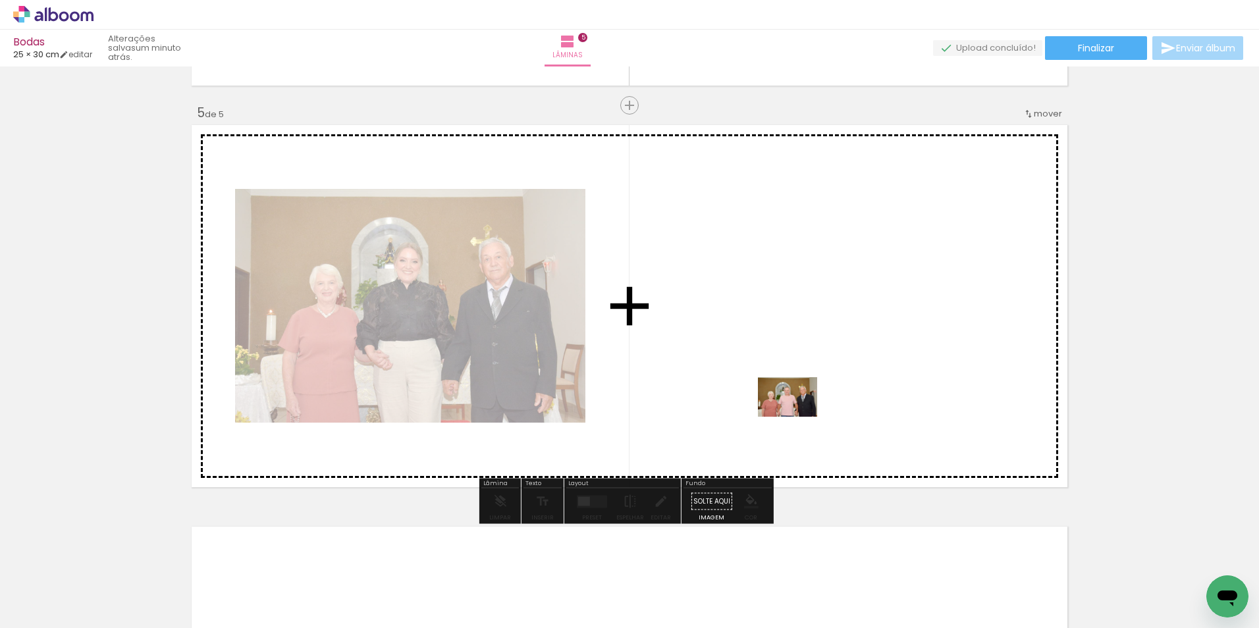
drag, startPoint x: 810, startPoint y: 605, endPoint x: 798, endPoint y: 371, distance: 234.2
click at [798, 371] on quentale-workspace at bounding box center [629, 314] width 1259 height 628
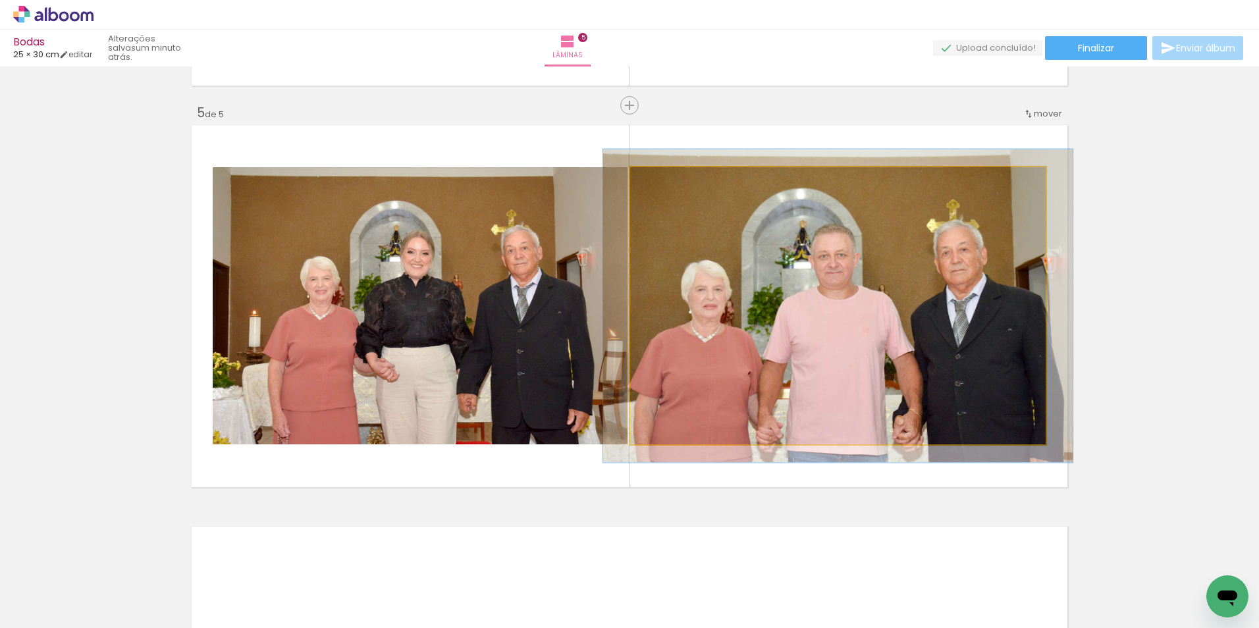
click at [662, 179] on div at bounding box center [667, 181] width 12 height 12
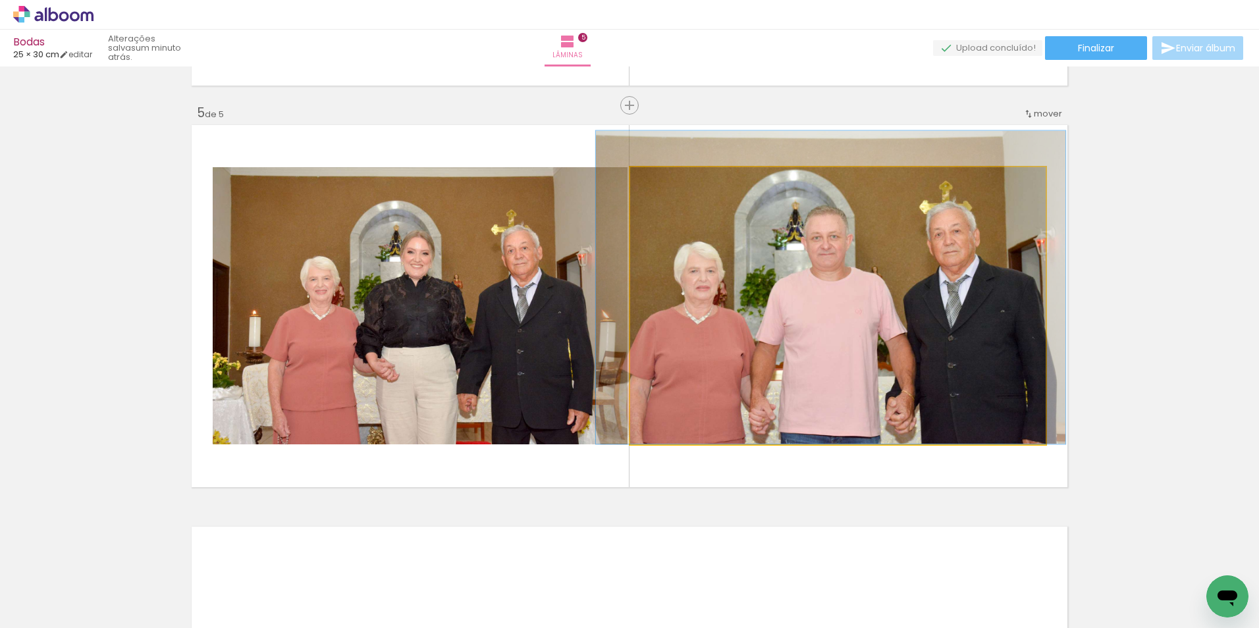
drag, startPoint x: 736, startPoint y: 273, endPoint x: 728, endPoint y: 254, distance: 20.9
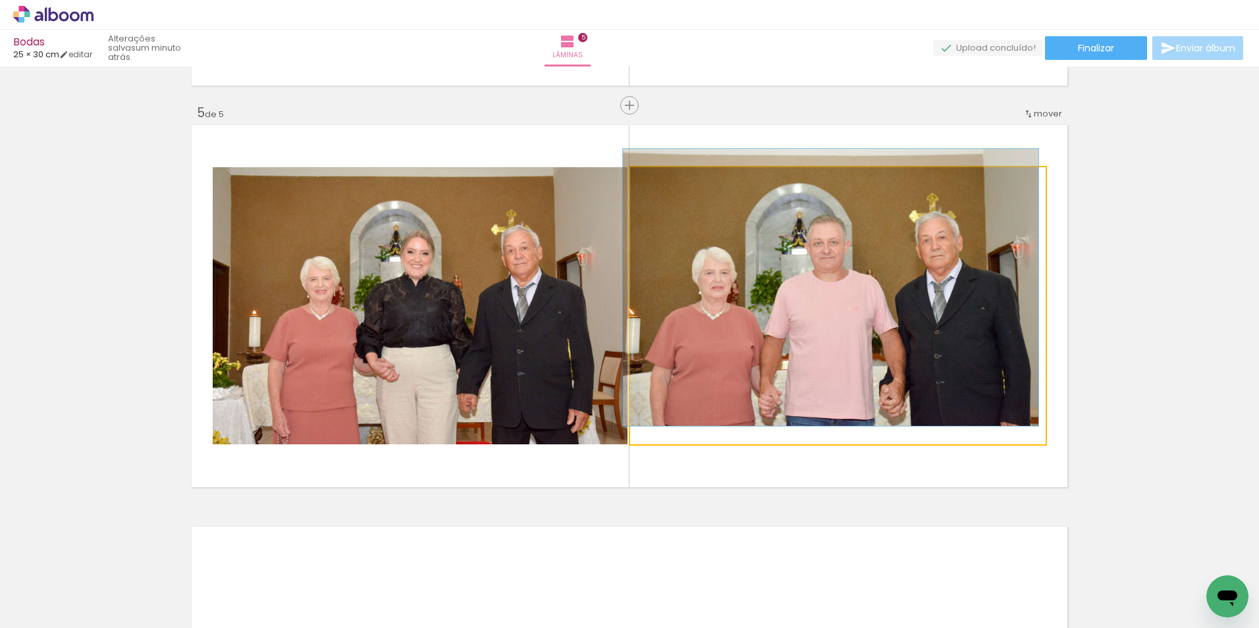
drag, startPoint x: 656, startPoint y: 186, endPoint x: 630, endPoint y: 184, distance: 26.5
type paper-slider "100"
click at [634, 184] on div at bounding box center [680, 181] width 92 height 20
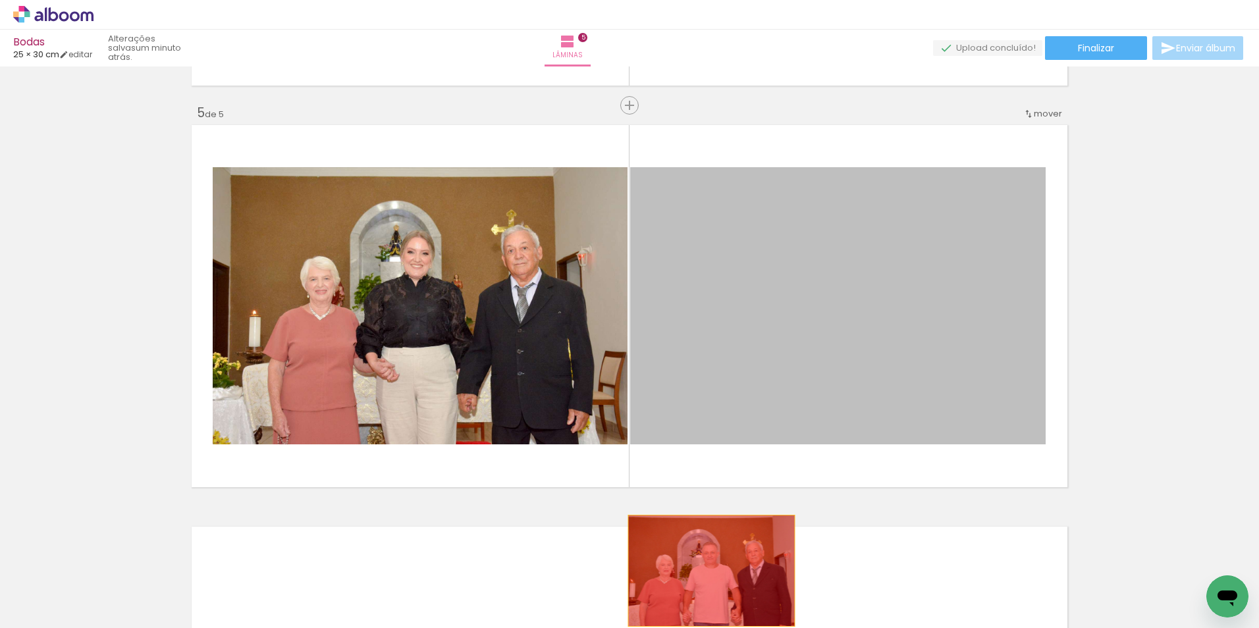
drag, startPoint x: 700, startPoint y: 287, endPoint x: 711, endPoint y: 588, distance: 301.2
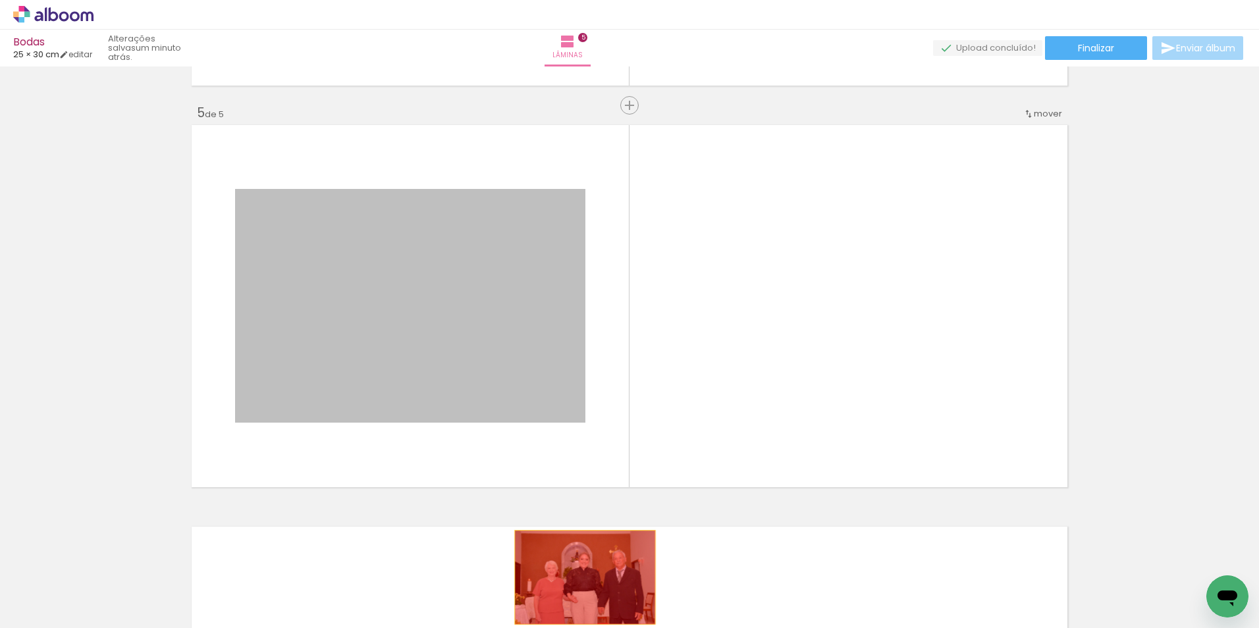
drag, startPoint x: 532, startPoint y: 368, endPoint x: 563, endPoint y: 605, distance: 239.2
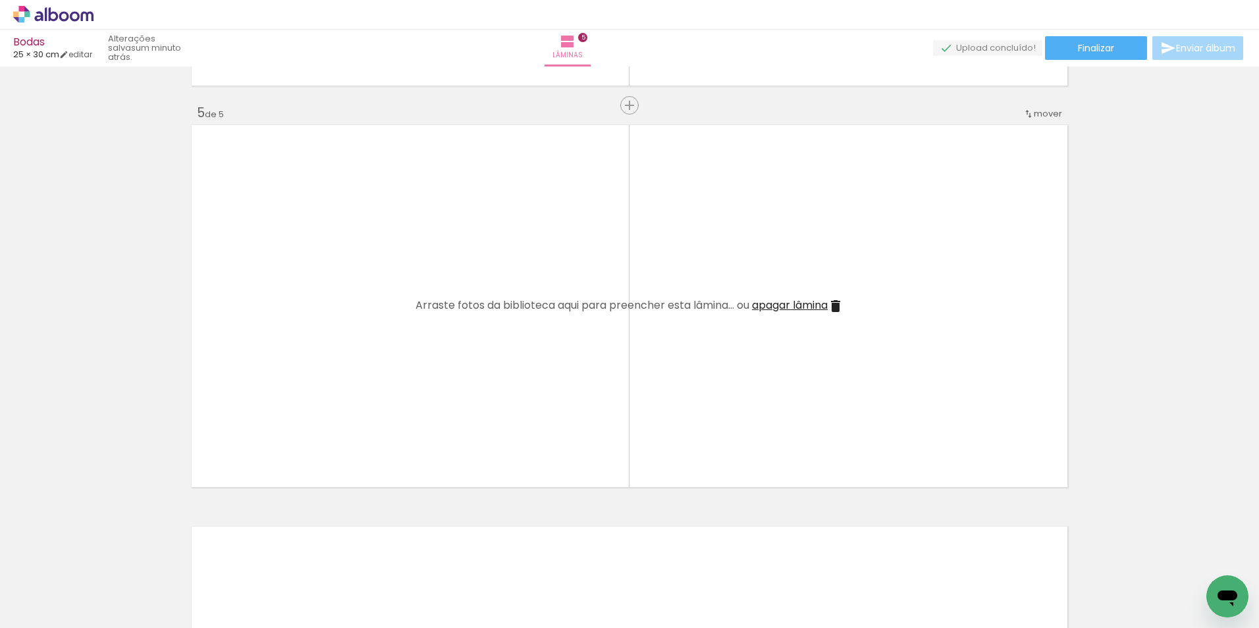
scroll to position [0, 466]
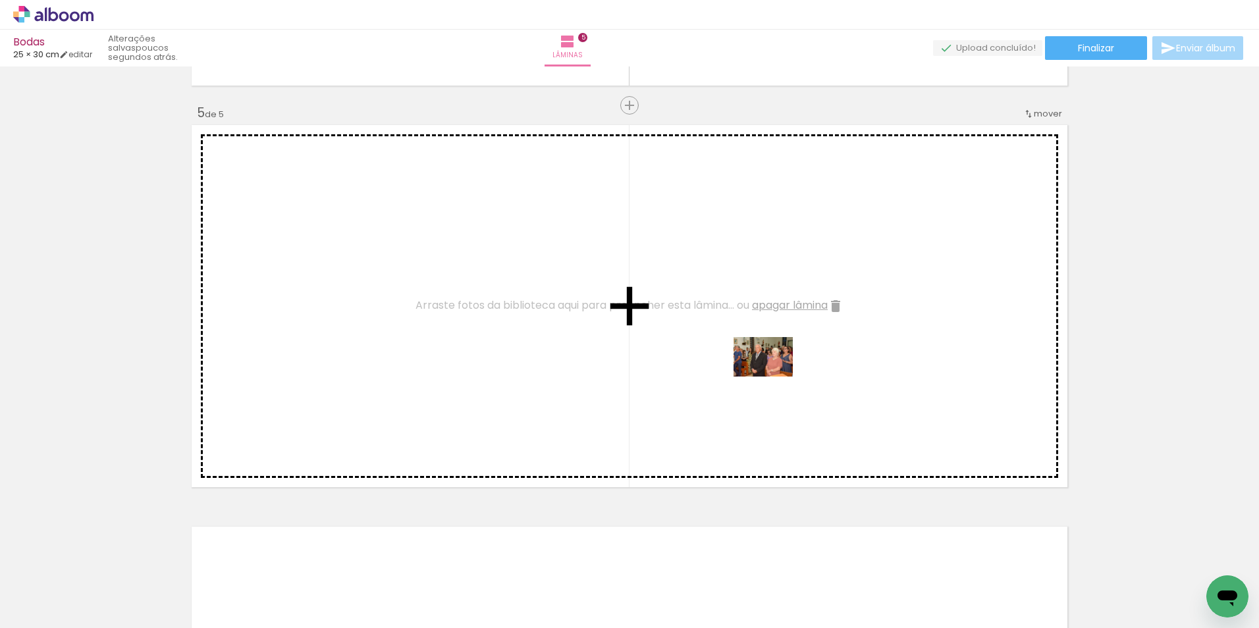
drag, startPoint x: 788, startPoint y: 588, endPoint x: 773, endPoint y: 377, distance: 211.9
click at [773, 377] on quentale-workspace at bounding box center [629, 314] width 1259 height 628
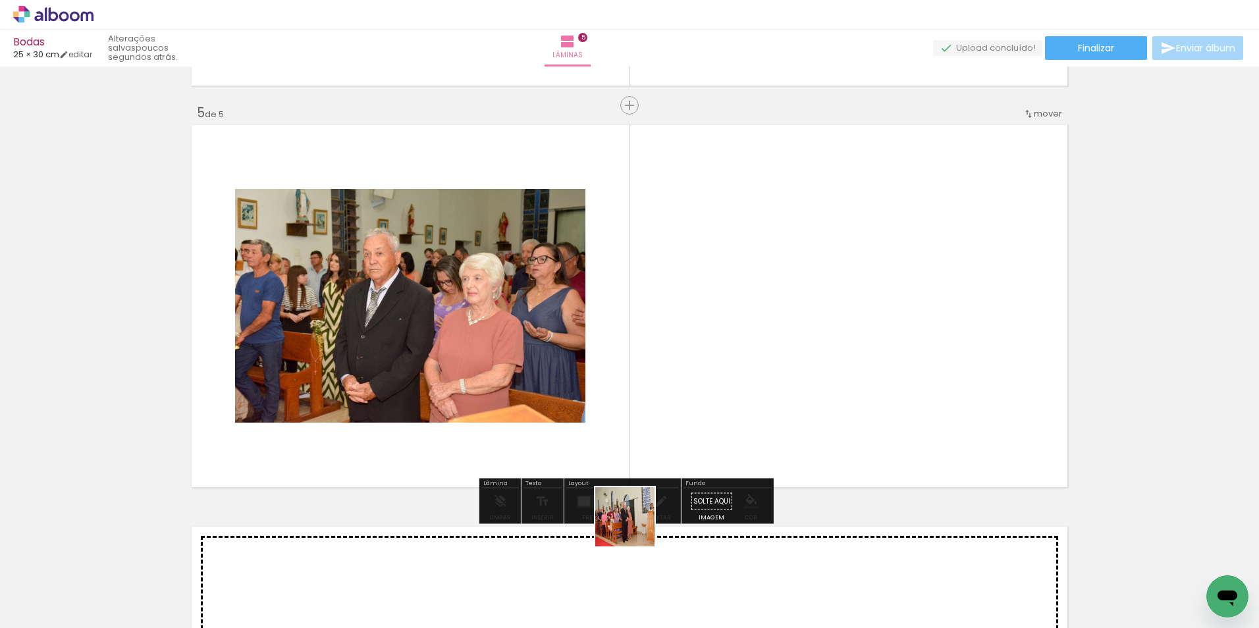
drag, startPoint x: 617, startPoint y: 596, endPoint x: 698, endPoint y: 341, distance: 268.1
click at [698, 341] on quentale-workspace at bounding box center [629, 314] width 1259 height 628
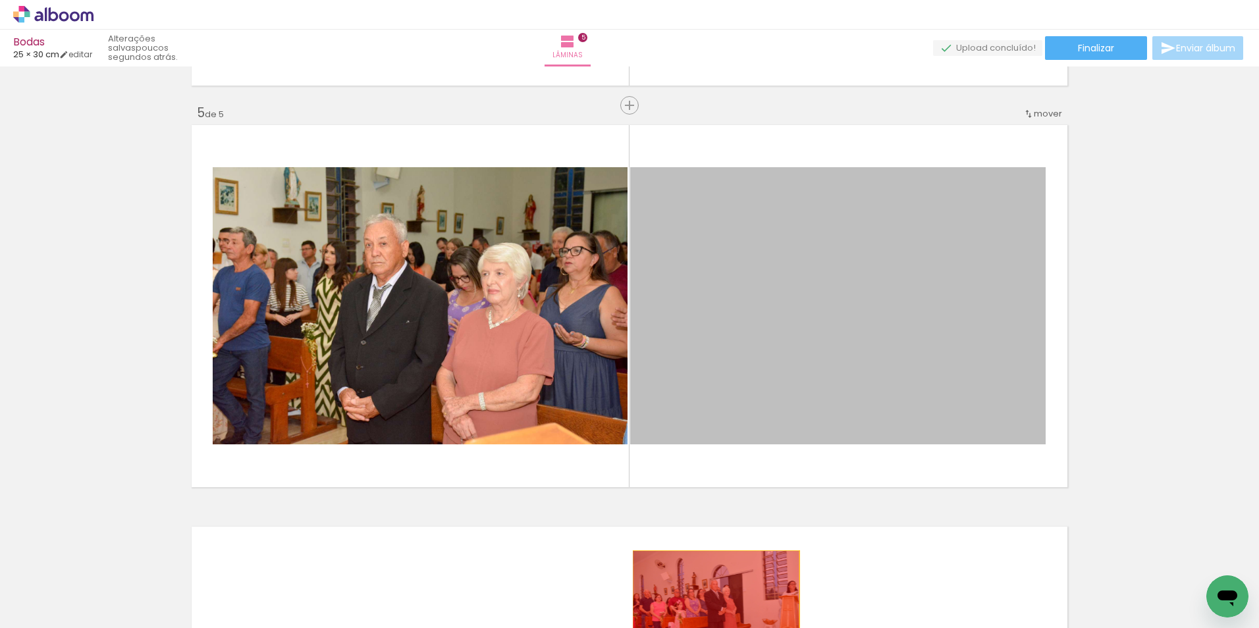
drag, startPoint x: 808, startPoint y: 346, endPoint x: 711, endPoint y: 607, distance: 278.2
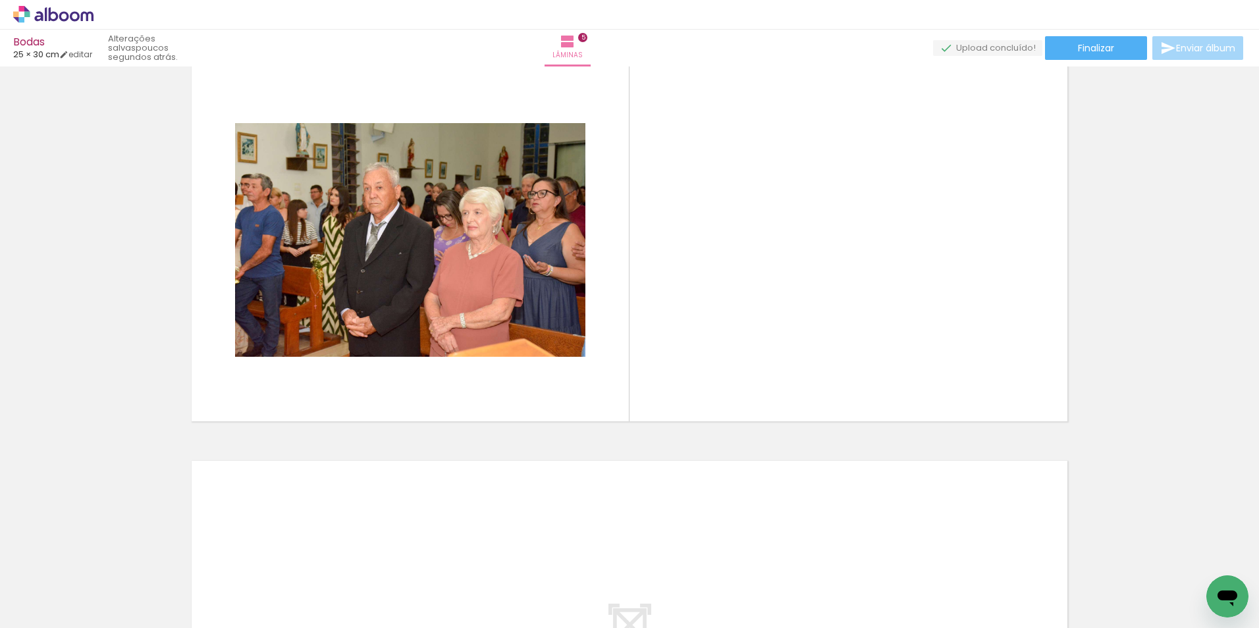
scroll to position [0, 1264]
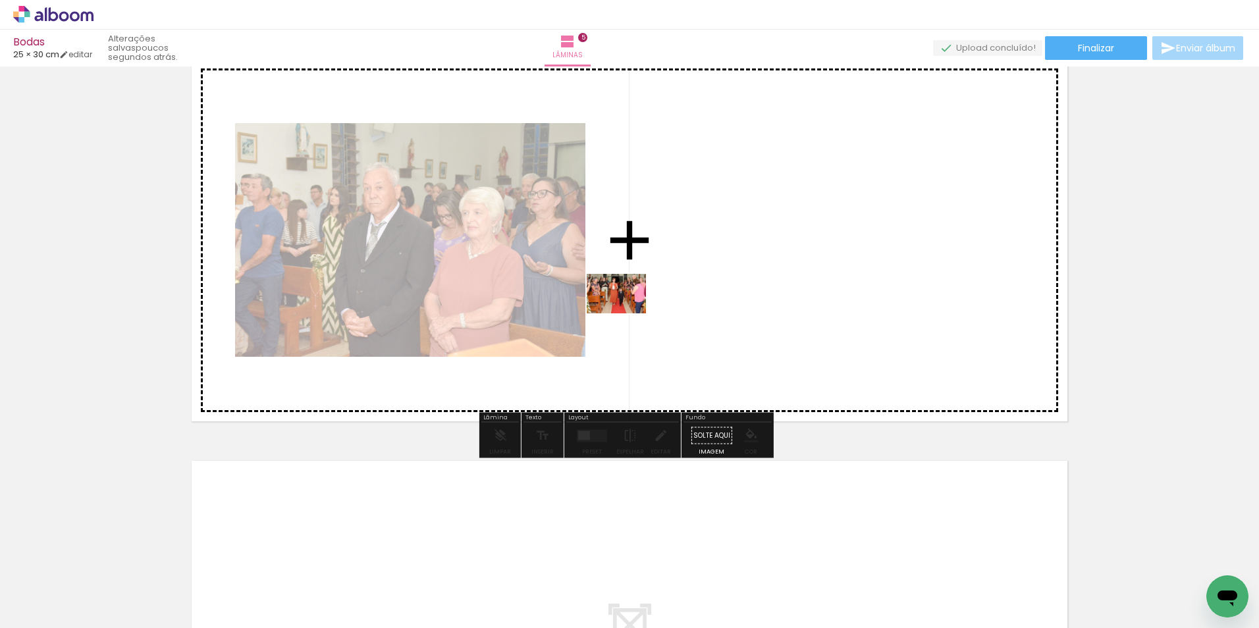
drag, startPoint x: 420, startPoint y: 580, endPoint x: 642, endPoint y: 294, distance: 361.5
click at [642, 294] on quentale-workspace at bounding box center [629, 314] width 1259 height 628
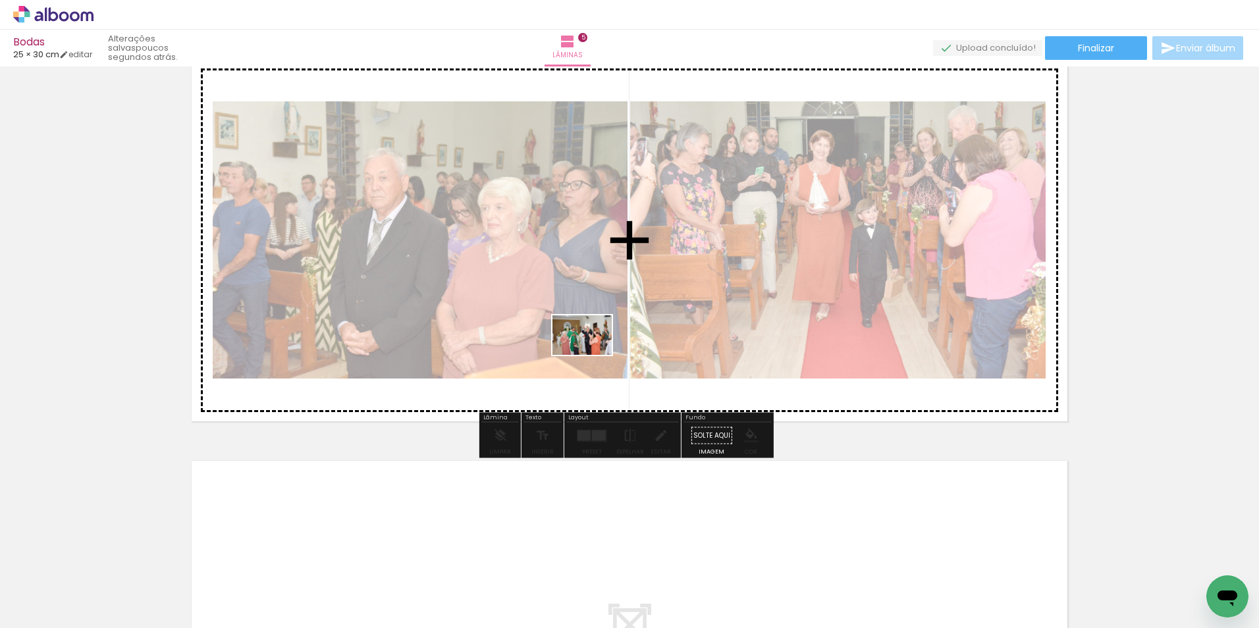
drag, startPoint x: 496, startPoint y: 592, endPoint x: 624, endPoint y: 296, distance: 322.8
click at [624, 296] on quentale-workspace at bounding box center [629, 314] width 1259 height 628
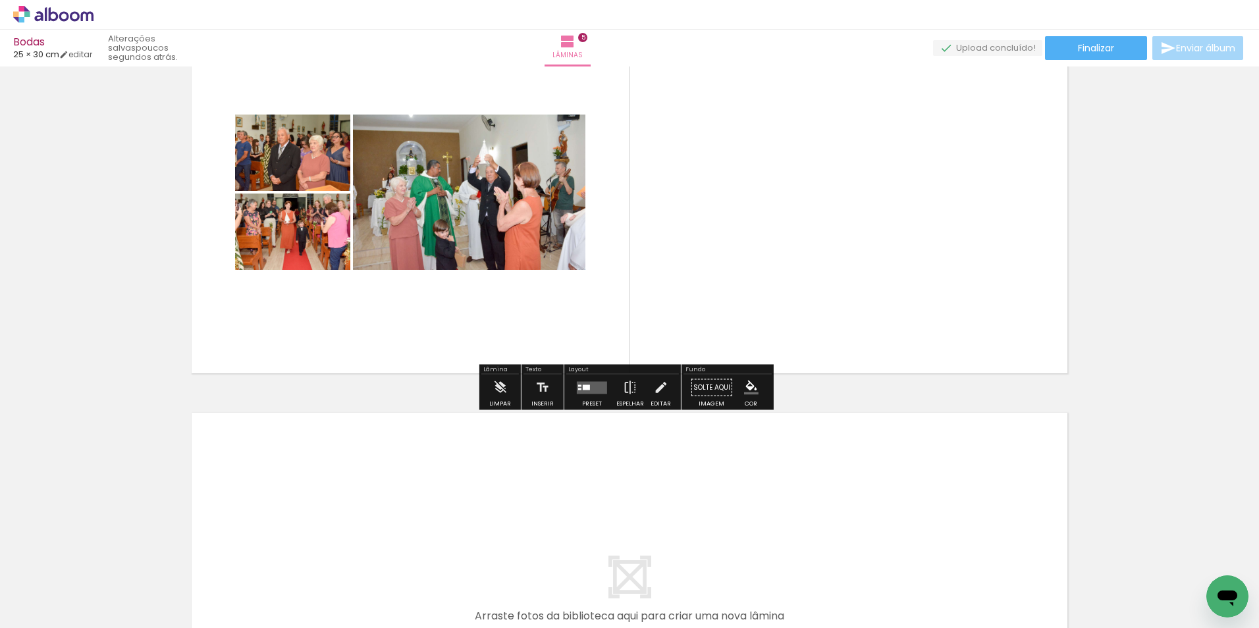
scroll to position [1656, 0]
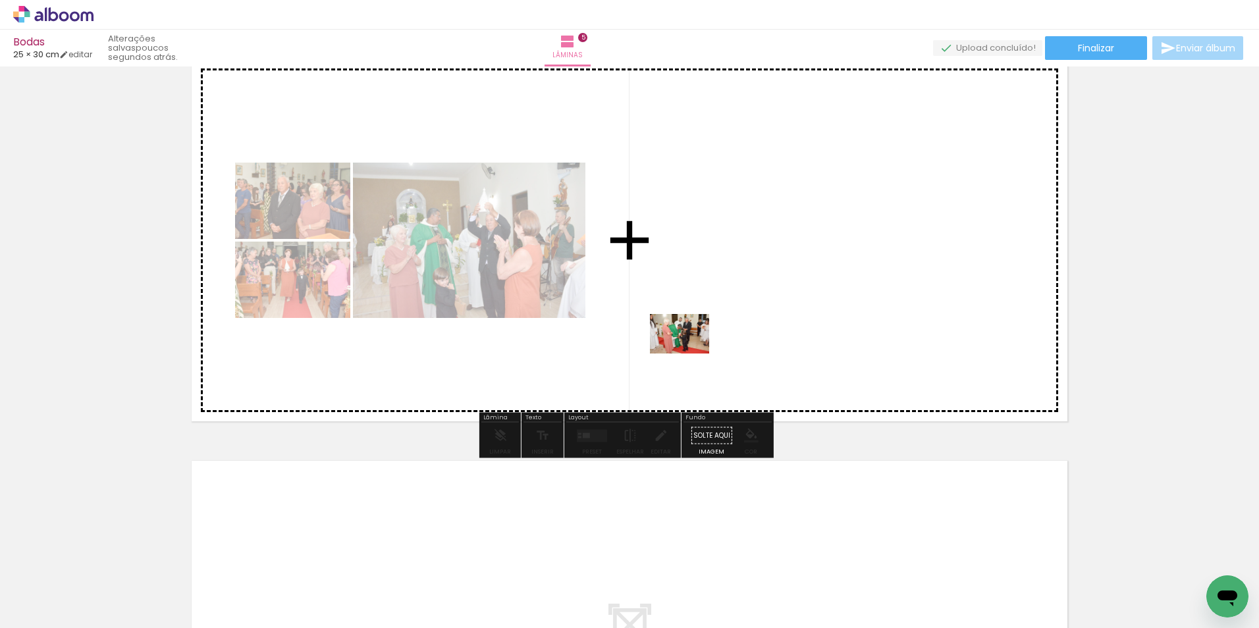
drag, startPoint x: 584, startPoint y: 595, endPoint x: 705, endPoint y: 304, distance: 315.0
click at [705, 305] on quentale-workspace at bounding box center [629, 314] width 1259 height 628
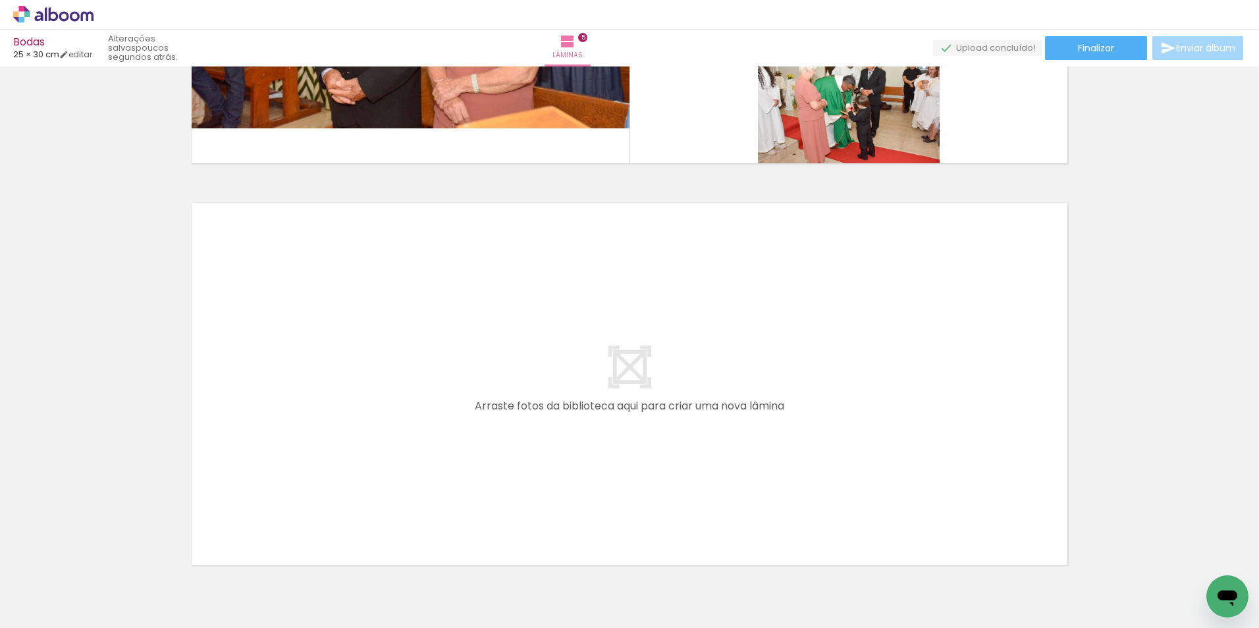
scroll to position [1919, 0]
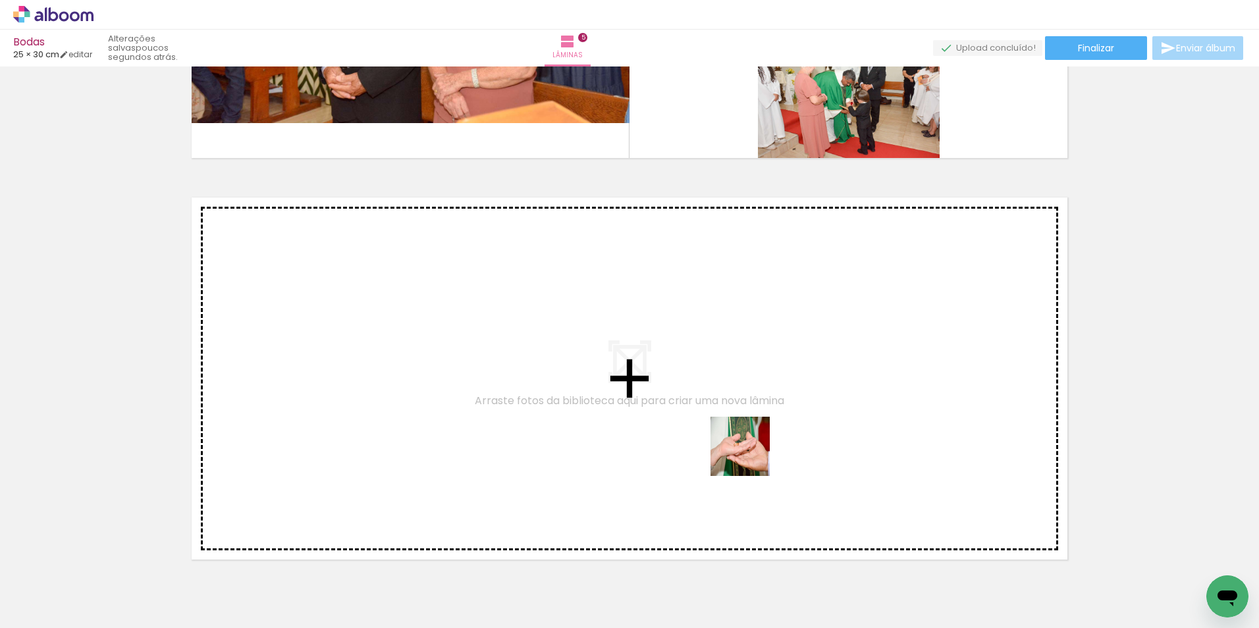
drag, startPoint x: 741, startPoint y: 561, endPoint x: 757, endPoint y: 392, distance: 169.4
click at [757, 392] on quentale-workspace at bounding box center [629, 314] width 1259 height 628
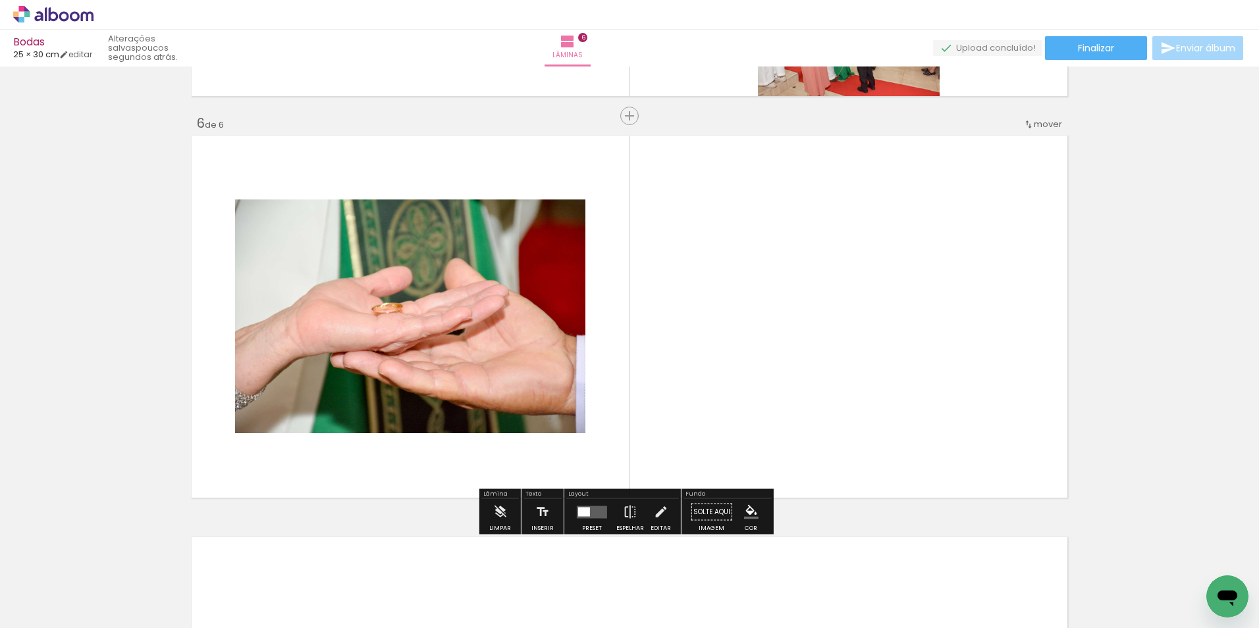
scroll to position [1992, 0]
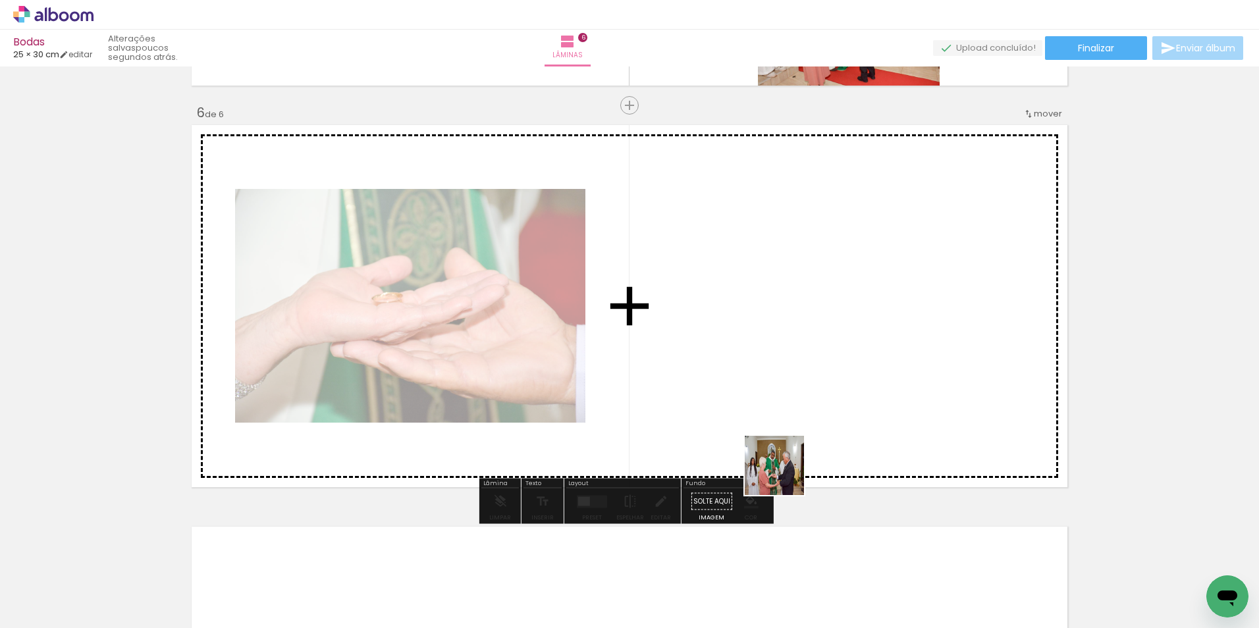
drag, startPoint x: 800, startPoint y: 589, endPoint x: 764, endPoint y: 348, distance: 243.0
click at [764, 348] on quentale-workspace at bounding box center [629, 314] width 1259 height 628
